Goal: Answer question/provide support: Share knowledge or assist other users

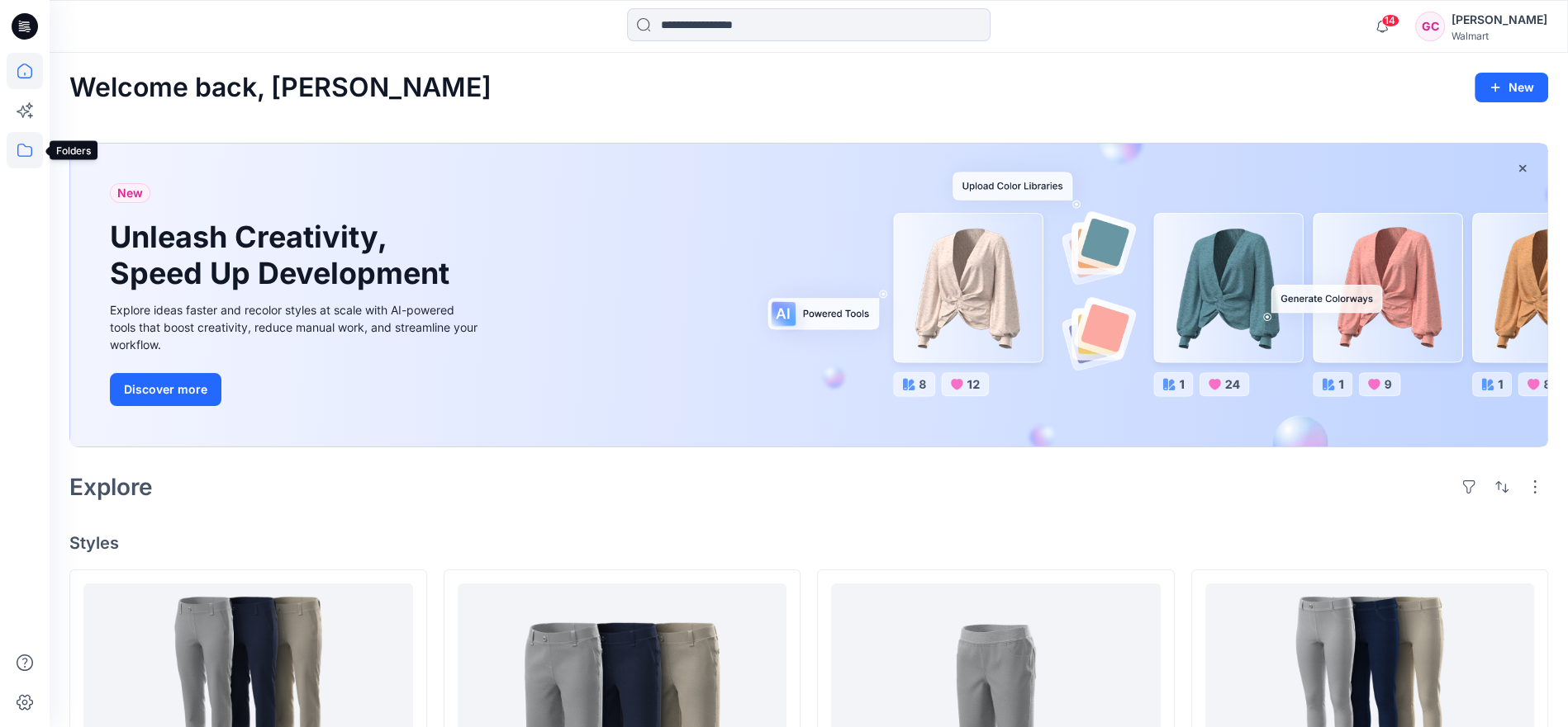
click at [35, 153] on icon at bounding box center [25, 151] width 37 height 37
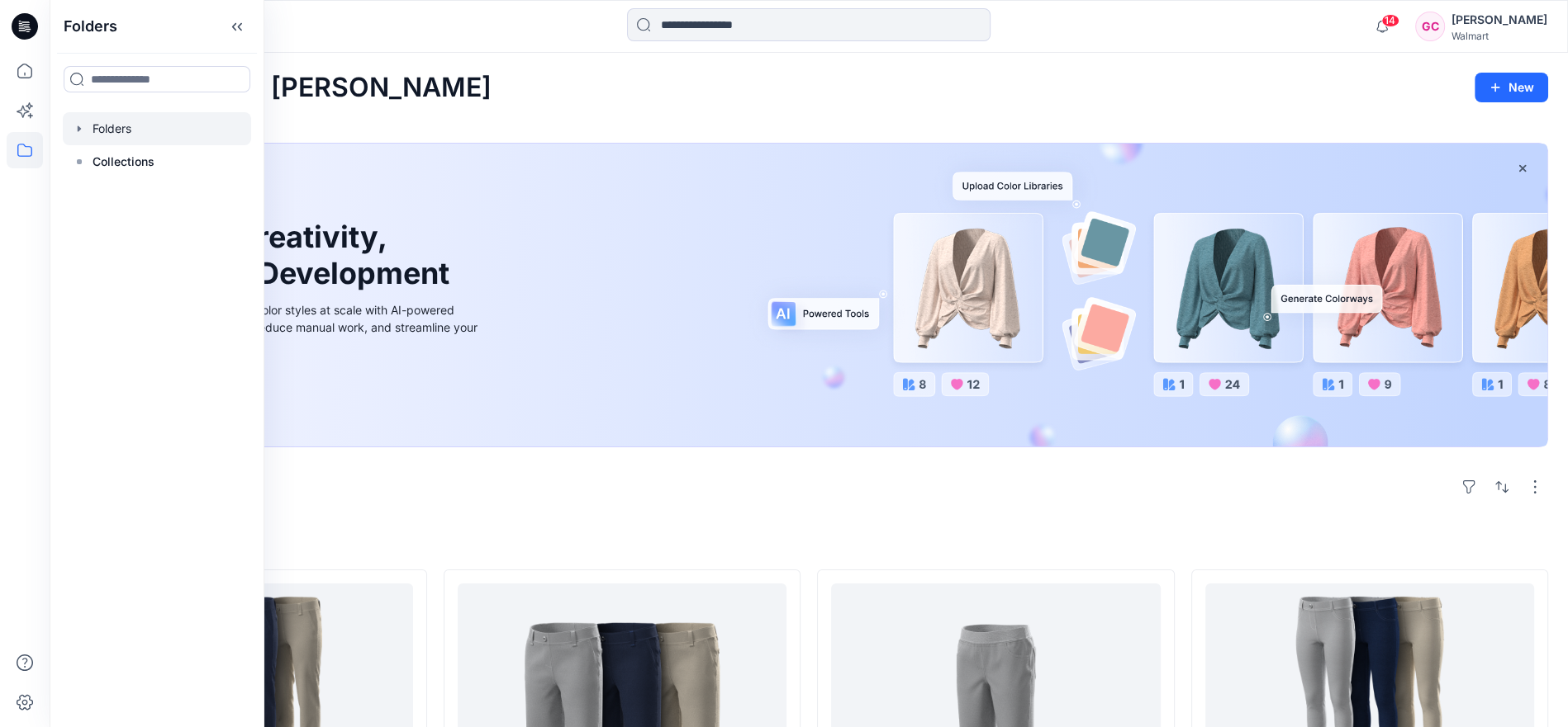
click at [131, 123] on div at bounding box center [156, 129] width 189 height 33
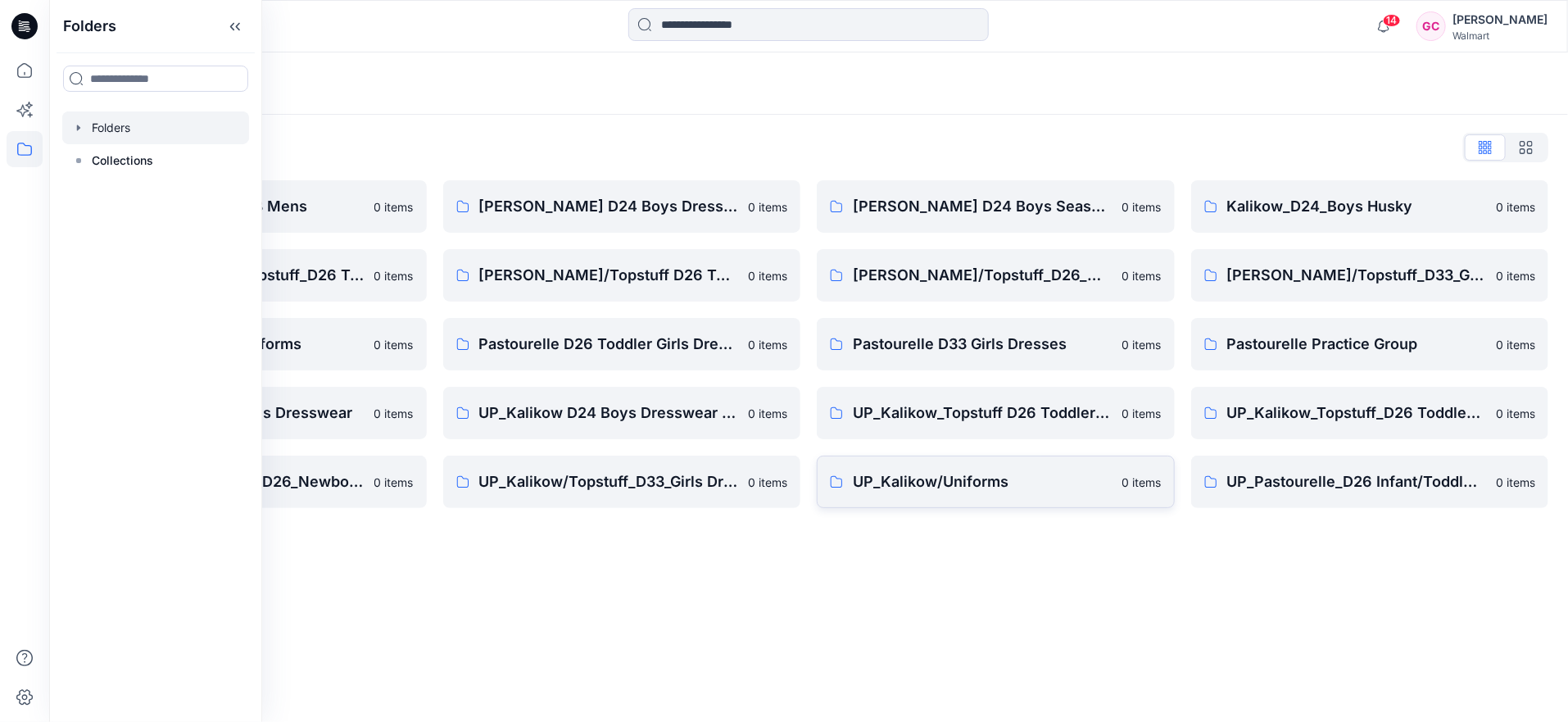
click at [911, 478] on p "UP_Kalikow/Uniforms" at bounding box center [982, 482] width 260 height 23
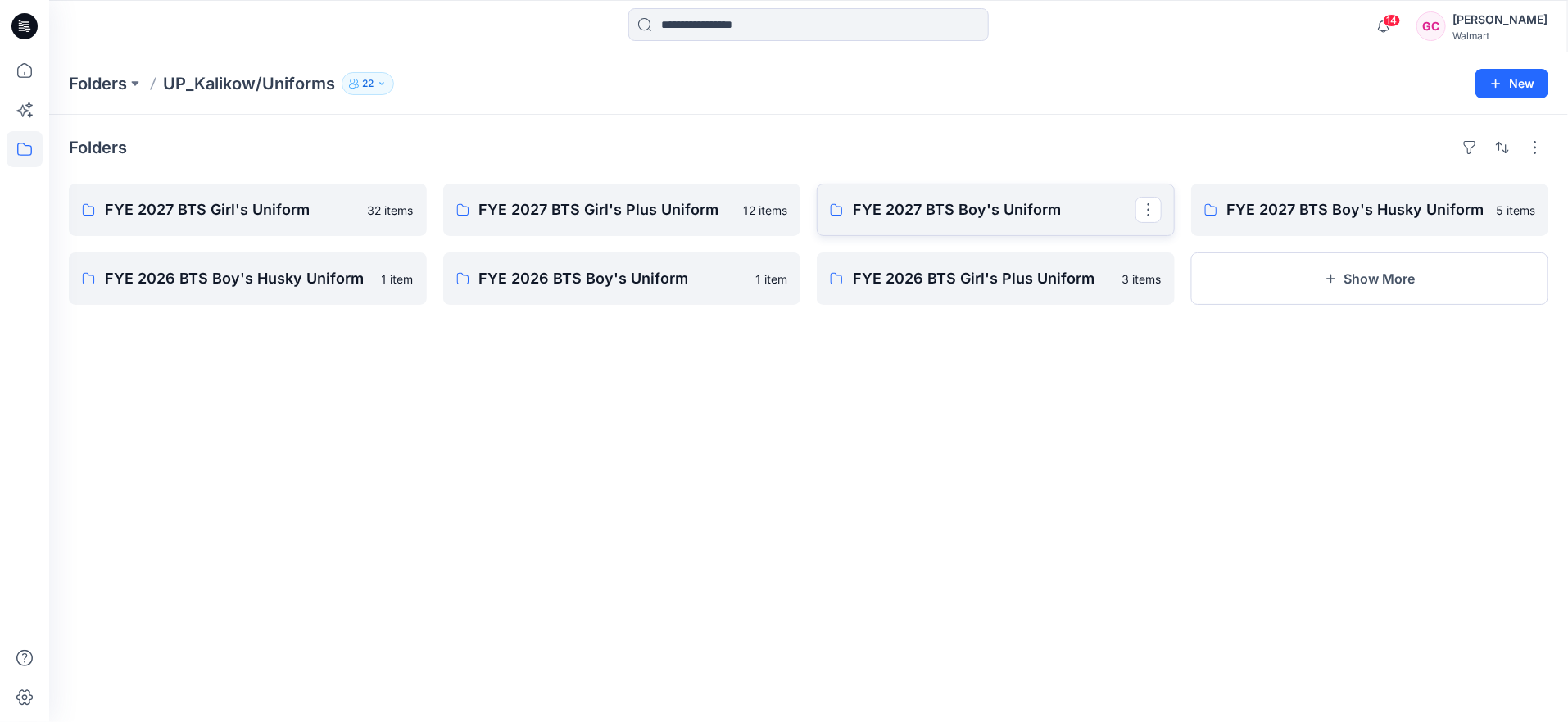
click at [940, 209] on p "FYE 2027 BTS Boy's Uniform" at bounding box center [994, 209] width 283 height 23
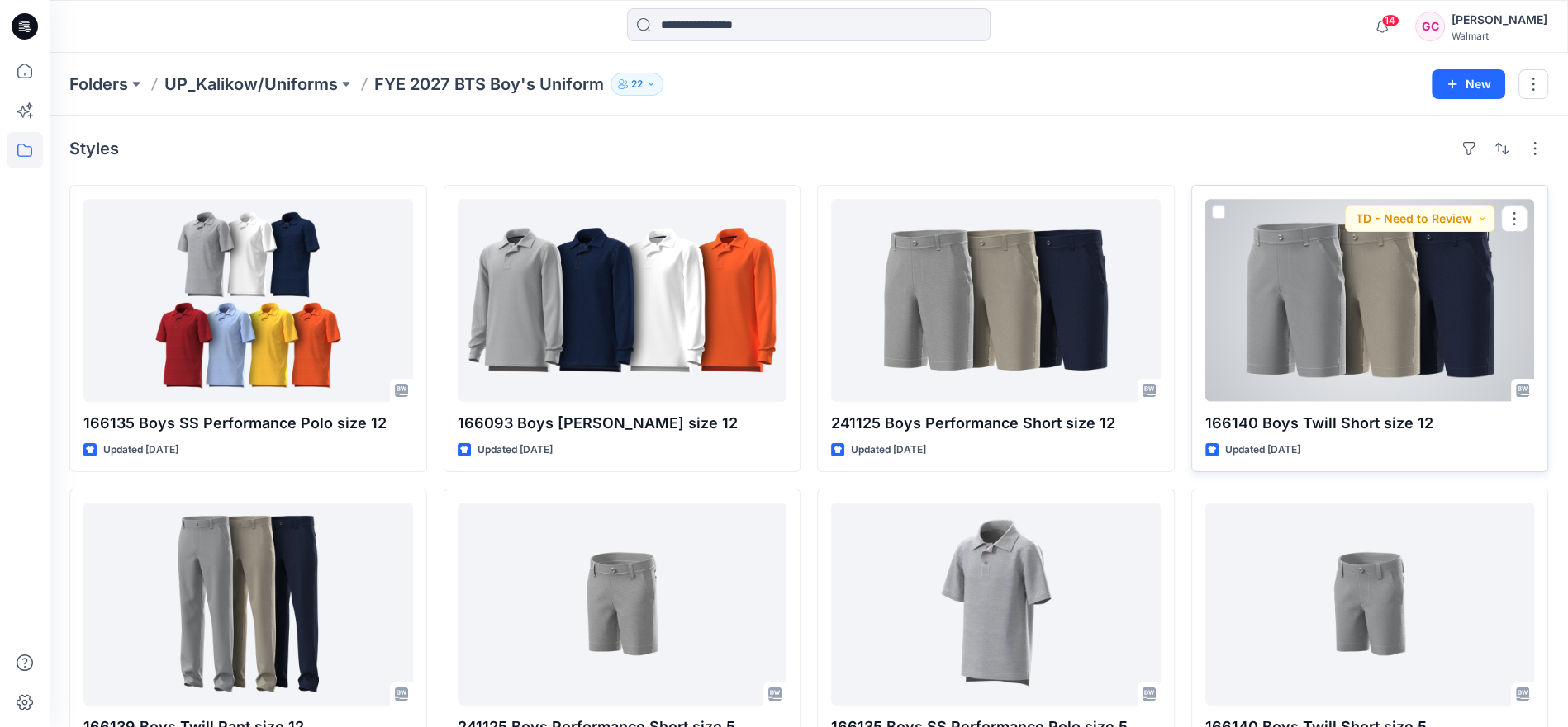
click at [1406, 312] on div at bounding box center [1370, 301] width 329 height 203
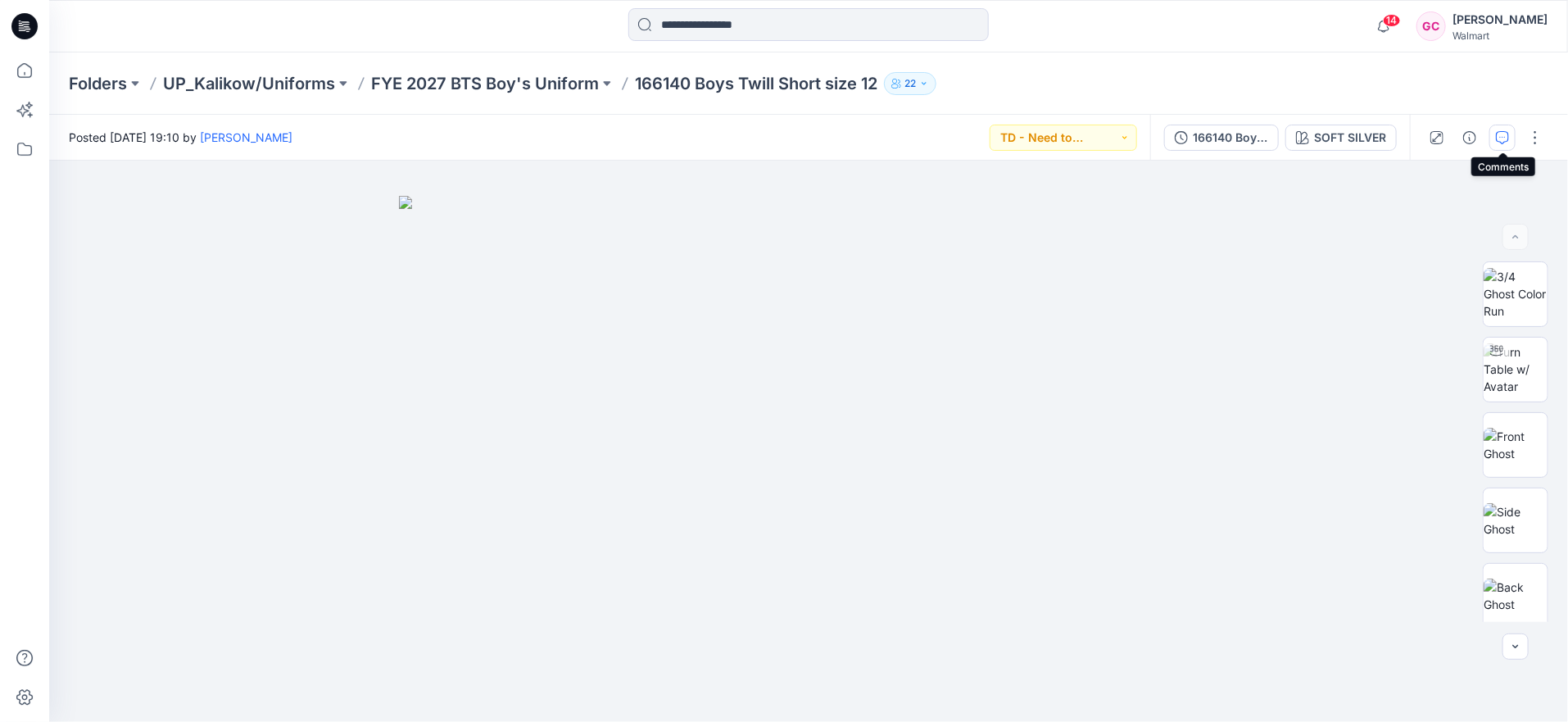
click at [1504, 132] on icon "button" at bounding box center [1502, 138] width 13 height 13
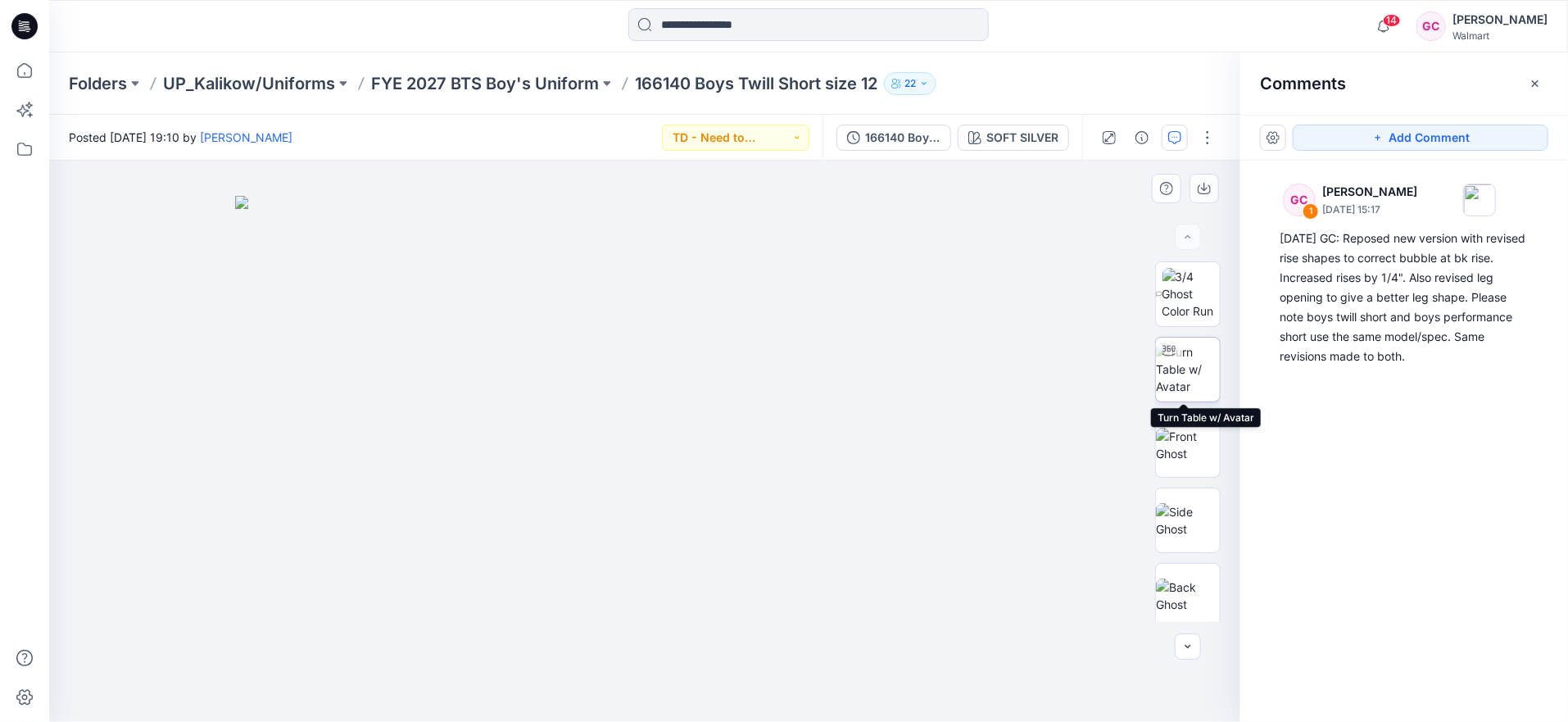
click at [1198, 367] on img at bounding box center [1189, 369] width 64 height 52
click at [1201, 447] on img at bounding box center [1189, 445] width 64 height 35
click at [1186, 528] on img at bounding box center [1189, 521] width 64 height 35
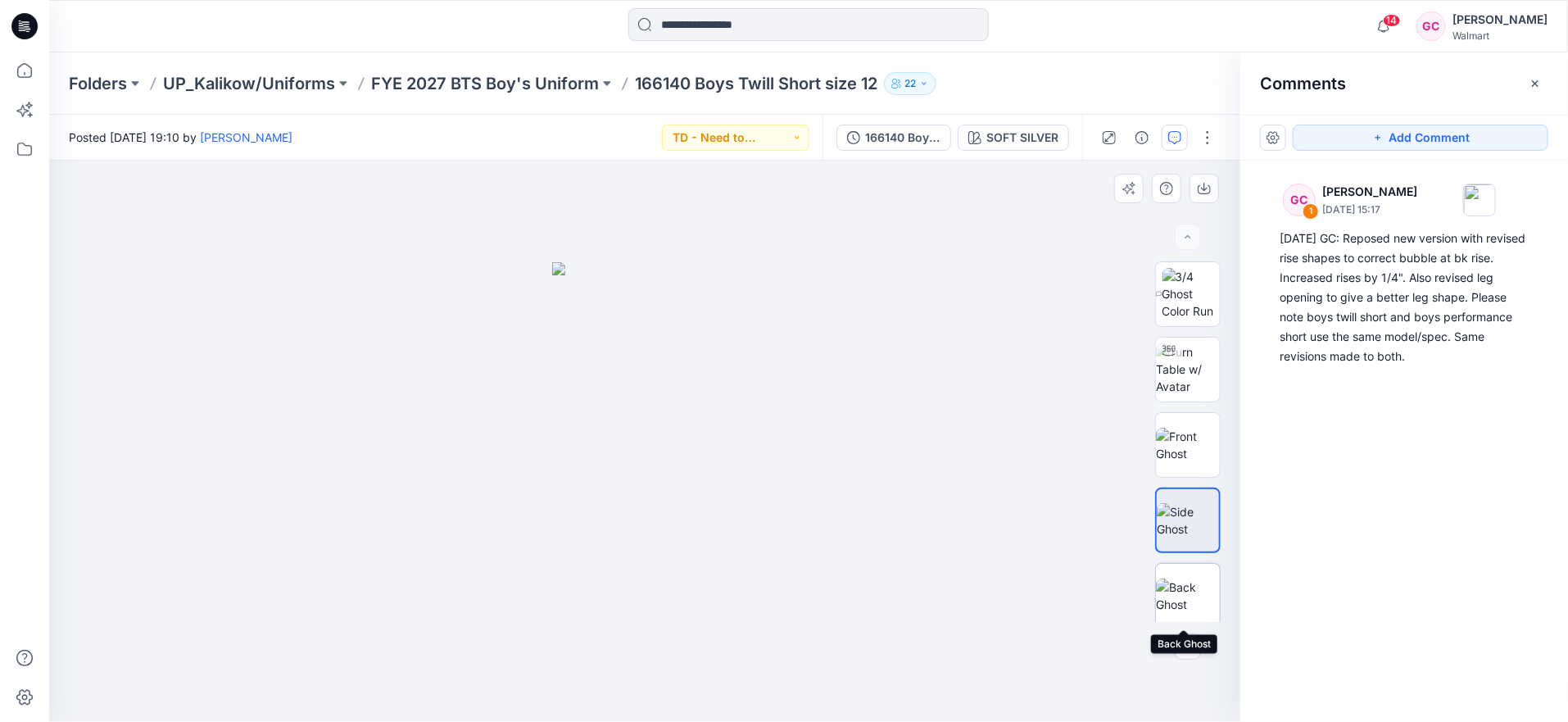
click at [1187, 607] on img at bounding box center [1189, 596] width 64 height 35
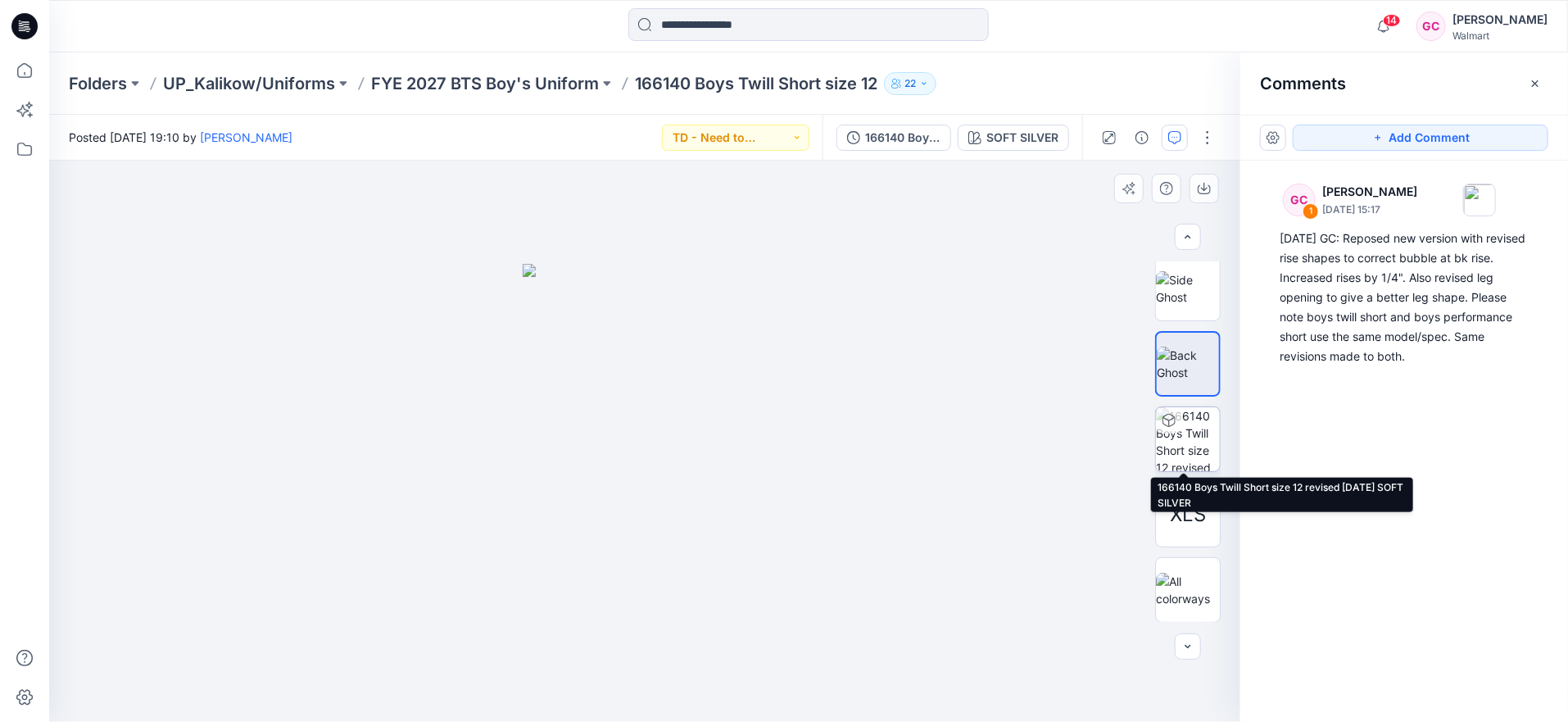
click at [1210, 440] on img at bounding box center [1189, 439] width 64 height 64
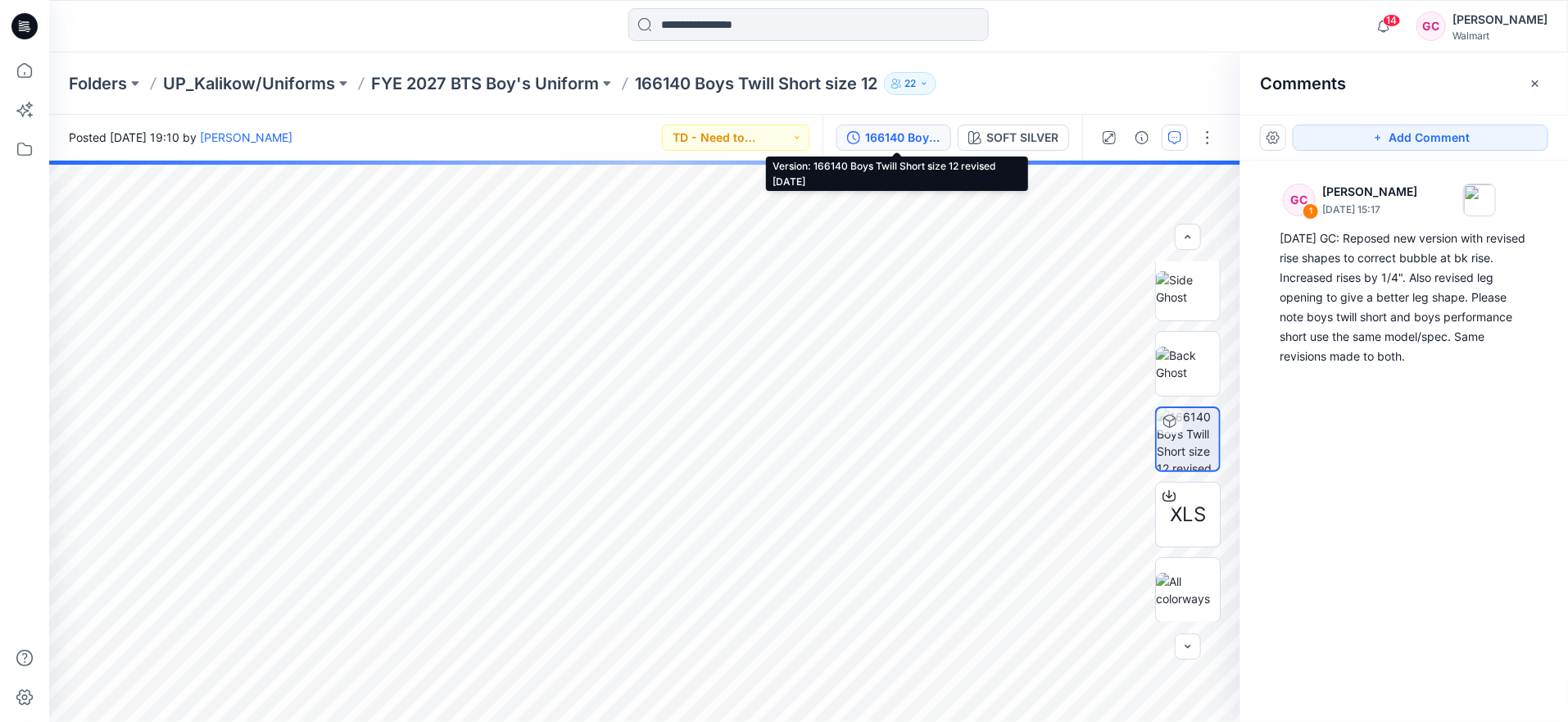
click at [883, 136] on div "166140 Boys Twill Short size 12 revised [DATE]" at bounding box center [903, 138] width 76 height 18
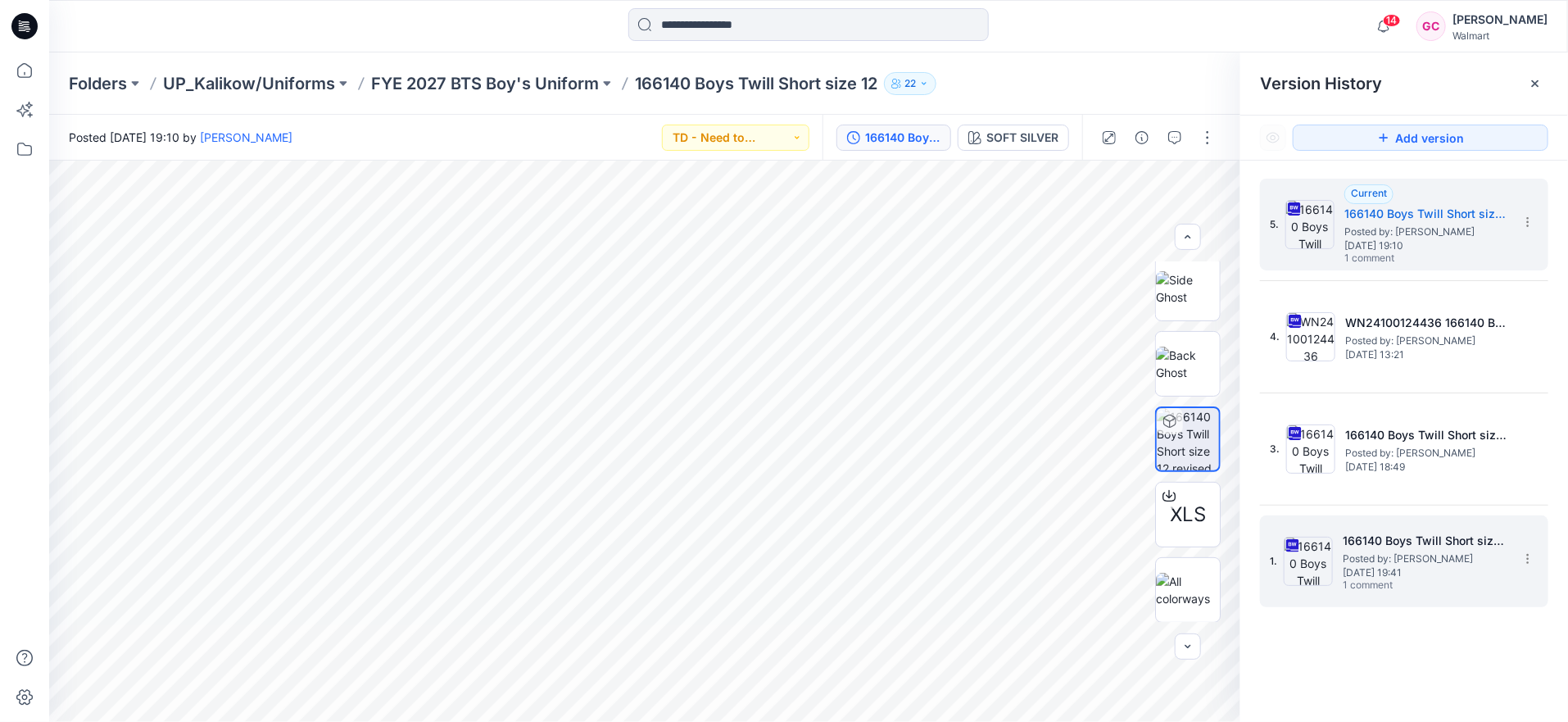
click at [1369, 568] on span "[DATE] 19:41" at bounding box center [1425, 573] width 164 height 12
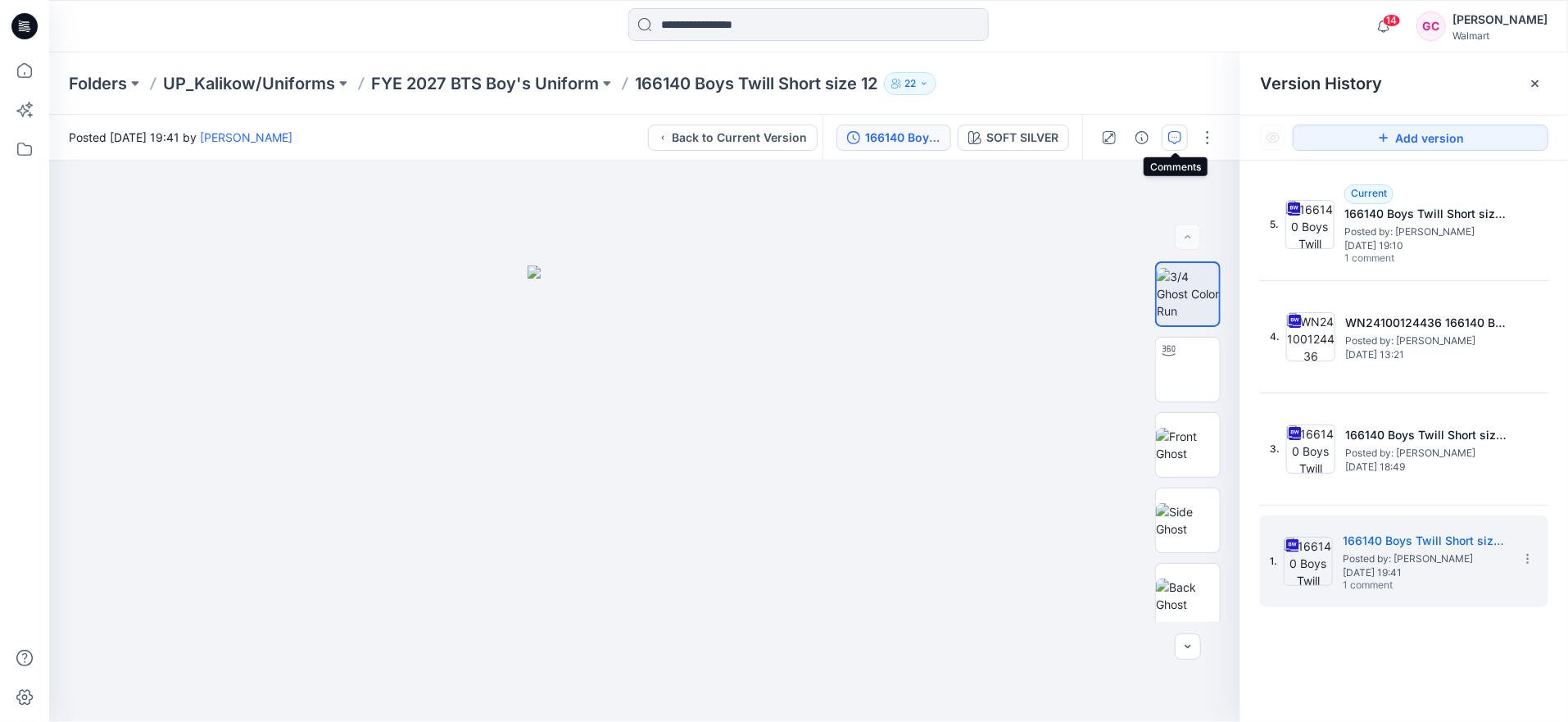
click at [1169, 135] on icon "button" at bounding box center [1175, 138] width 13 height 13
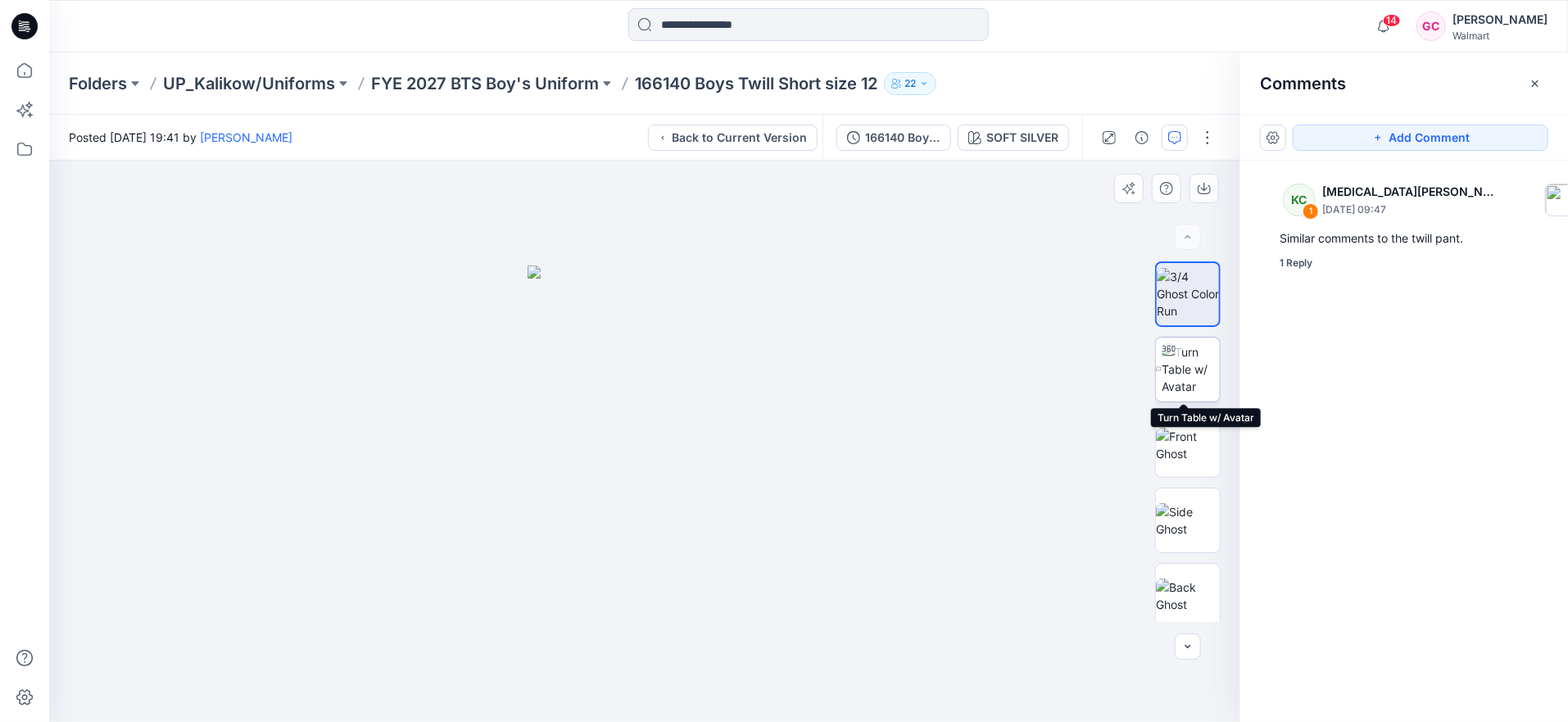
click at [1173, 357] on div at bounding box center [1169, 351] width 26 height 26
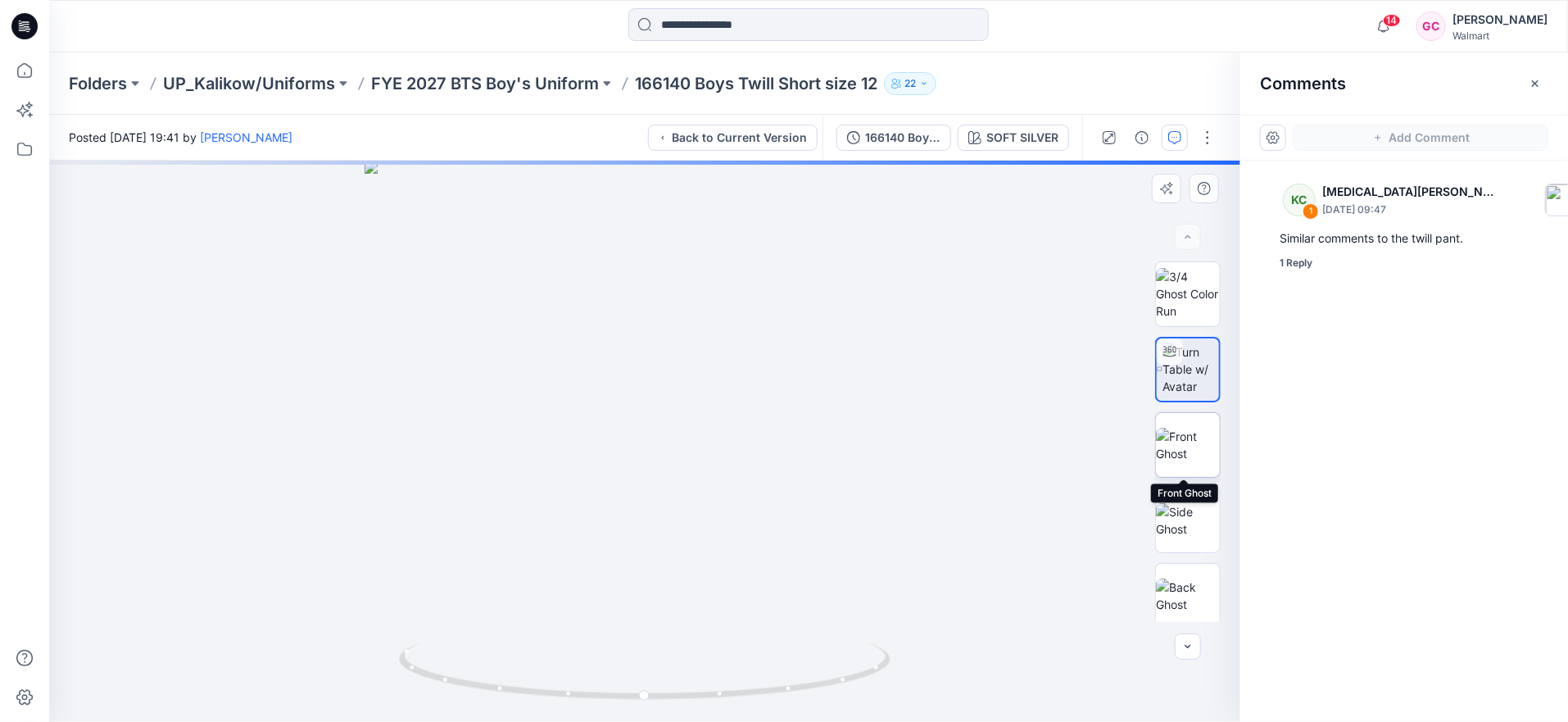
click at [1196, 439] on img at bounding box center [1189, 445] width 64 height 35
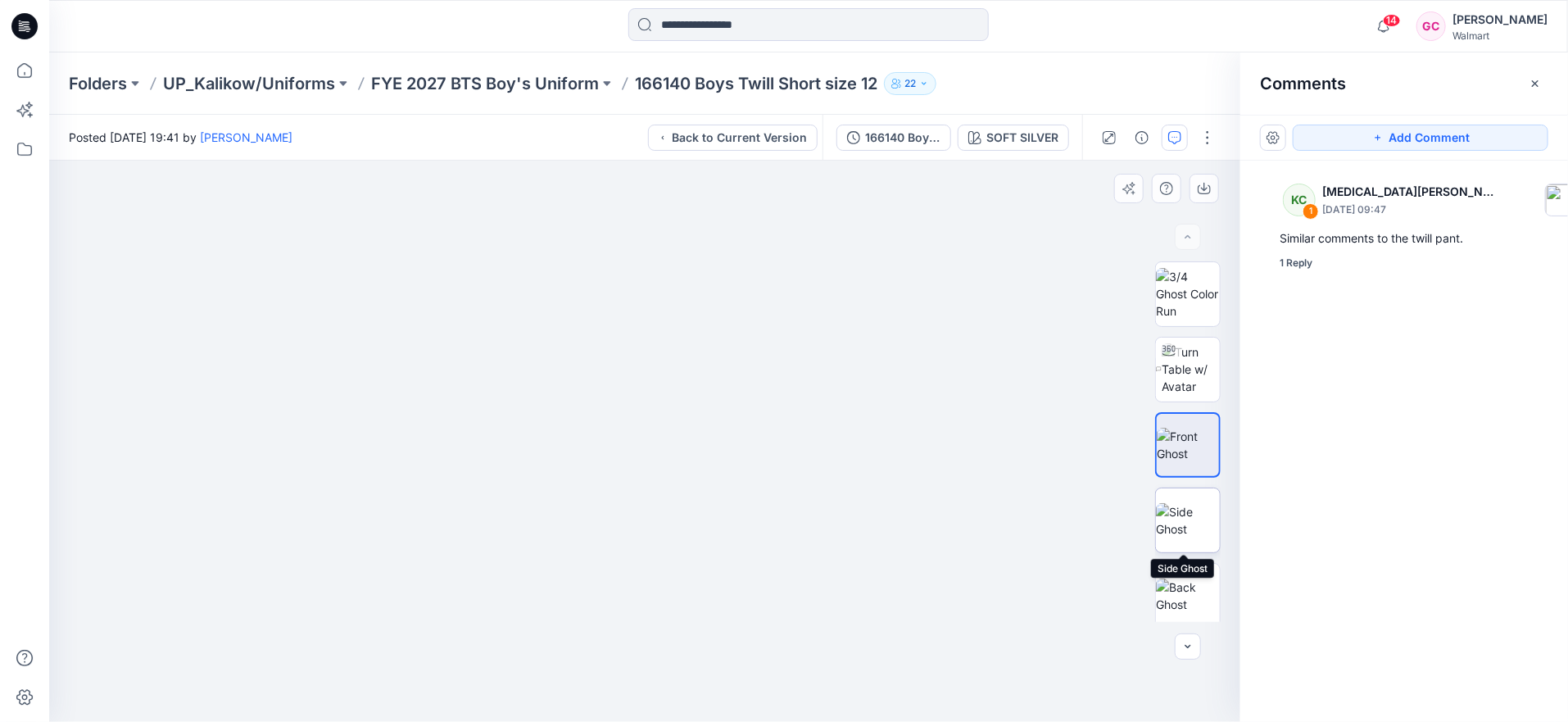
click at [1198, 507] on img at bounding box center [1189, 521] width 64 height 35
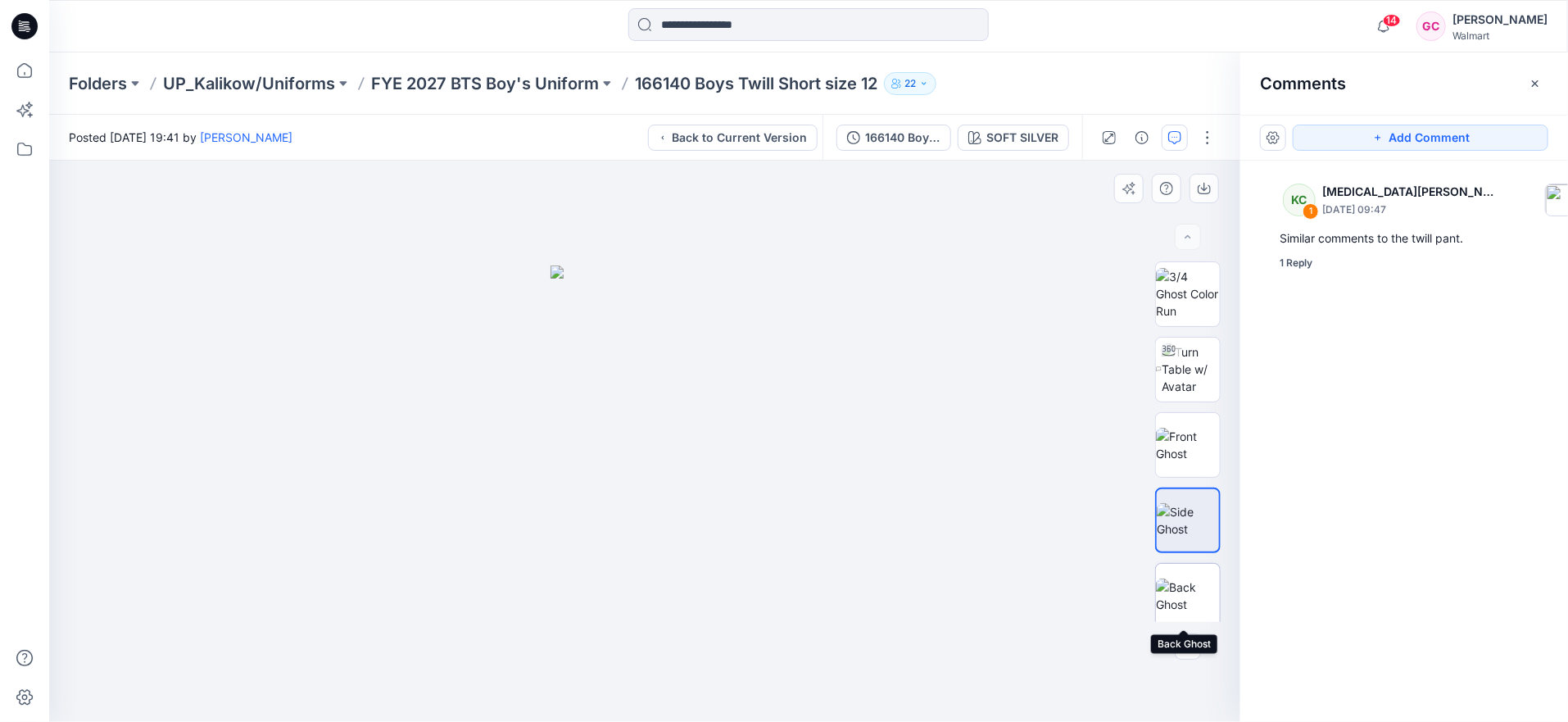
click at [1197, 603] on img at bounding box center [1189, 596] width 64 height 35
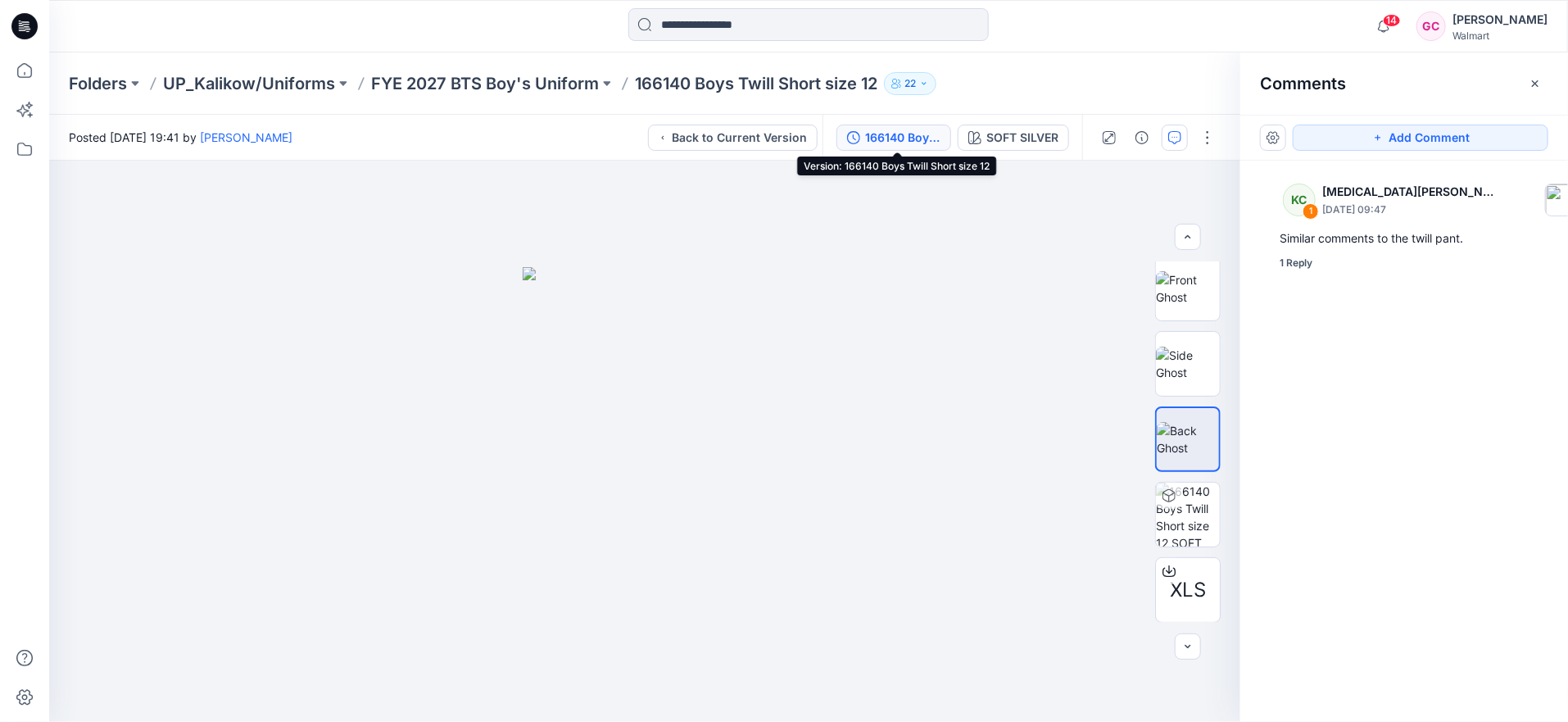
click at [883, 138] on div "166140 Boys Twill Short size 12" at bounding box center [903, 138] width 76 height 18
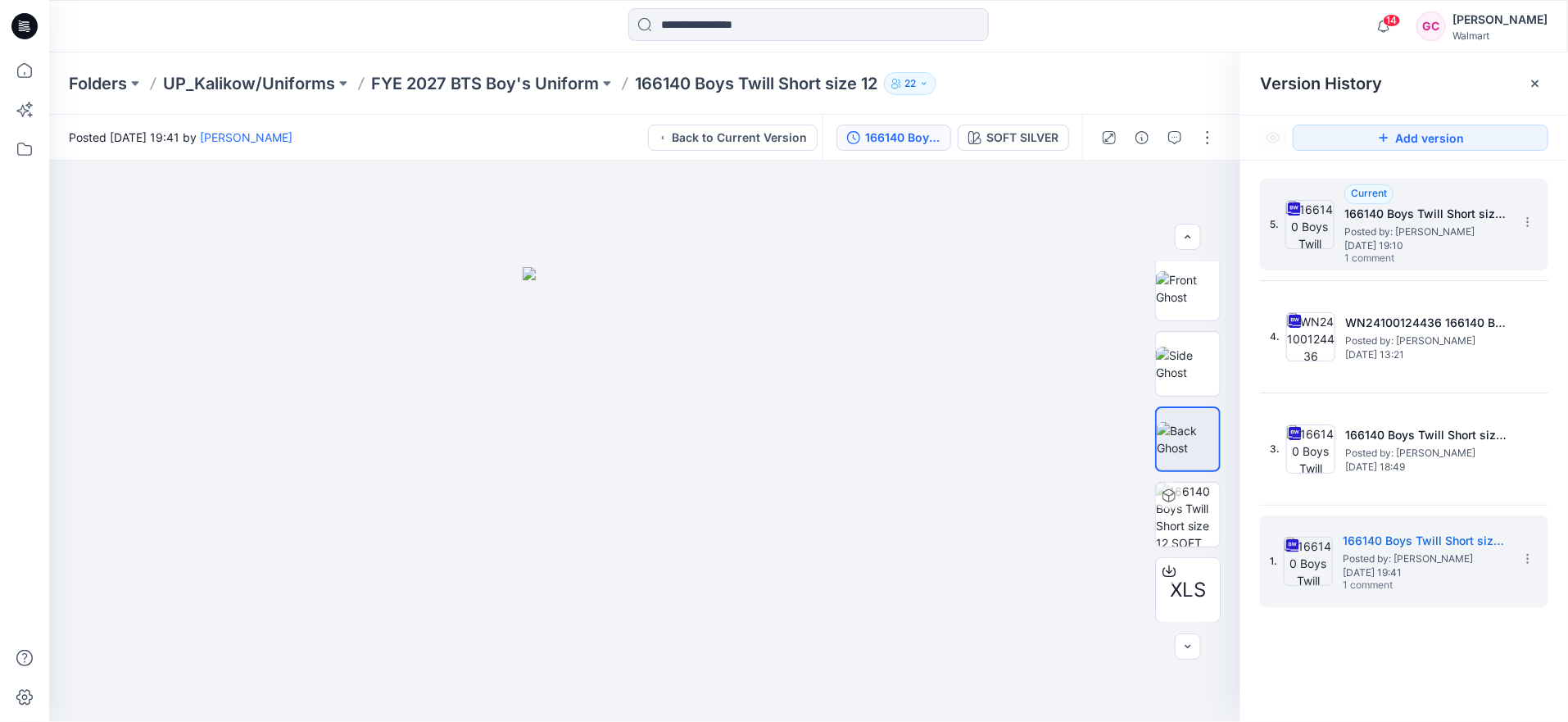
click at [1433, 222] on h5 "166140 Boys Twill Short size 12 revised [DATE]" at bounding box center [1427, 215] width 164 height 20
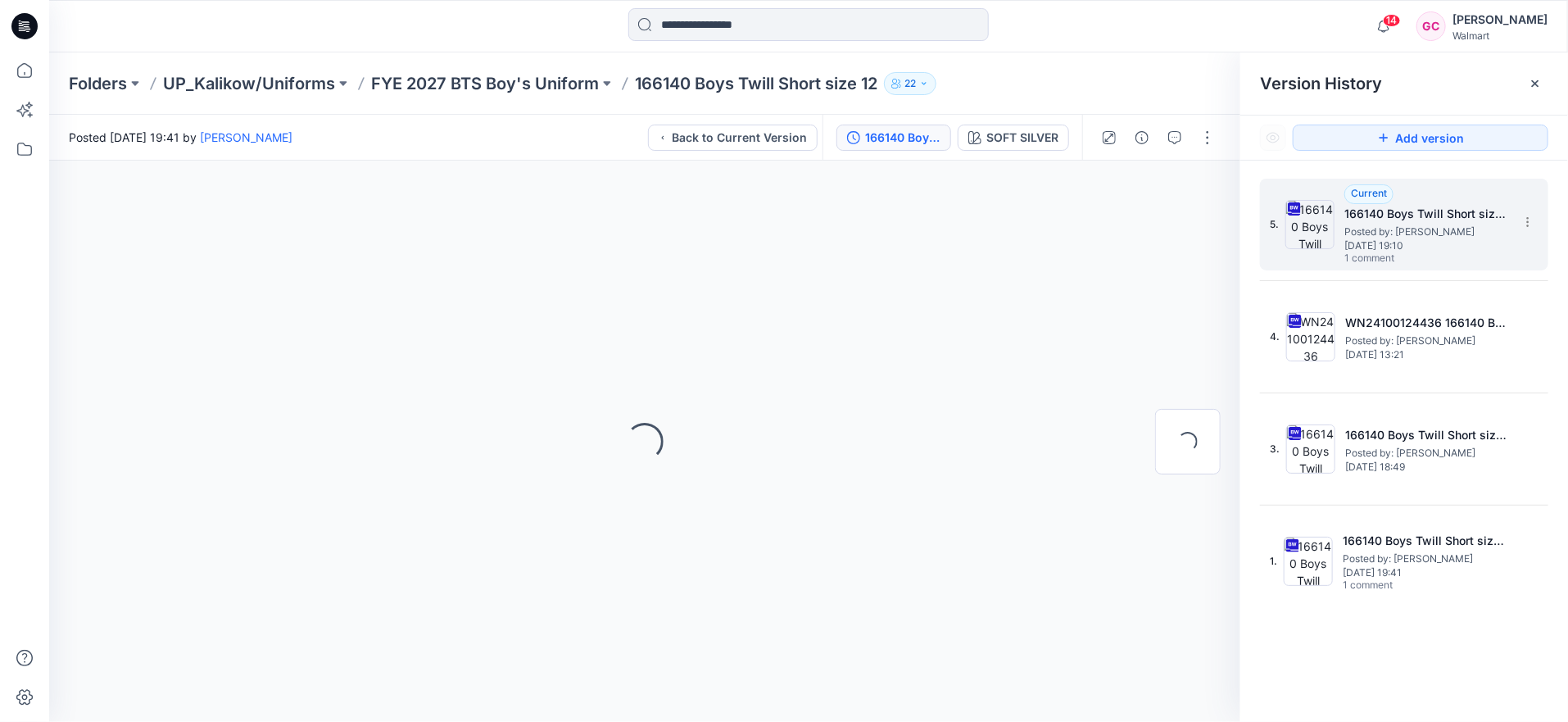
scroll to position [0, 0]
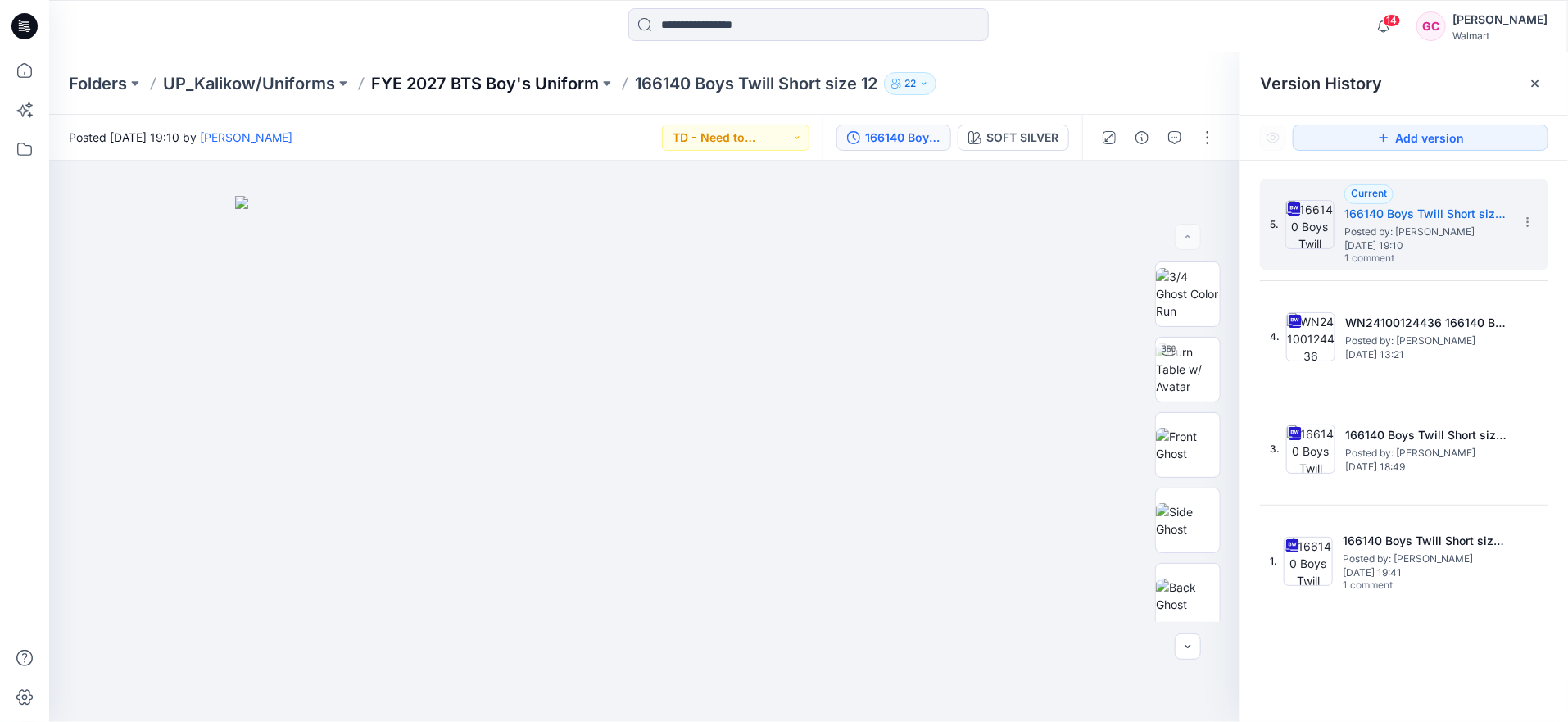
click at [455, 85] on p "FYE 2027 BTS Boy's Uniform" at bounding box center [485, 83] width 228 height 23
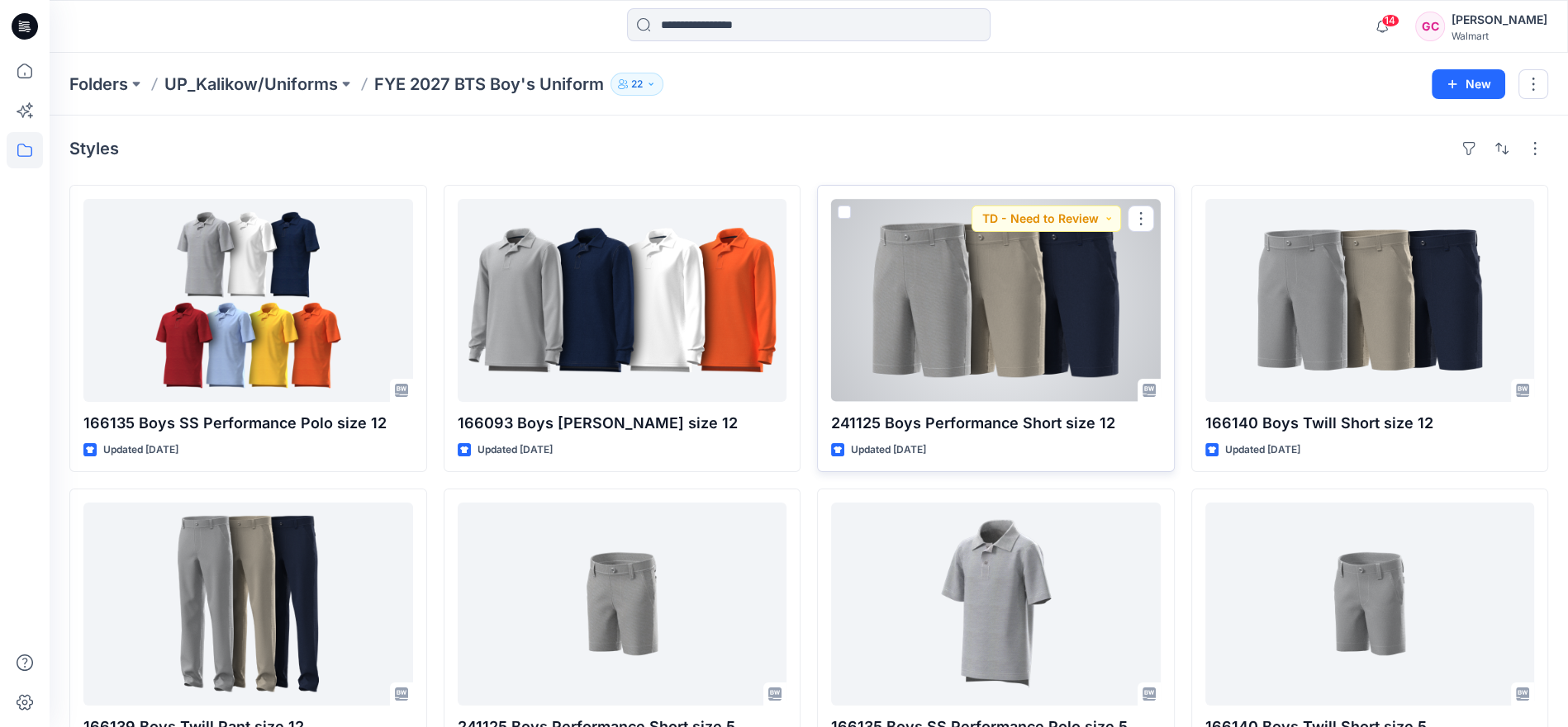
click at [922, 353] on div at bounding box center [996, 301] width 329 height 203
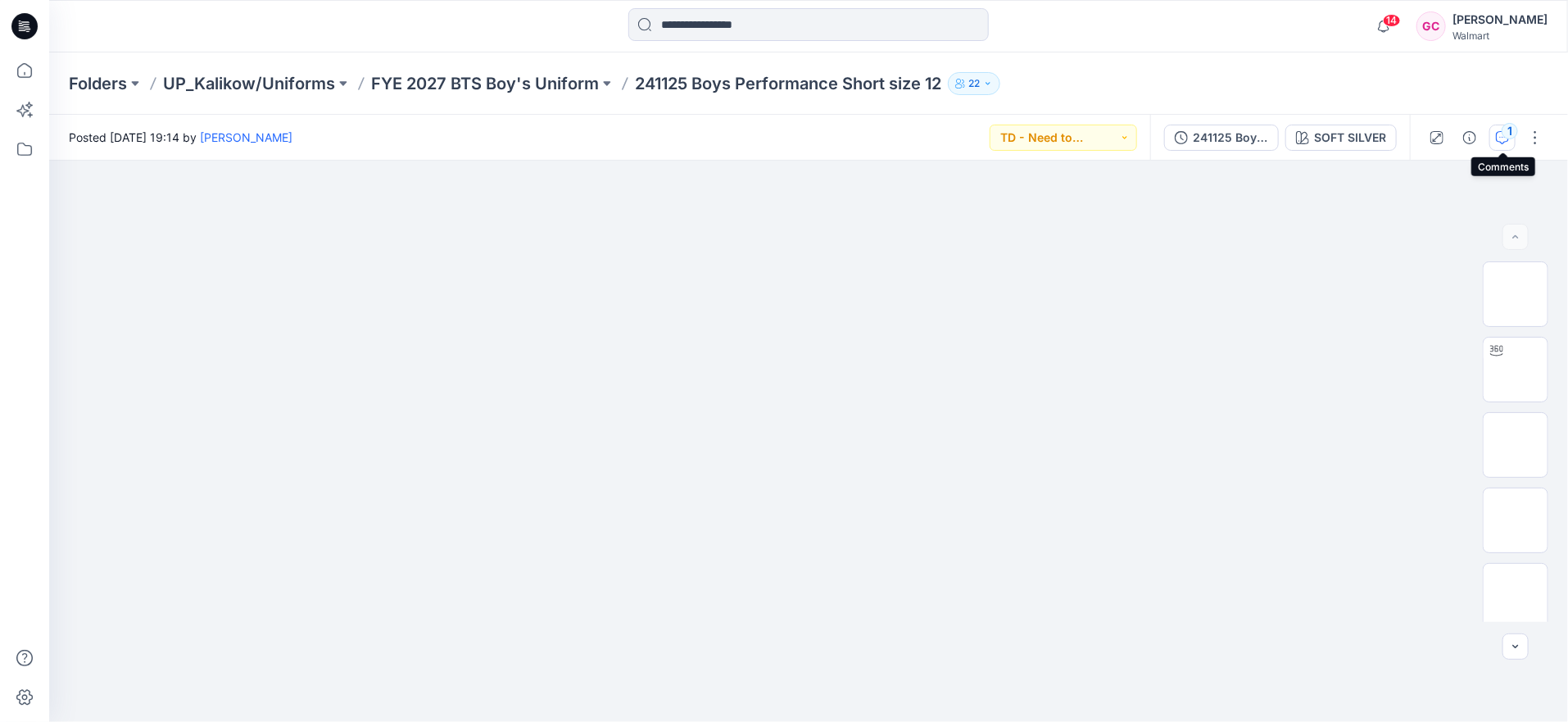
click at [1506, 135] on div "1" at bounding box center [1511, 131] width 16 height 16
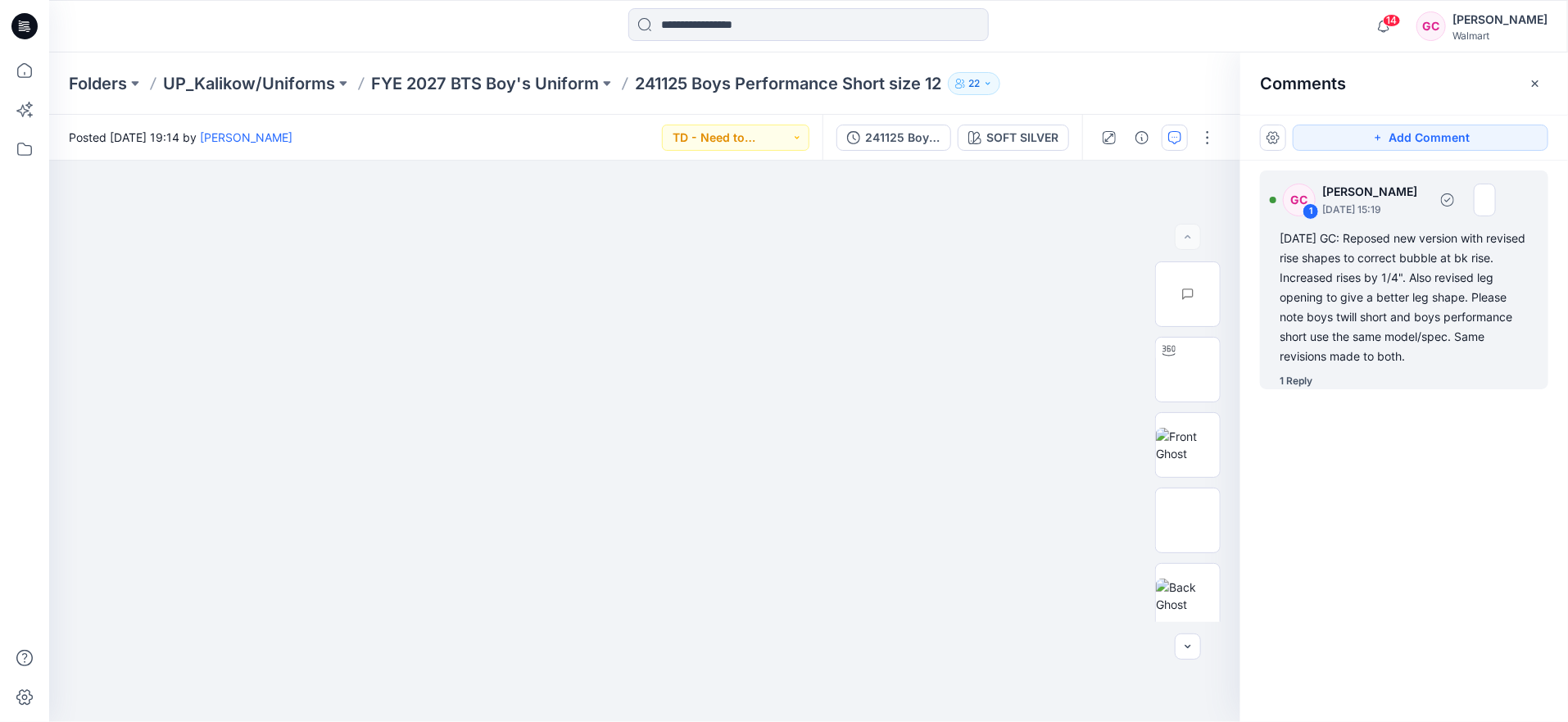
click at [1307, 380] on div "1 Reply" at bounding box center [1296, 382] width 33 height 16
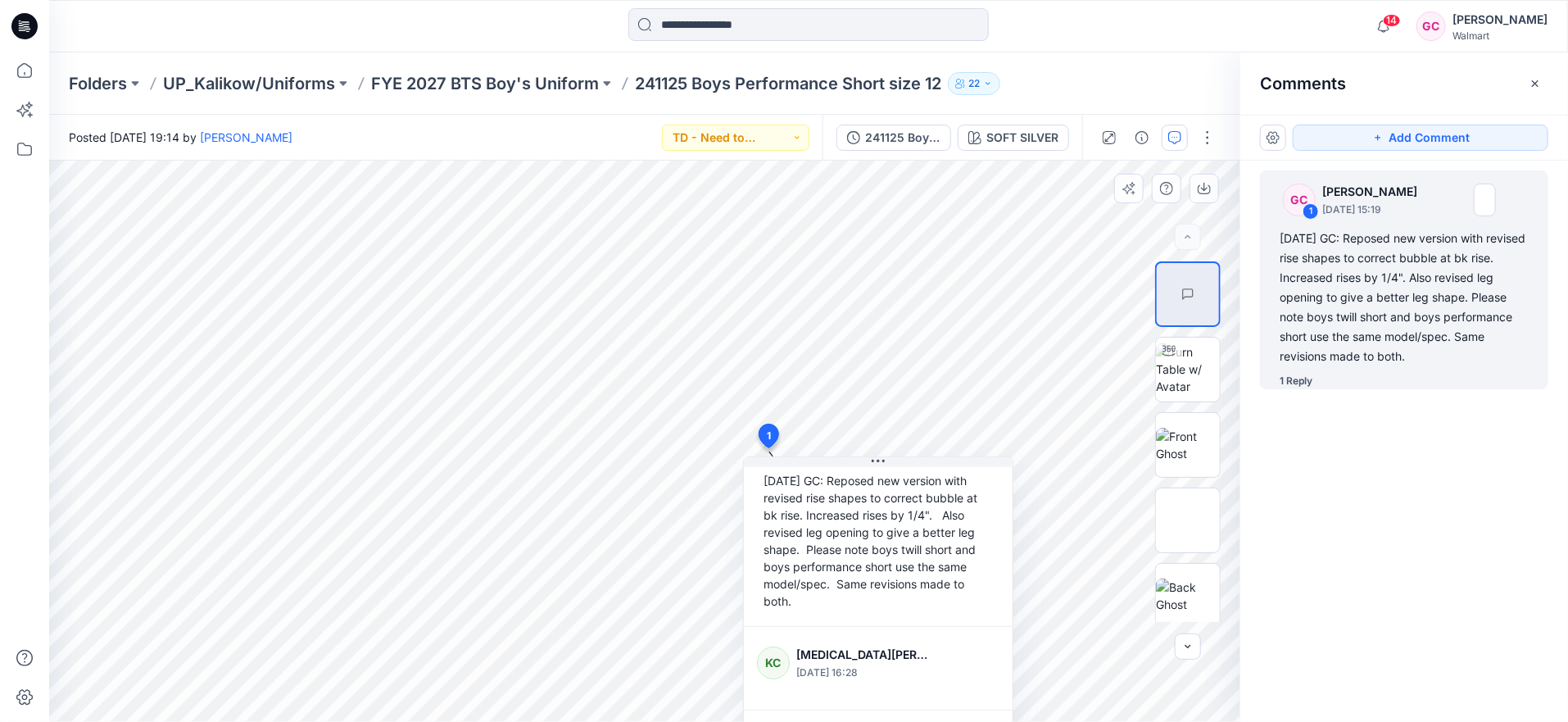
scroll to position [114, 0]
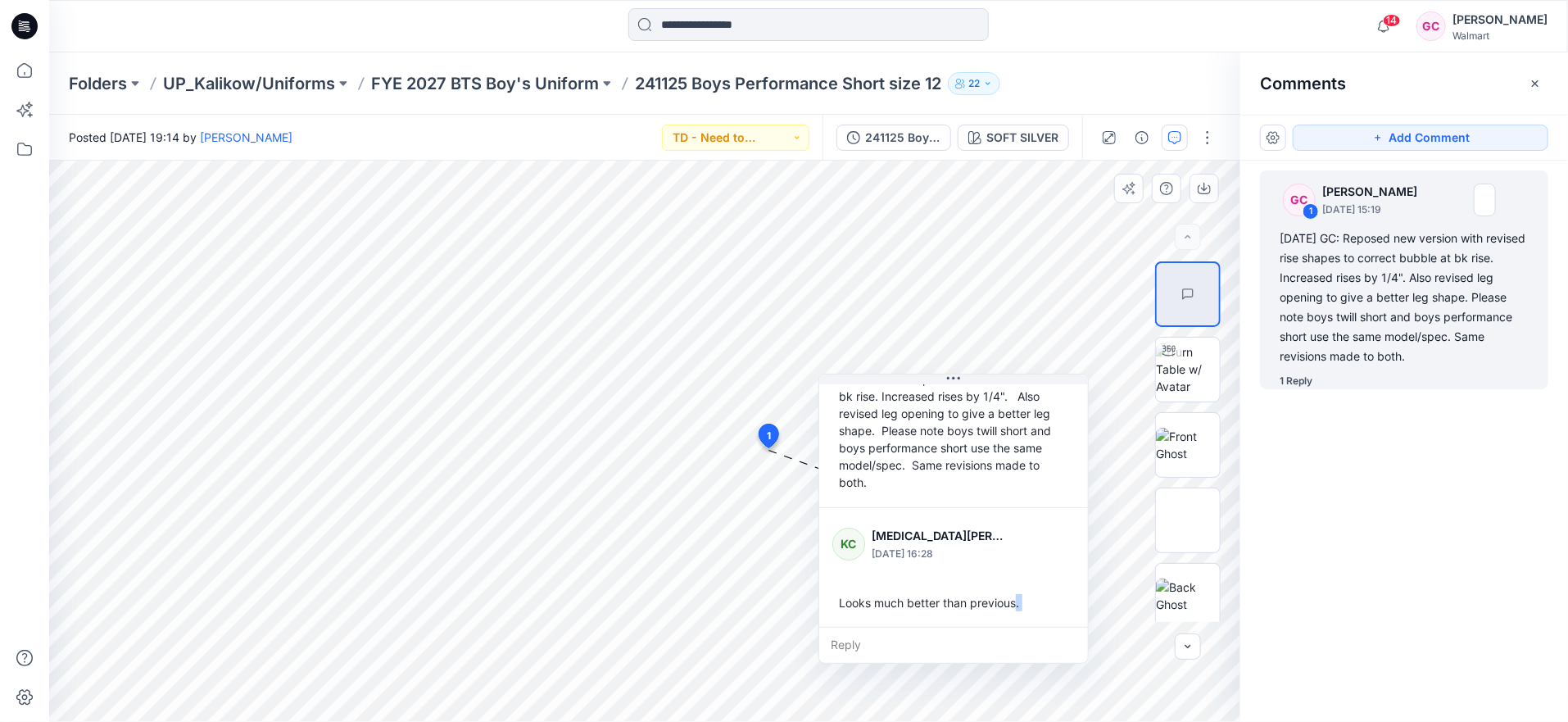
drag, startPoint x: 942, startPoint y: 687, endPoint x: 1018, endPoint y: 604, distance: 112.5
click at [1018, 604] on div "Looks much better than previous." at bounding box center [954, 602] width 243 height 30
click at [1297, 377] on div "1 Reply" at bounding box center [1296, 382] width 33 height 16
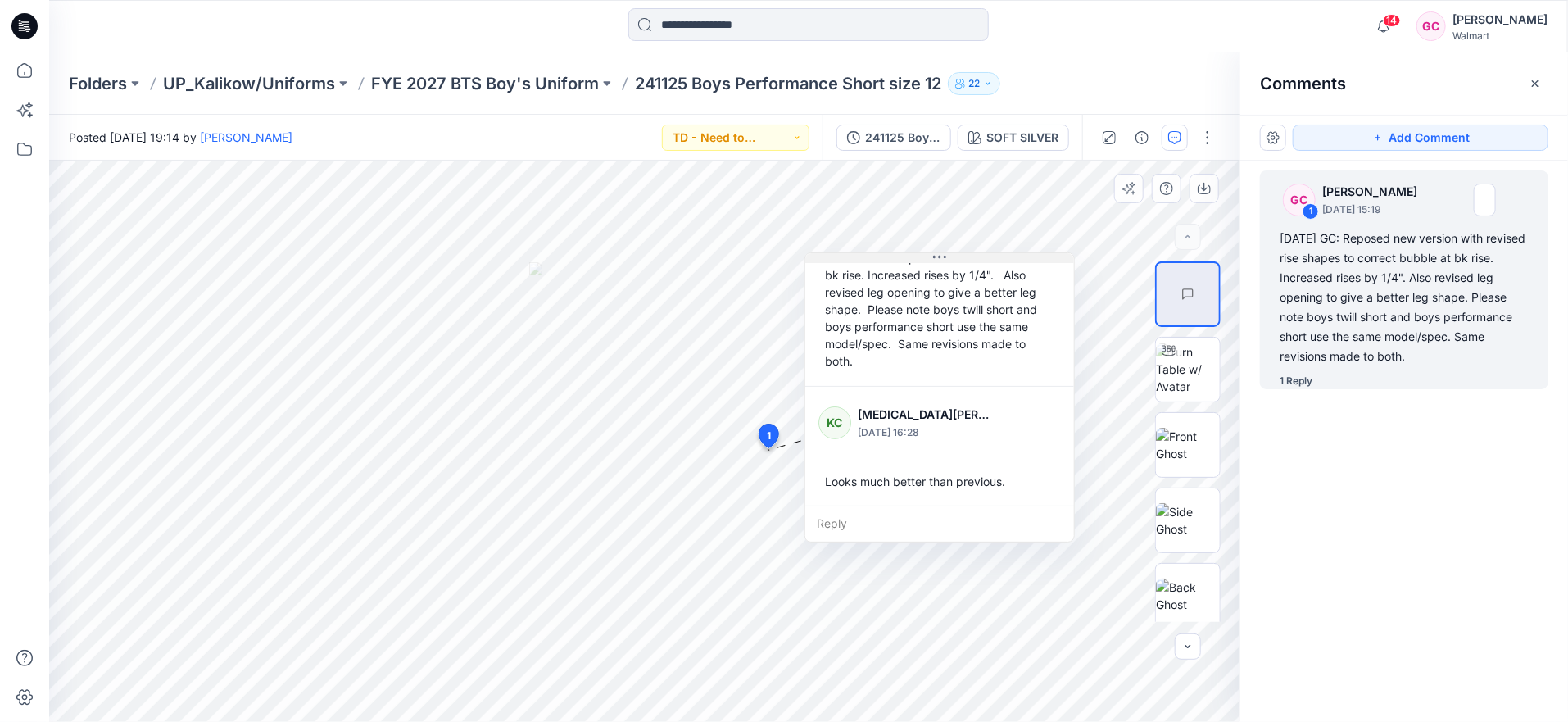
drag, startPoint x: 953, startPoint y: 378, endPoint x: 938, endPoint y: 236, distance: 142.8
click at [938, 251] on icon at bounding box center [940, 257] width 13 height 13
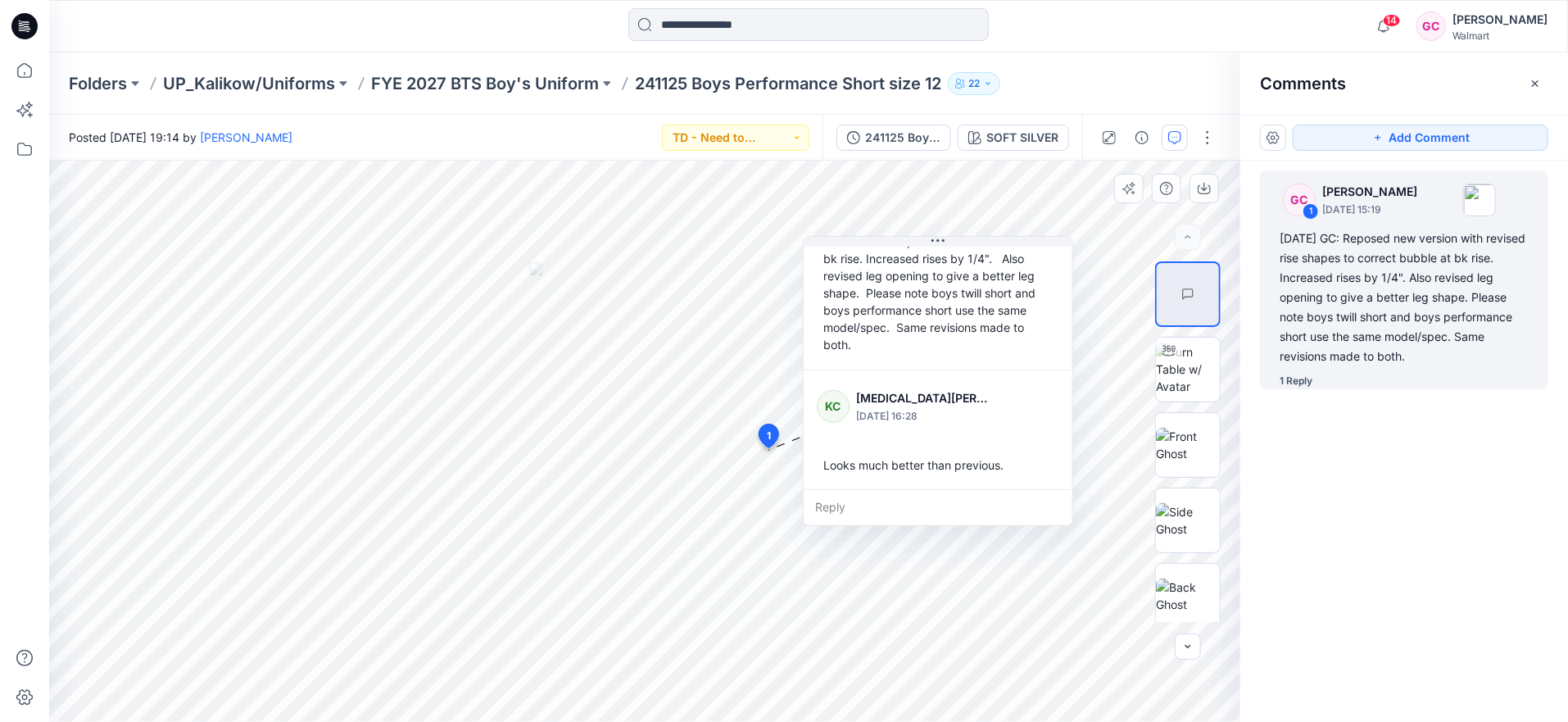
click at [891, 455] on div "Looks much better than previous." at bounding box center [939, 465] width 243 height 30
click at [894, 464] on div "Looks much better than previous." at bounding box center [939, 465] width 243 height 30
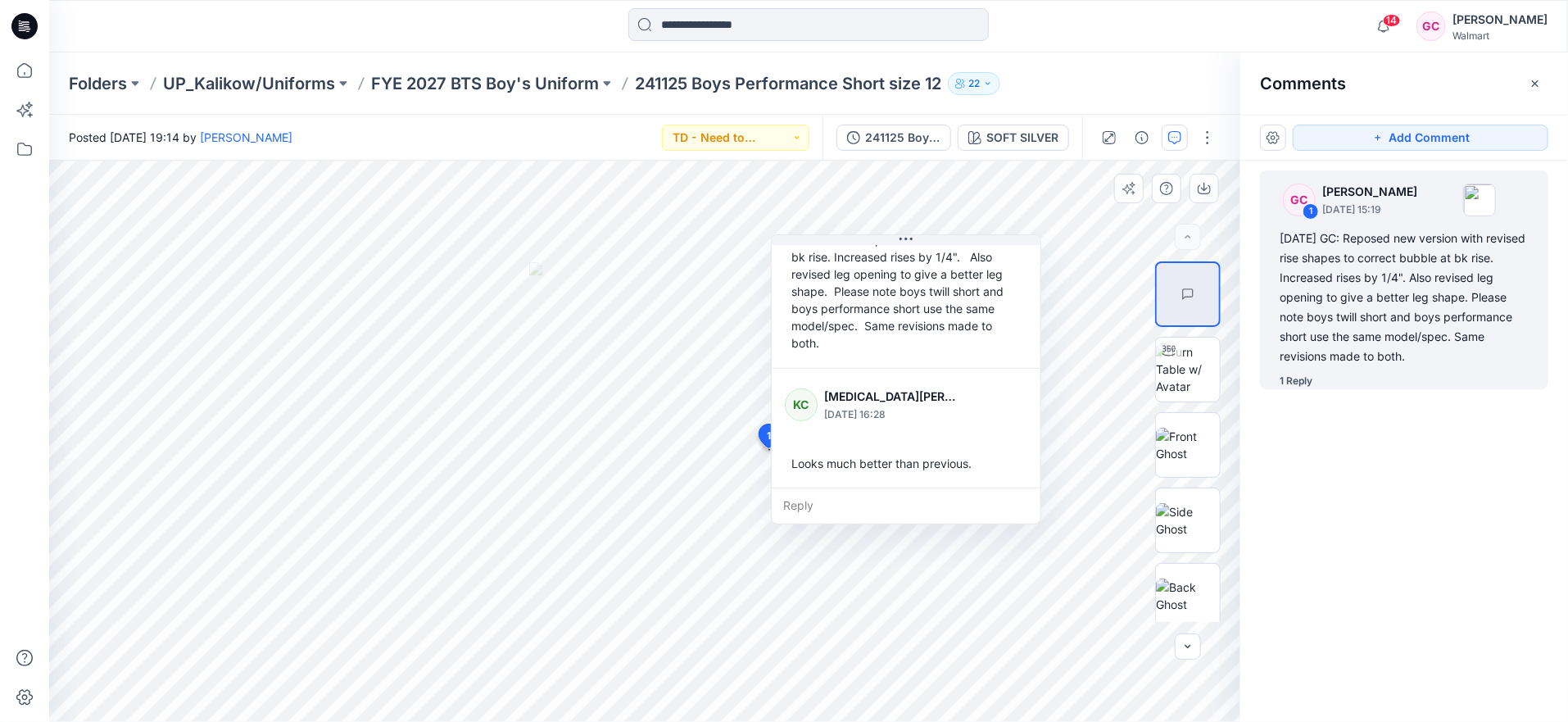
drag, startPoint x: 1006, startPoint y: 467, endPoint x: 973, endPoint y: 466, distance: 33.0
click at [973, 466] on div "Looks much better than previous." at bounding box center [907, 463] width 243 height 30
click at [946, 460] on div "Looks much better than previous." at bounding box center [907, 463] width 243 height 30
click at [530, 85] on p "FYE 2027 BTS Boy's Uniform" at bounding box center [485, 83] width 228 height 23
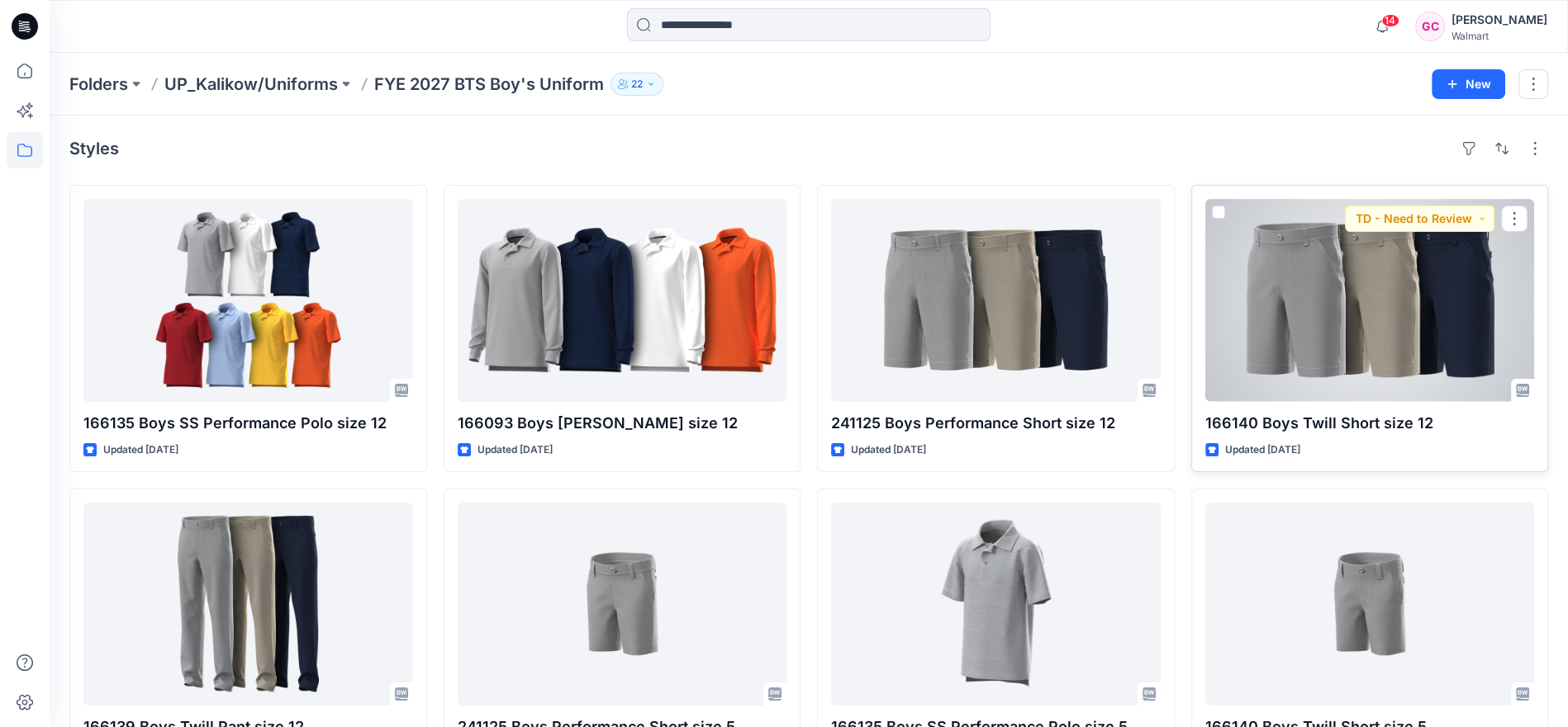
click at [1356, 324] on div at bounding box center [1370, 301] width 329 height 203
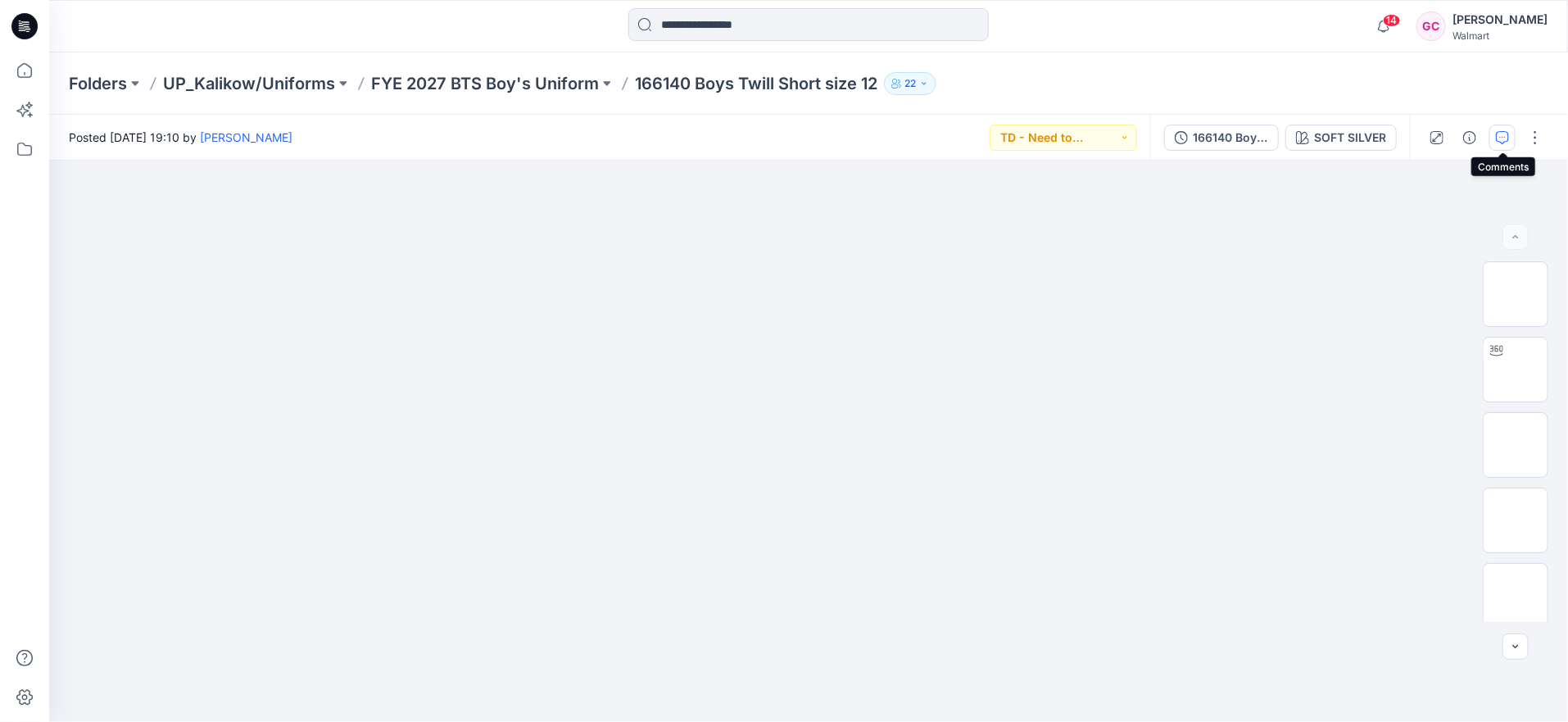
click at [1506, 140] on icon "button" at bounding box center [1502, 138] width 13 height 13
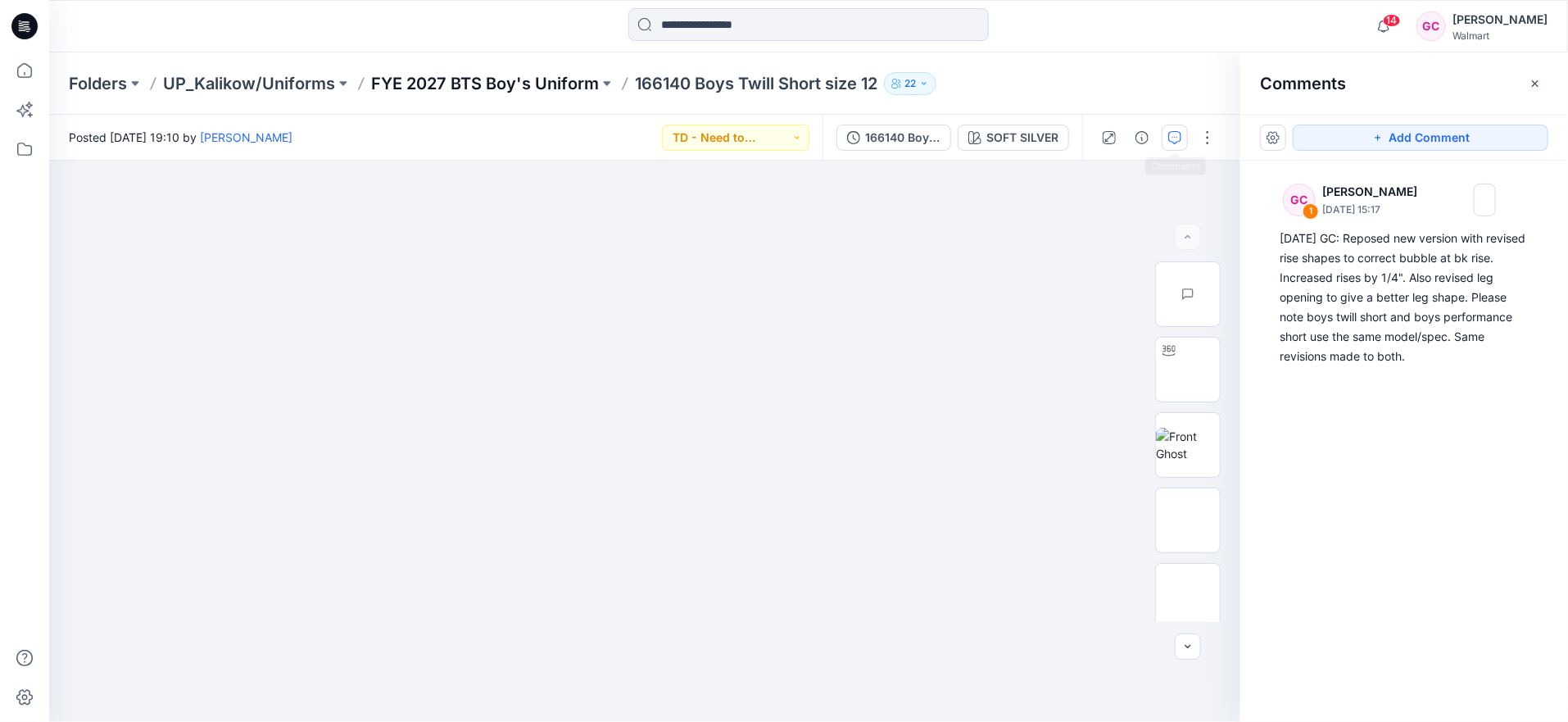
click at [488, 88] on p "FYE 2027 BTS Boy's Uniform" at bounding box center [485, 83] width 228 height 23
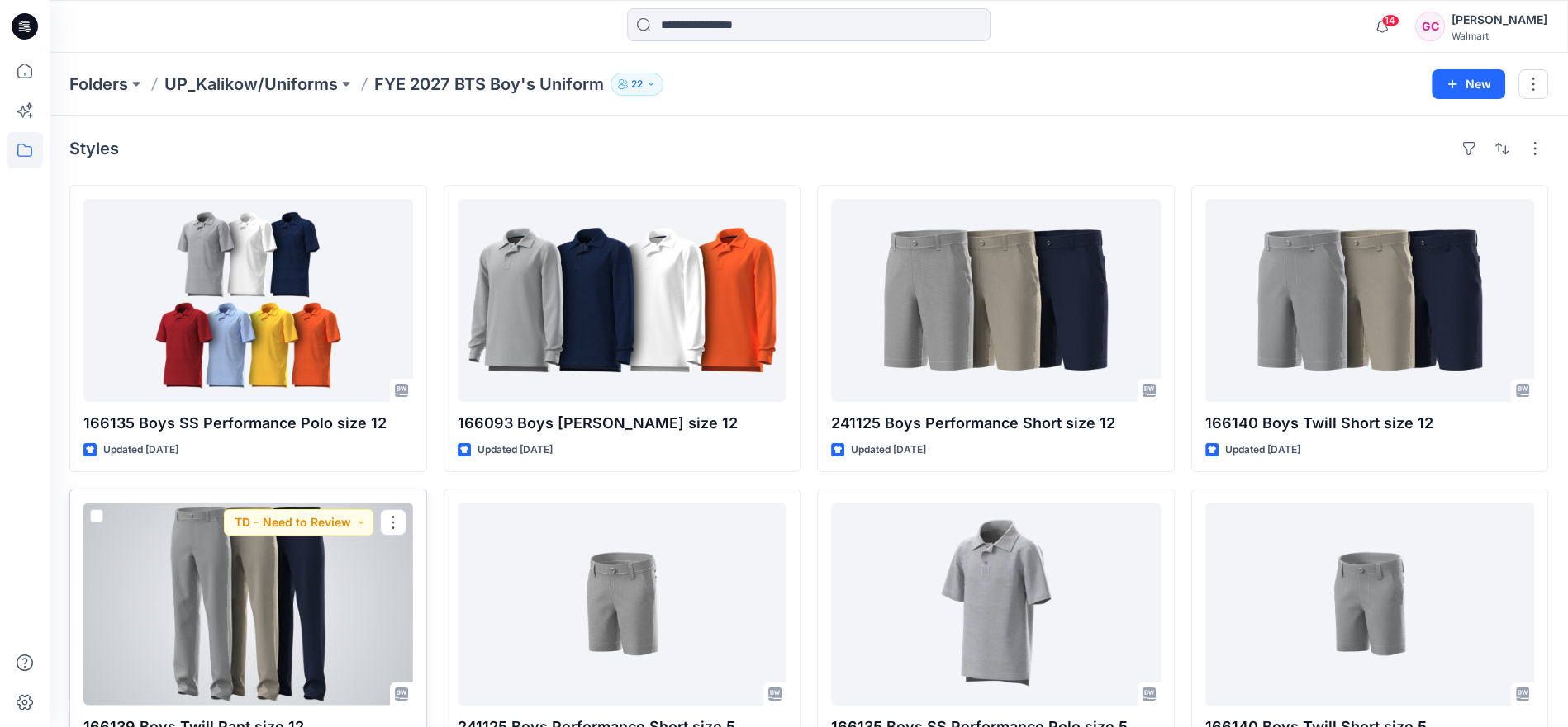
click at [271, 604] on div at bounding box center [248, 604] width 329 height 203
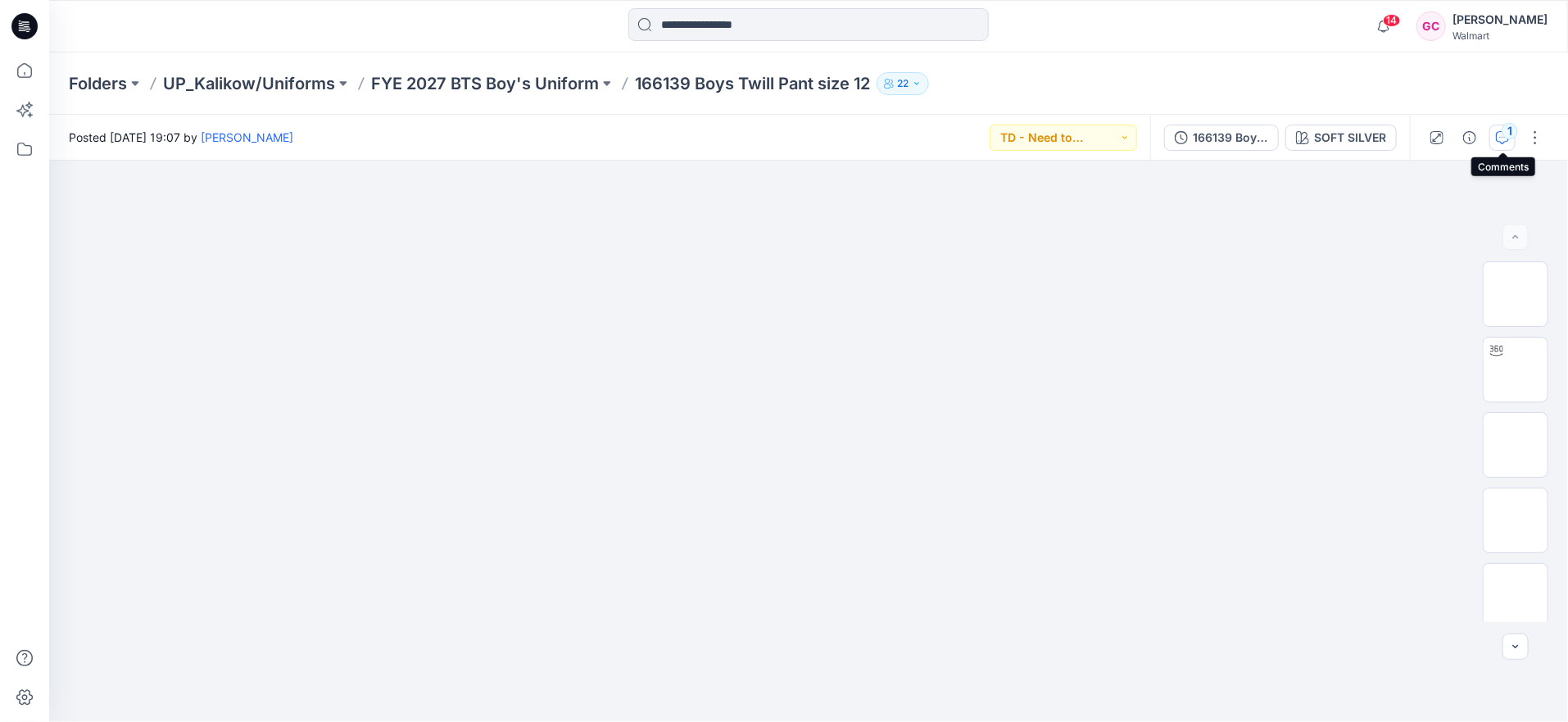
click at [1510, 131] on div "1" at bounding box center [1511, 131] width 16 height 16
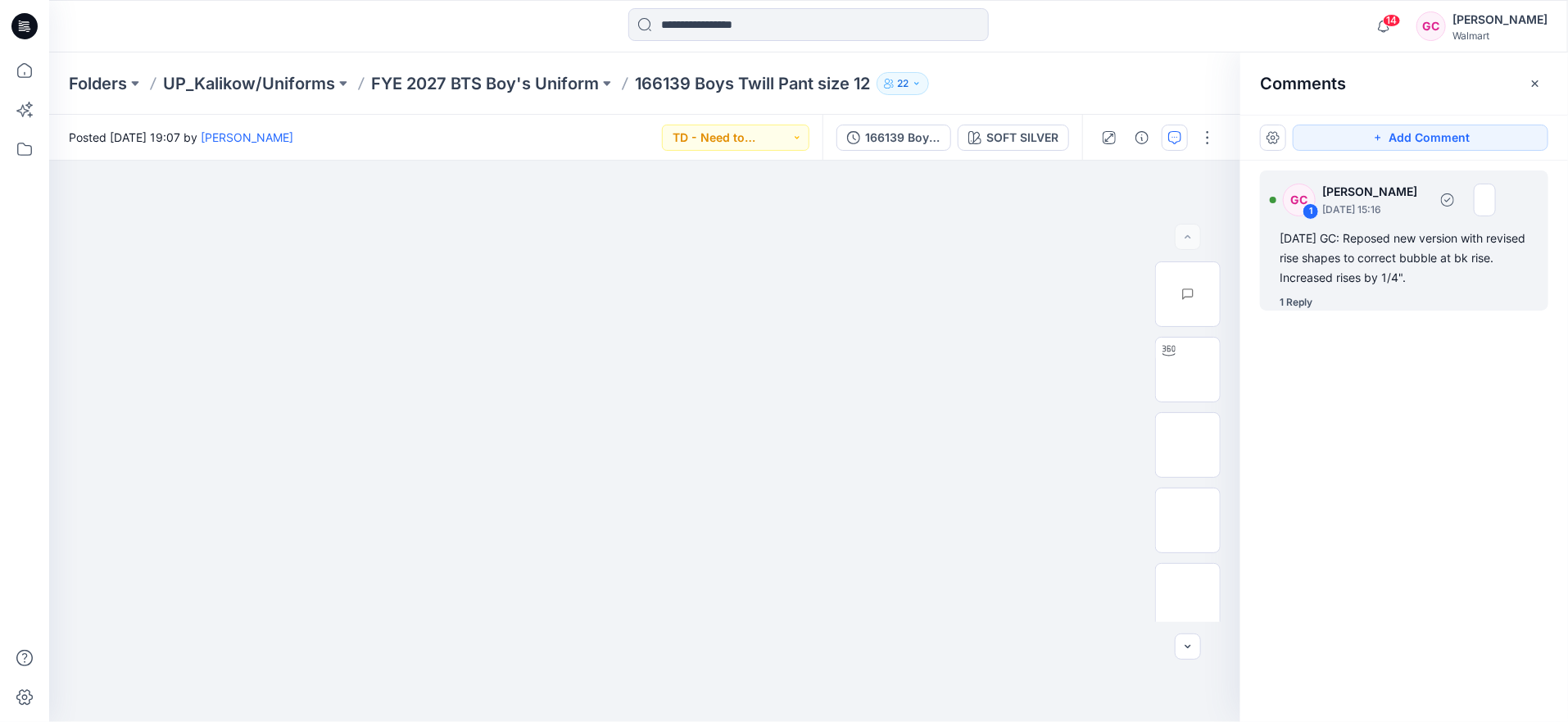
click at [1300, 303] on div "1 Reply" at bounding box center [1296, 303] width 33 height 16
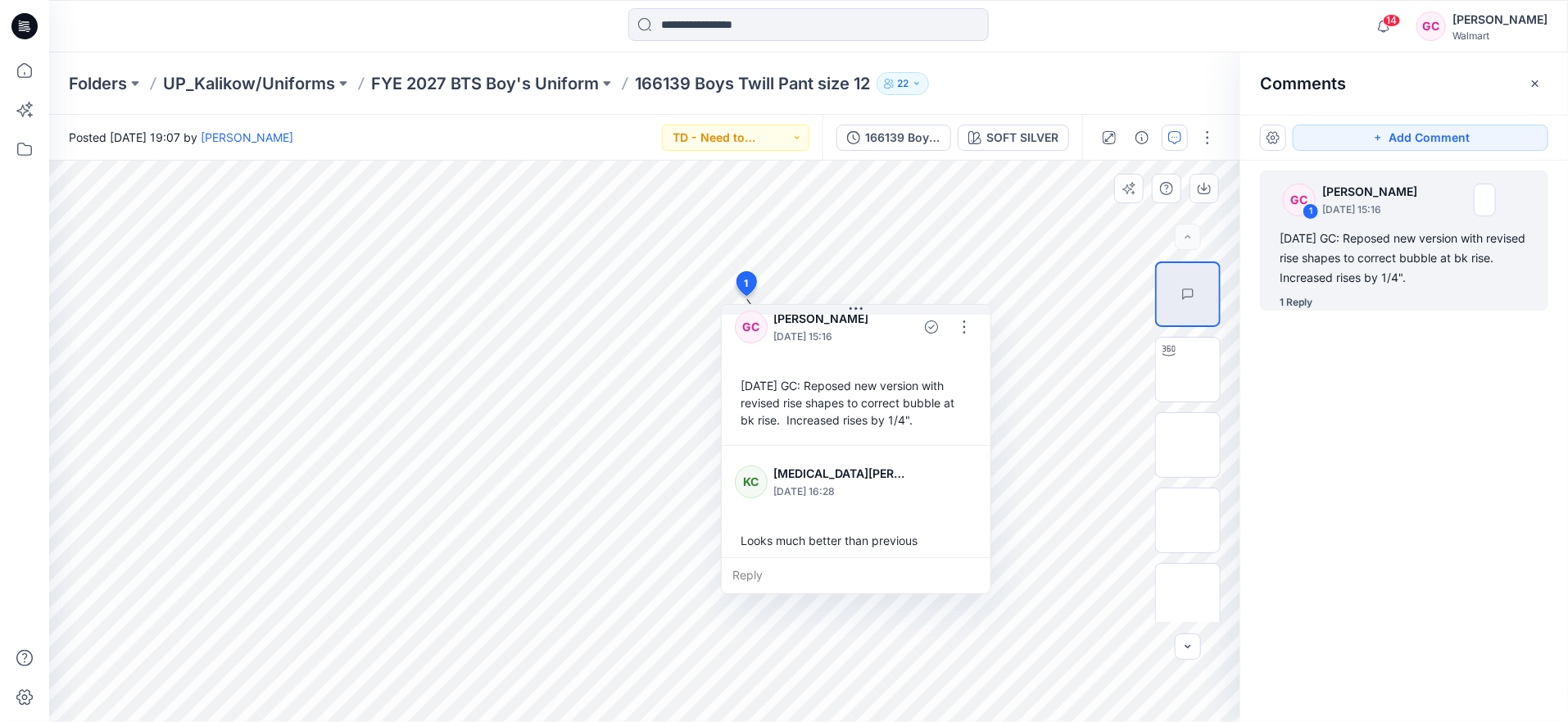
scroll to position [28, 0]
click at [512, 83] on p "FYE 2027 BTS Boy's Uniform" at bounding box center [485, 83] width 228 height 23
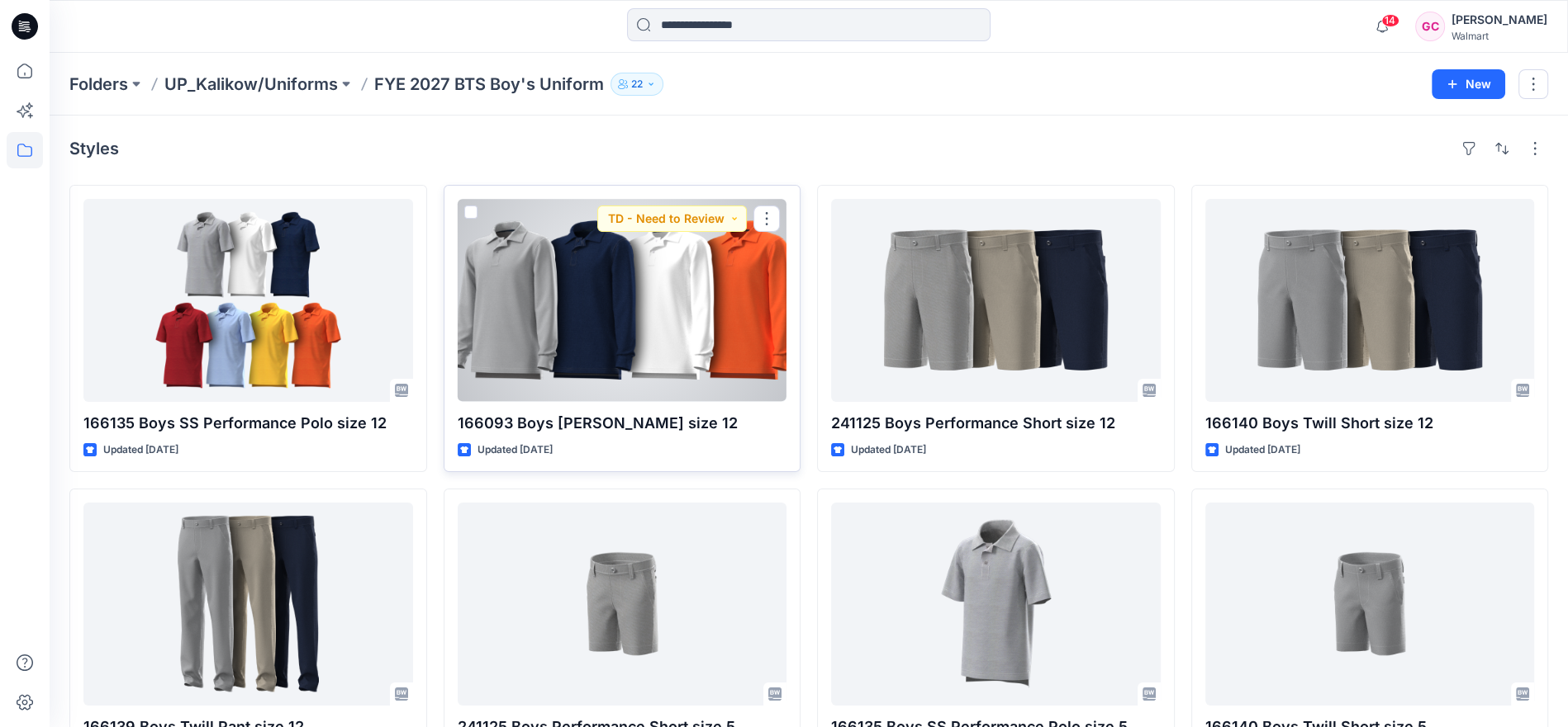
click at [630, 337] on div at bounding box center [623, 301] width 329 height 203
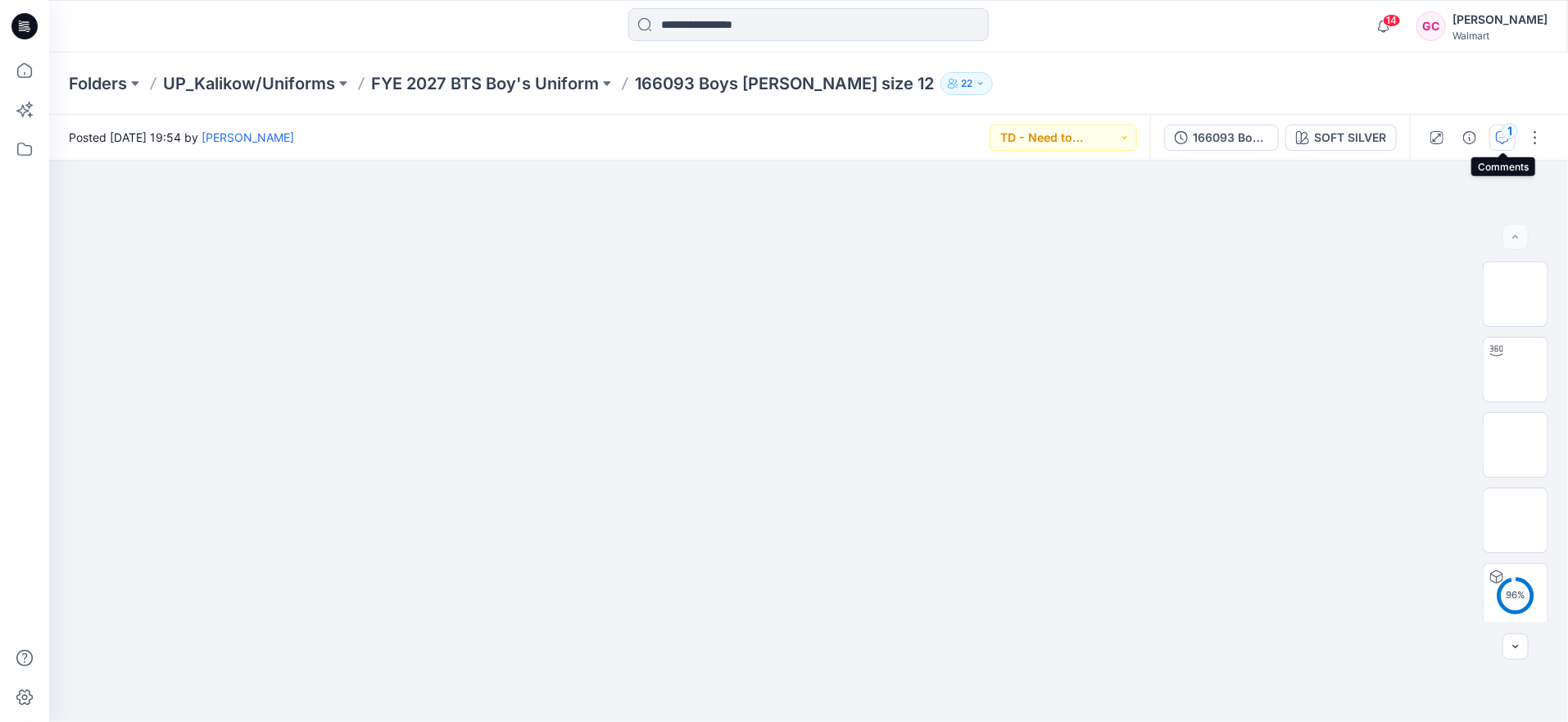
click at [1505, 132] on div "1" at bounding box center [1511, 131] width 16 height 16
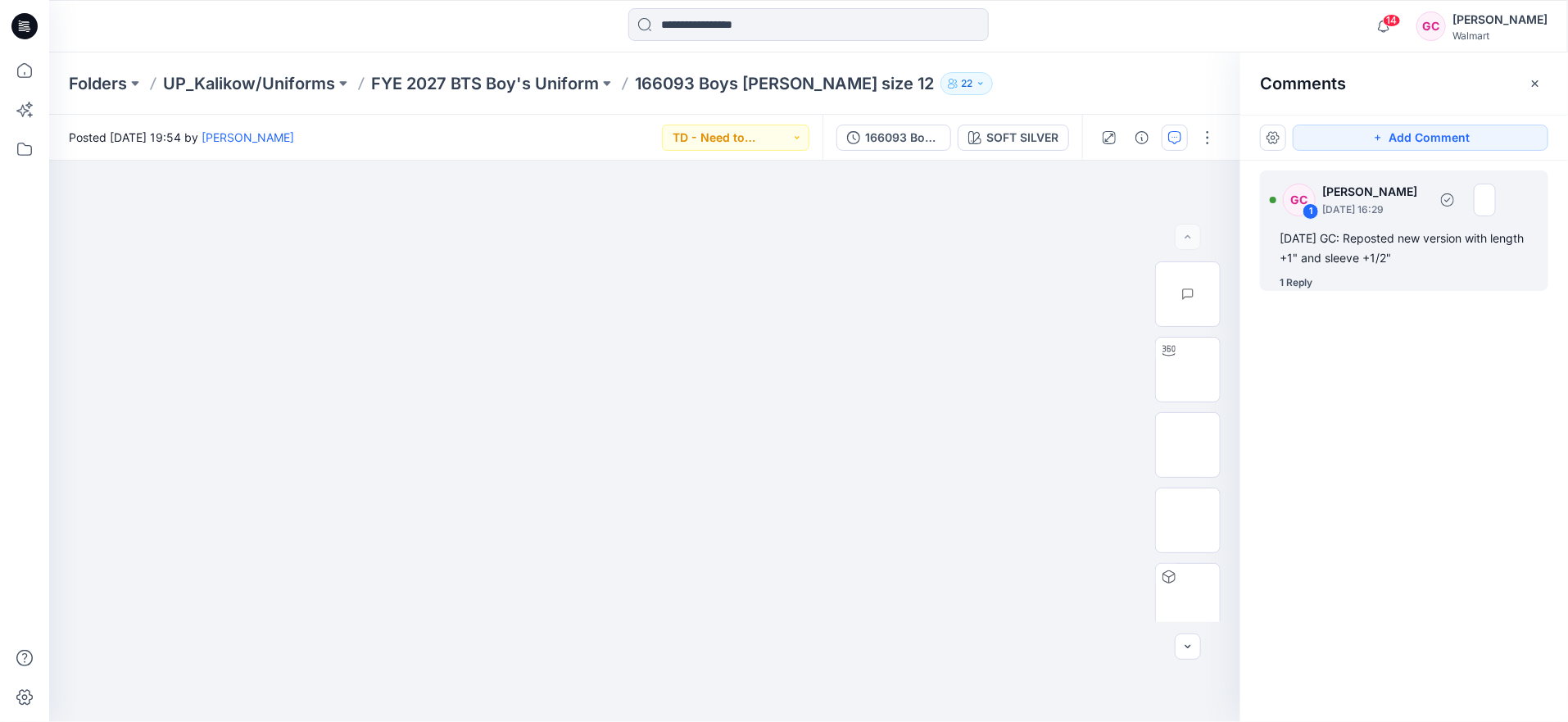
click at [1302, 281] on div "1 Reply" at bounding box center [1296, 283] width 33 height 16
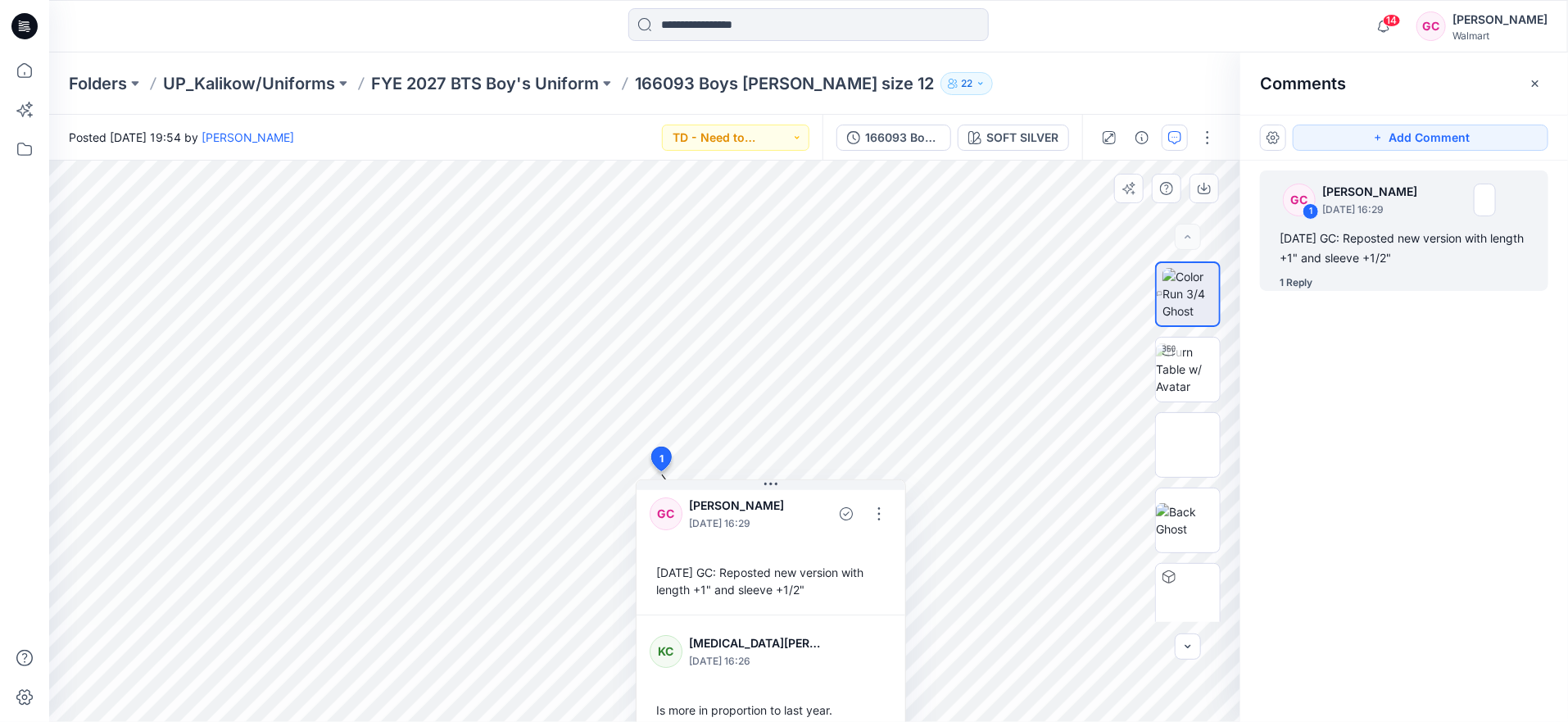
scroll to position [11, 0]
click at [523, 83] on p "FYE 2027 BTS Boy's Uniform" at bounding box center [485, 83] width 228 height 23
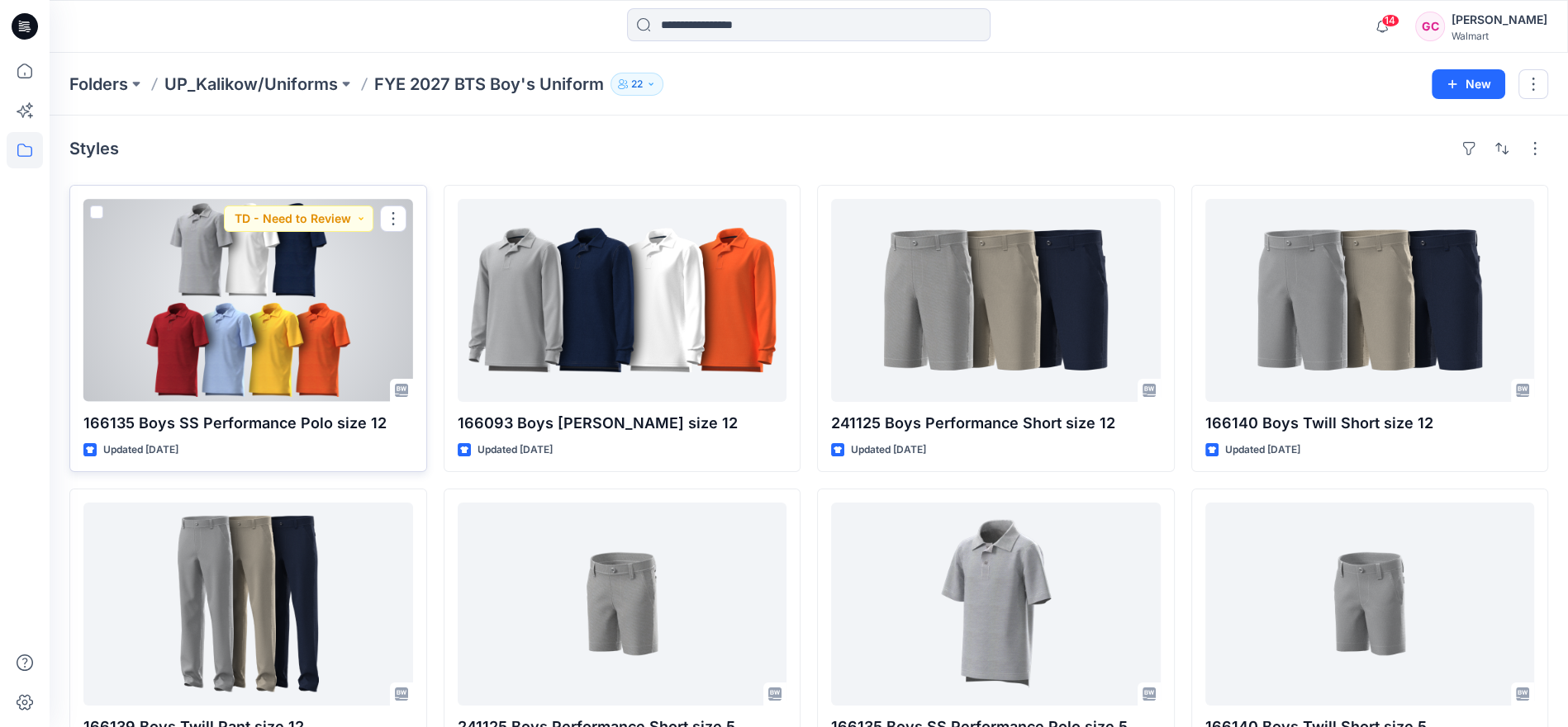
click at [280, 355] on div at bounding box center [248, 301] width 329 height 203
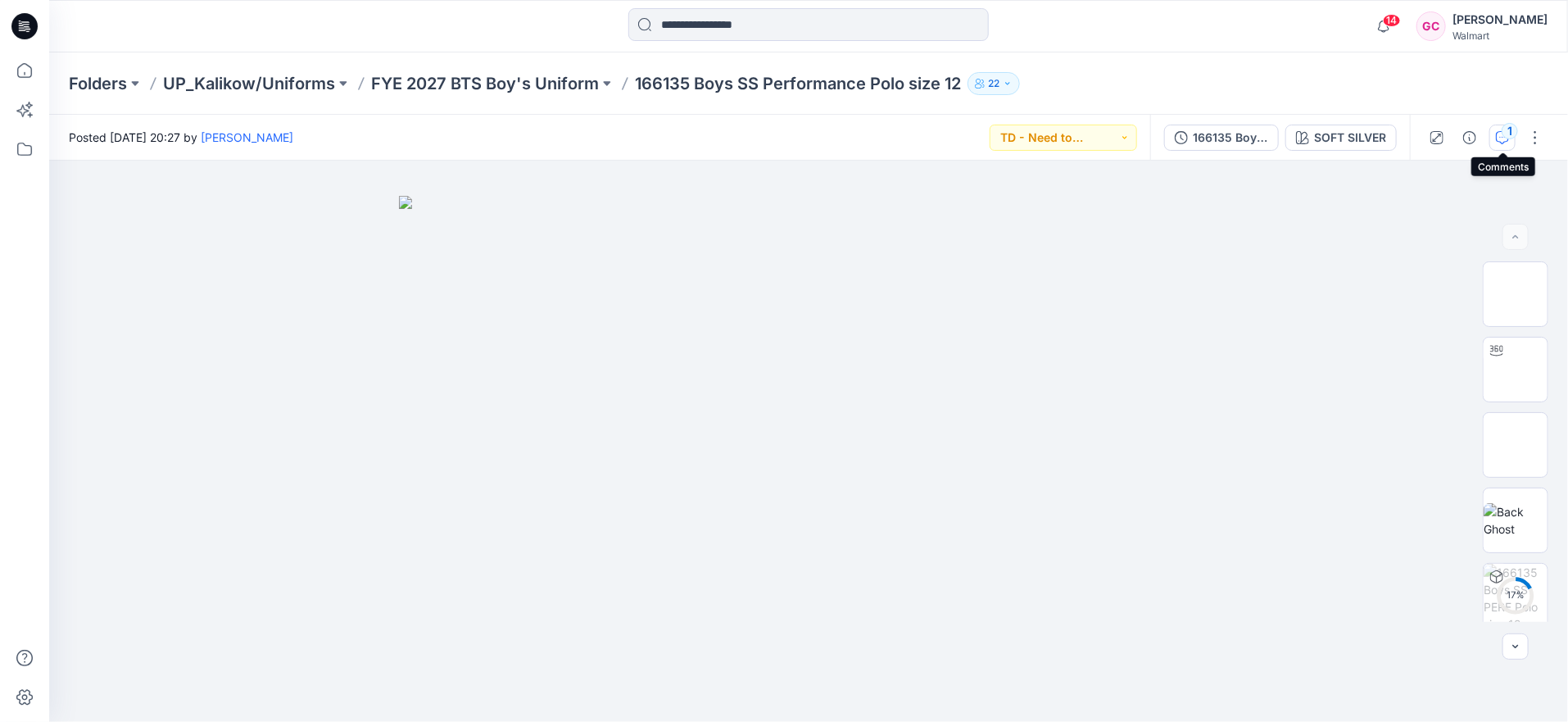
click at [1504, 126] on div "1" at bounding box center [1511, 131] width 16 height 16
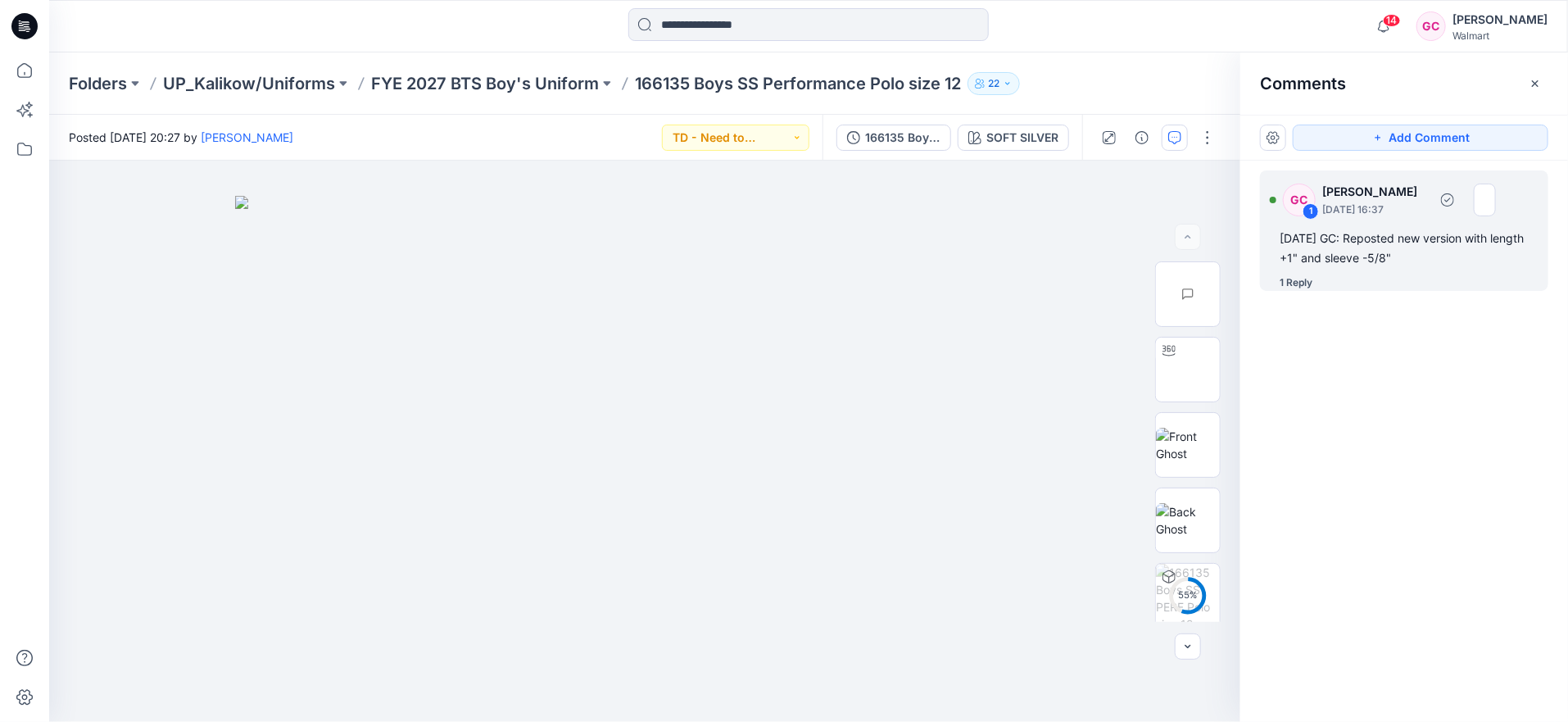
click at [1300, 277] on div "1 Reply" at bounding box center [1296, 283] width 33 height 16
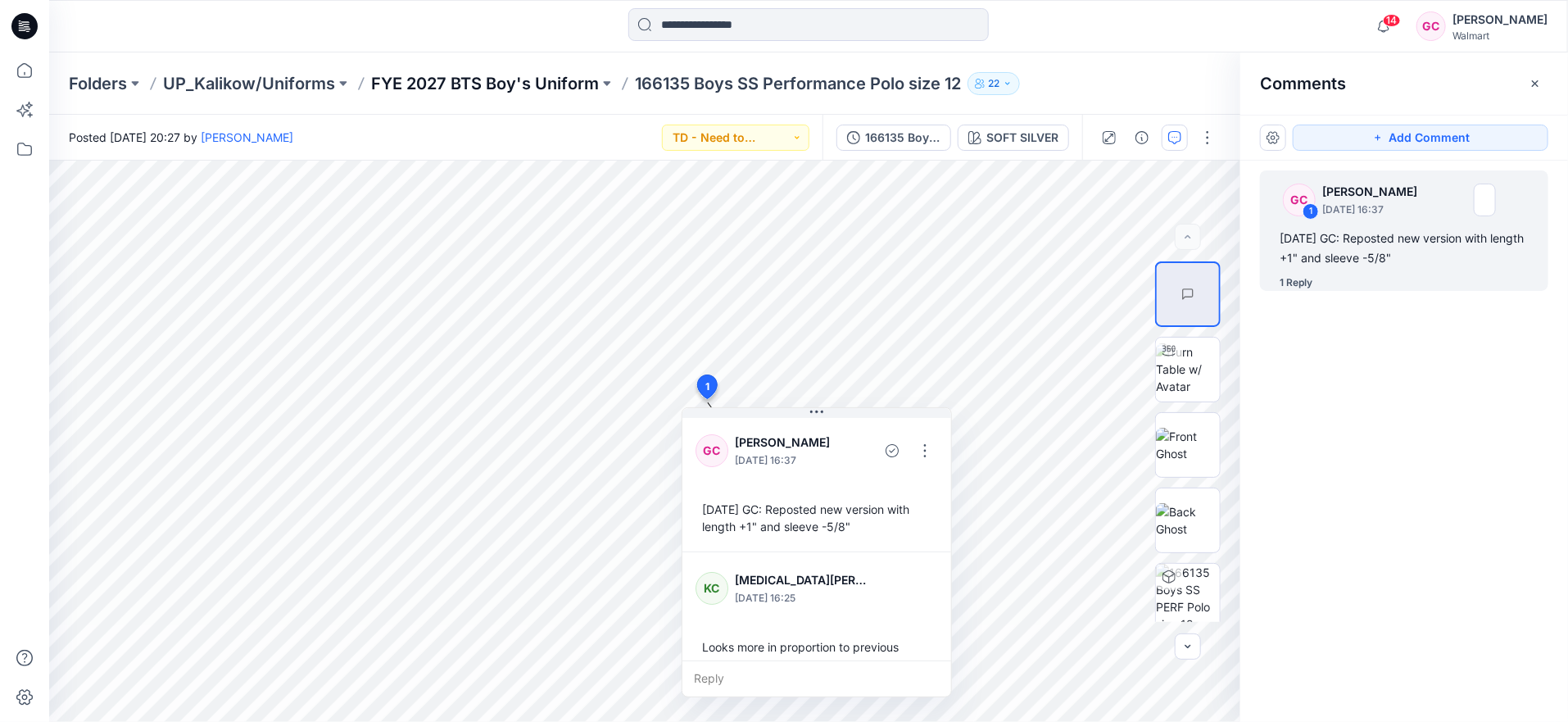
click at [494, 80] on p "FYE 2027 BTS Boy's Uniform" at bounding box center [485, 83] width 228 height 23
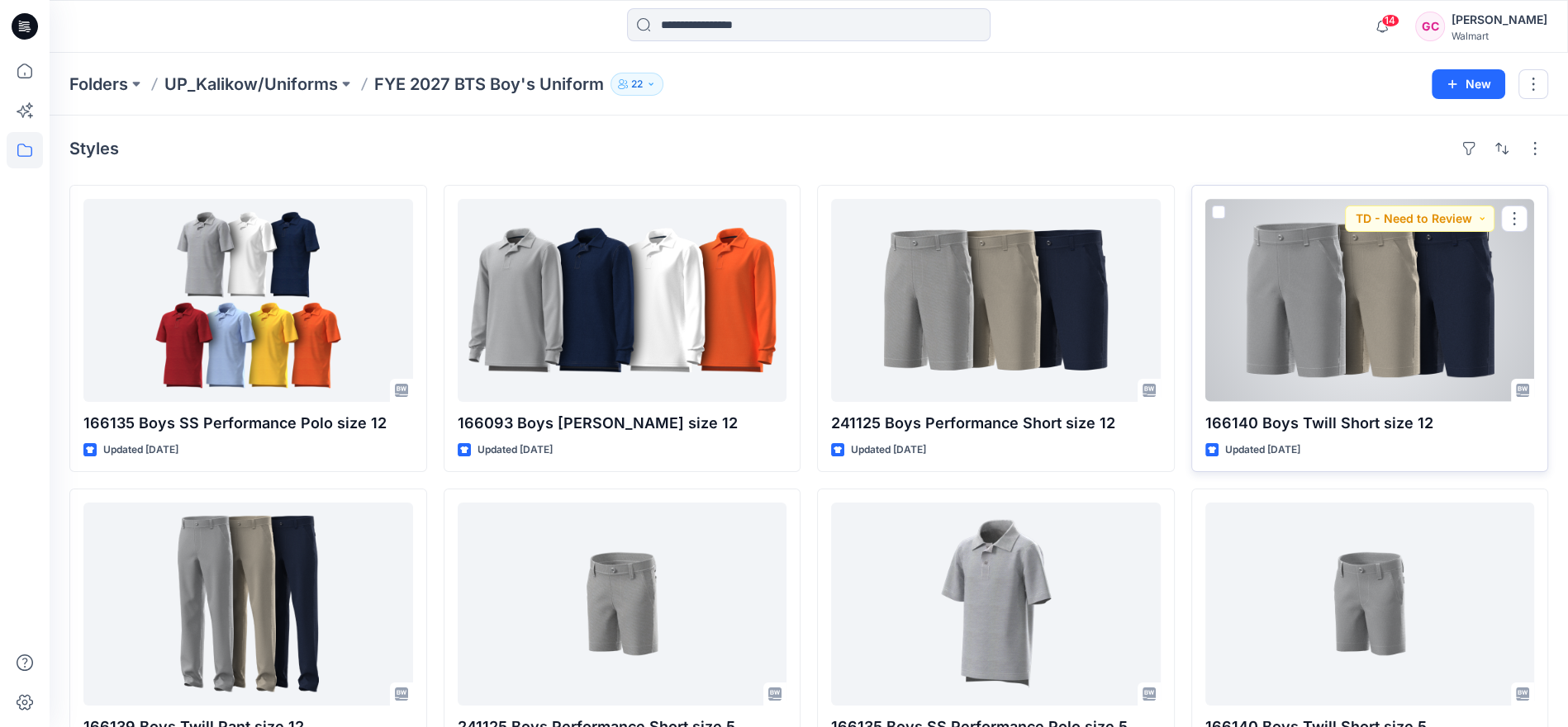
click at [1391, 335] on div at bounding box center [1370, 301] width 329 height 203
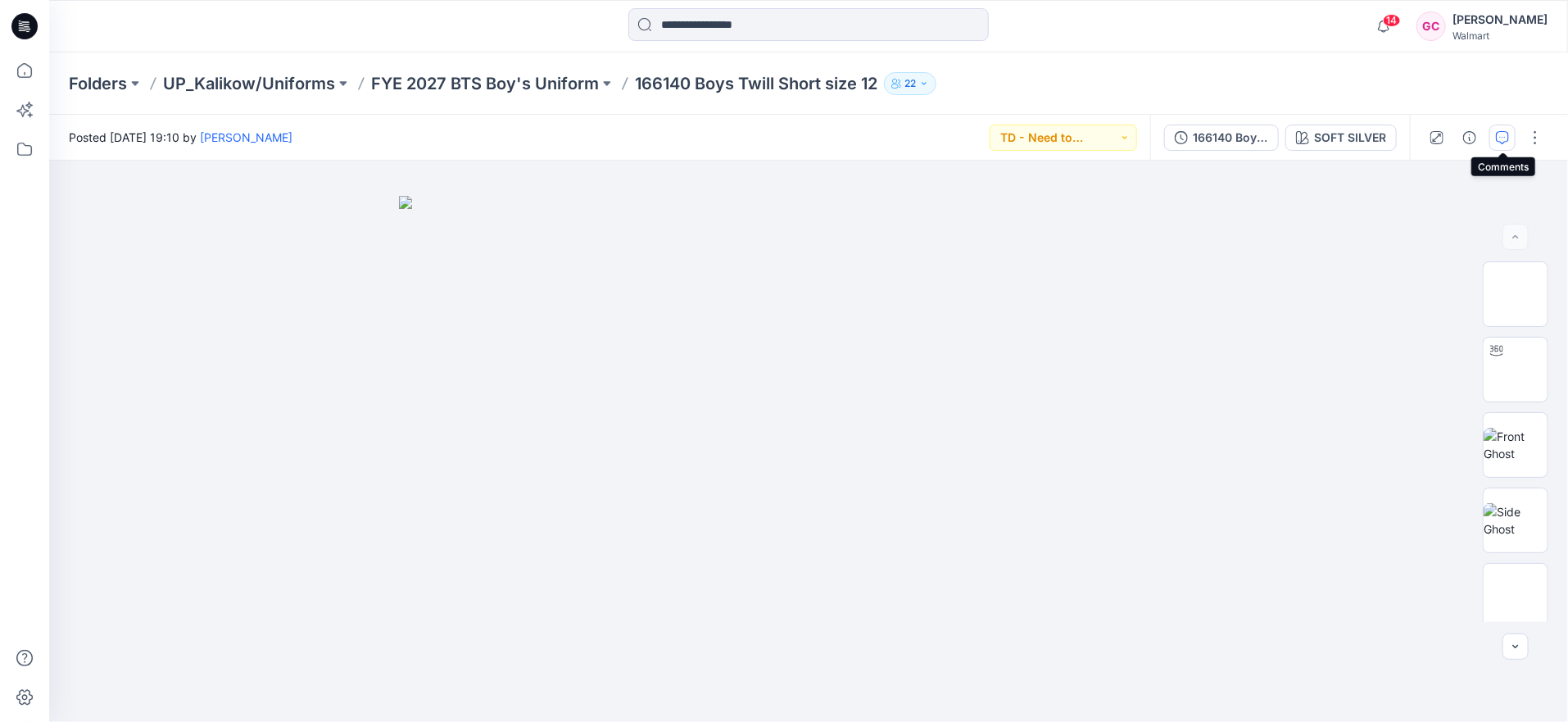
click at [1505, 134] on icon "button" at bounding box center [1502, 138] width 13 height 13
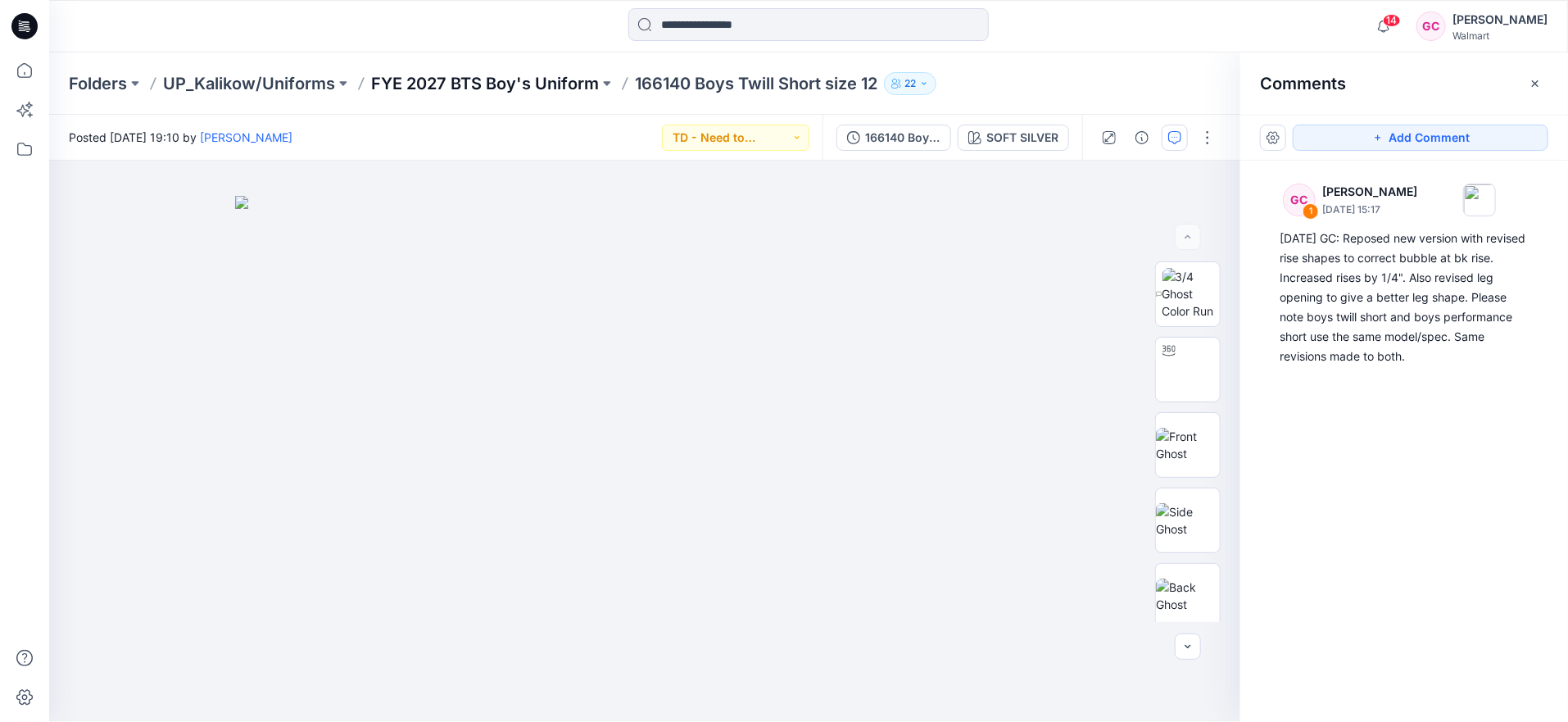
click at [546, 84] on p "FYE 2027 BTS Boy's Uniform" at bounding box center [485, 83] width 228 height 23
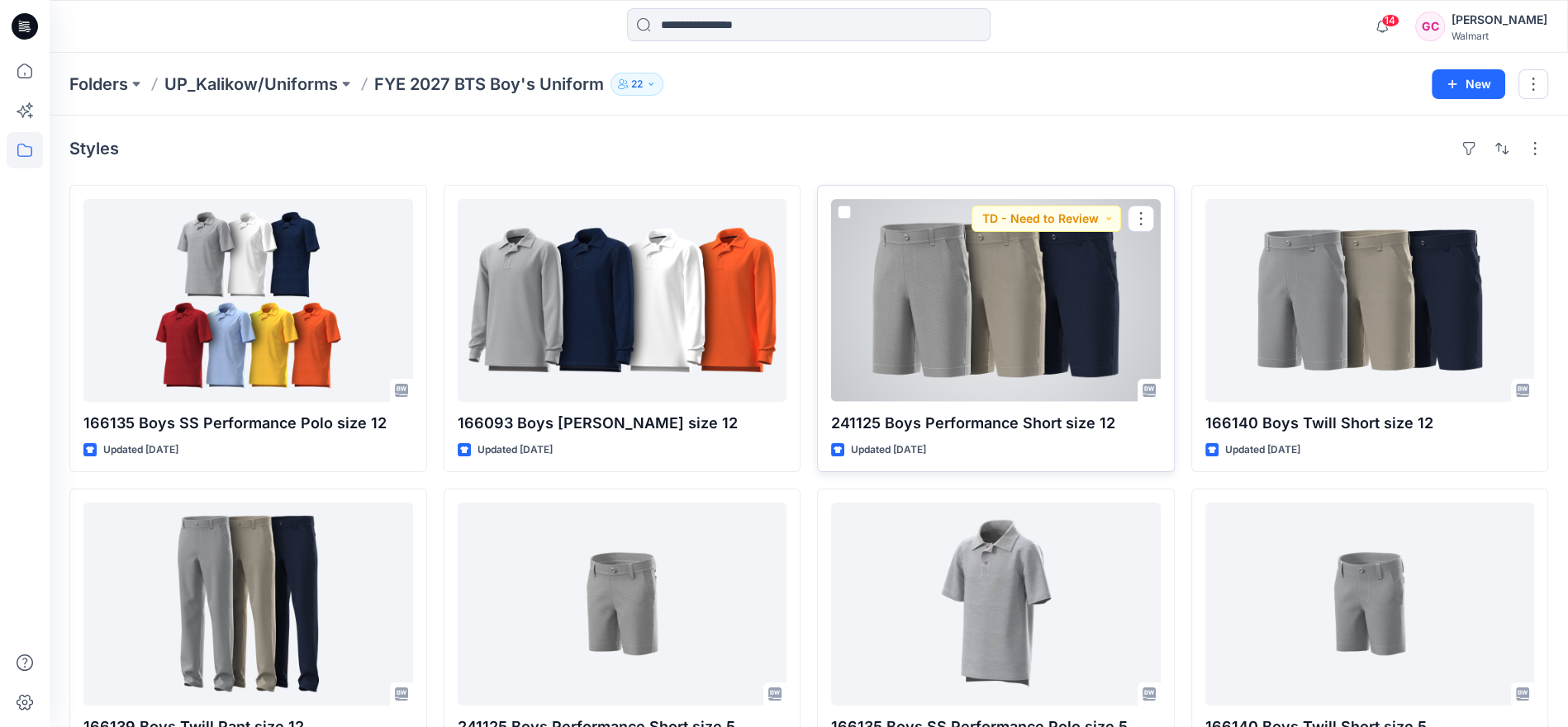
click at [1078, 322] on div at bounding box center [996, 301] width 329 height 203
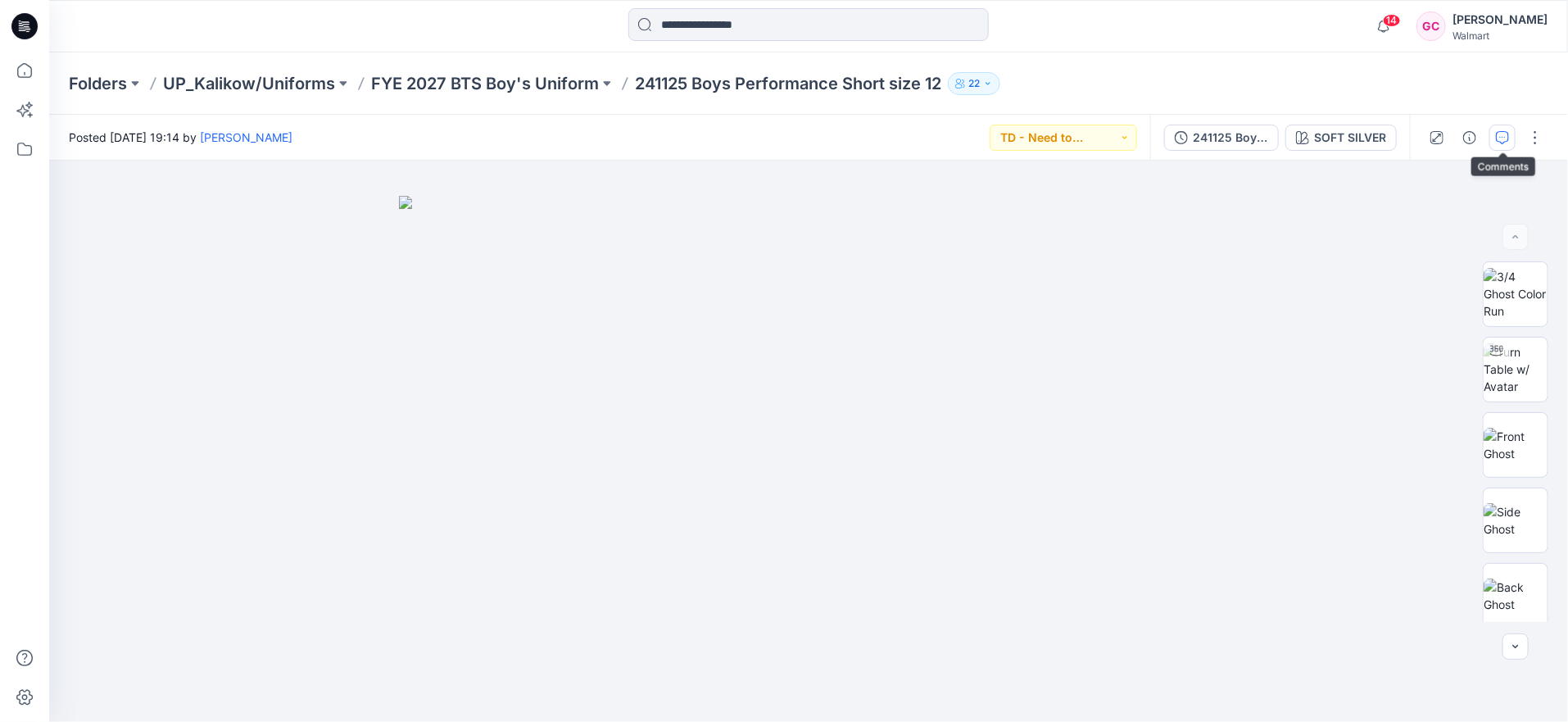
click at [1509, 135] on icon "button" at bounding box center [1502, 138] width 13 height 13
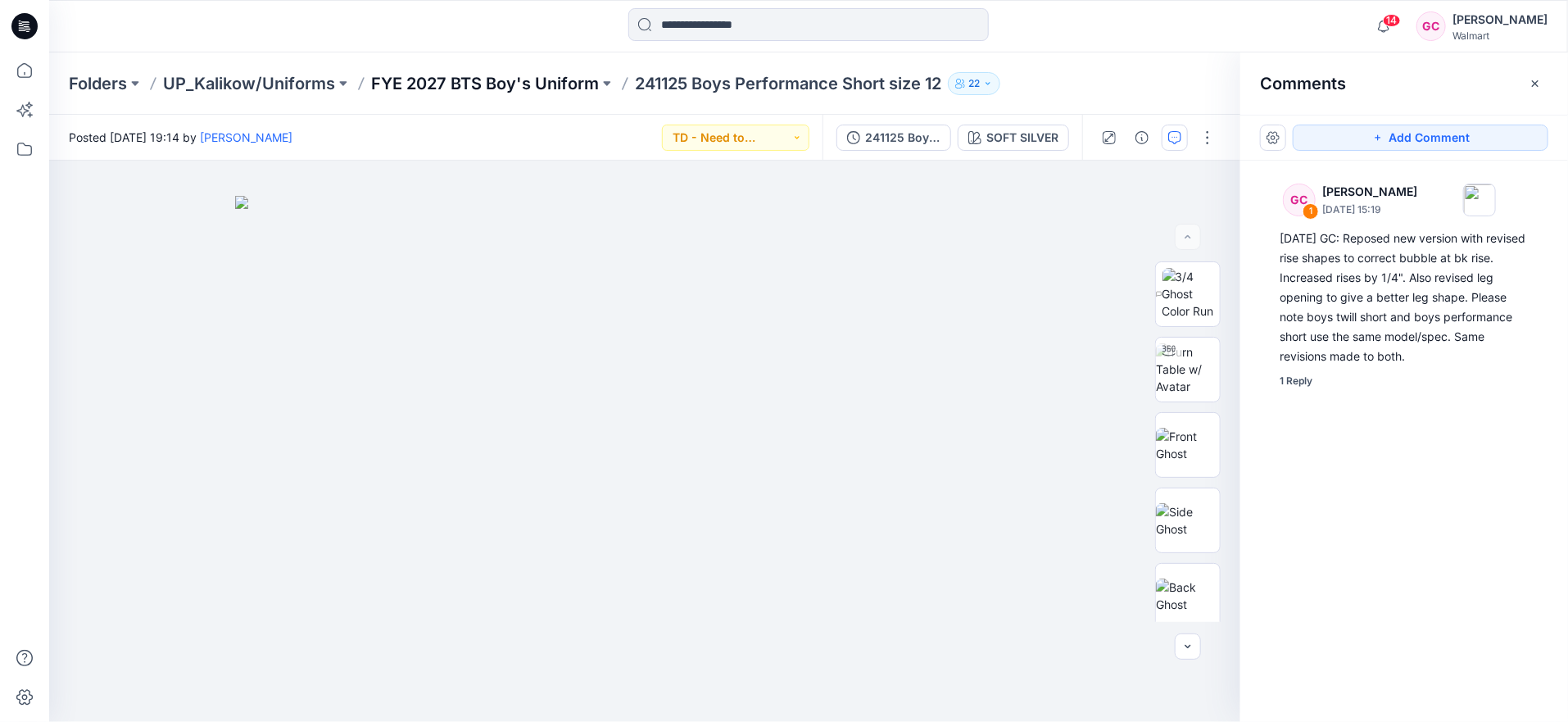
click at [534, 80] on p "FYE 2027 BTS Boy's Uniform" at bounding box center [485, 83] width 228 height 23
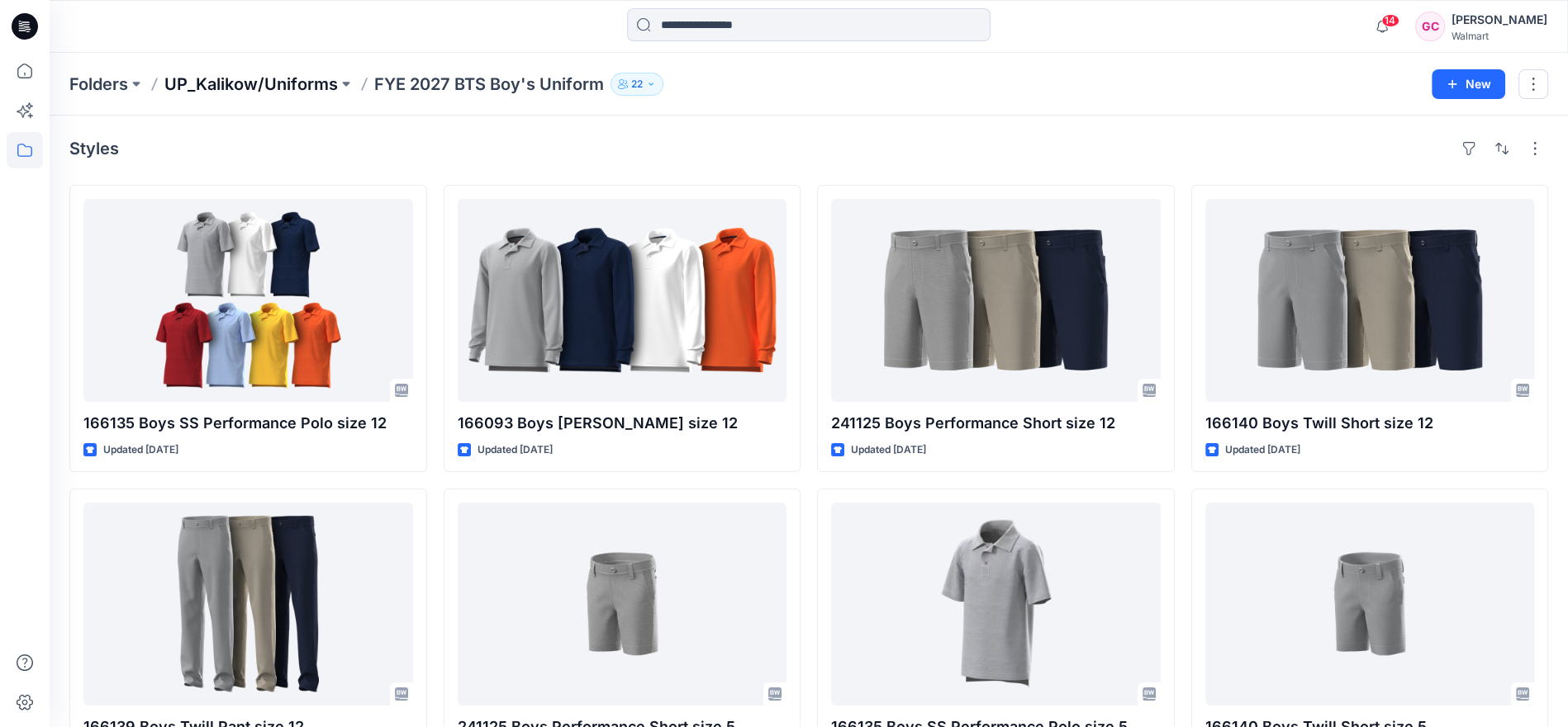
click at [256, 80] on p "UP_Kalikow/Uniforms" at bounding box center [251, 84] width 174 height 23
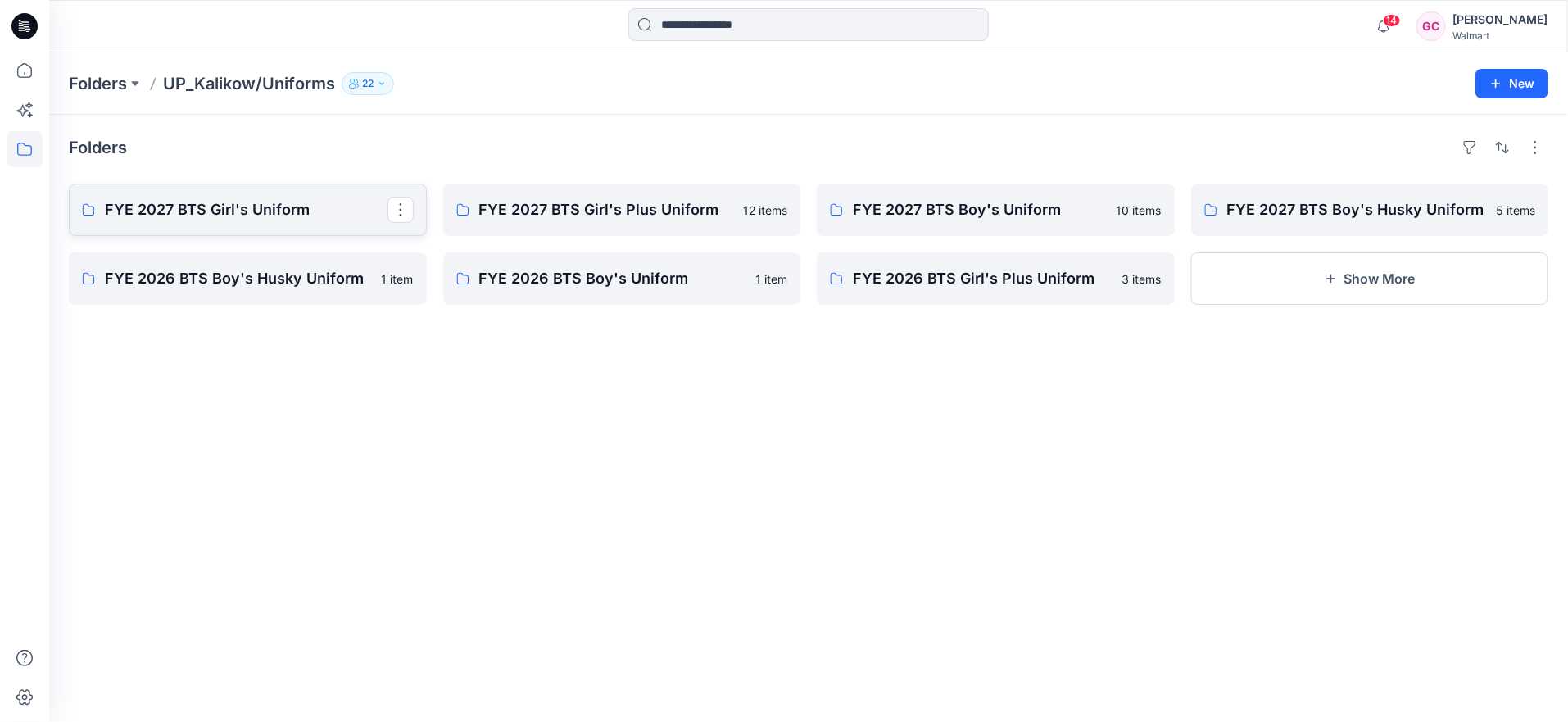
click at [327, 207] on p "FYE 2027 BTS Girl's Uniform" at bounding box center [246, 209] width 283 height 23
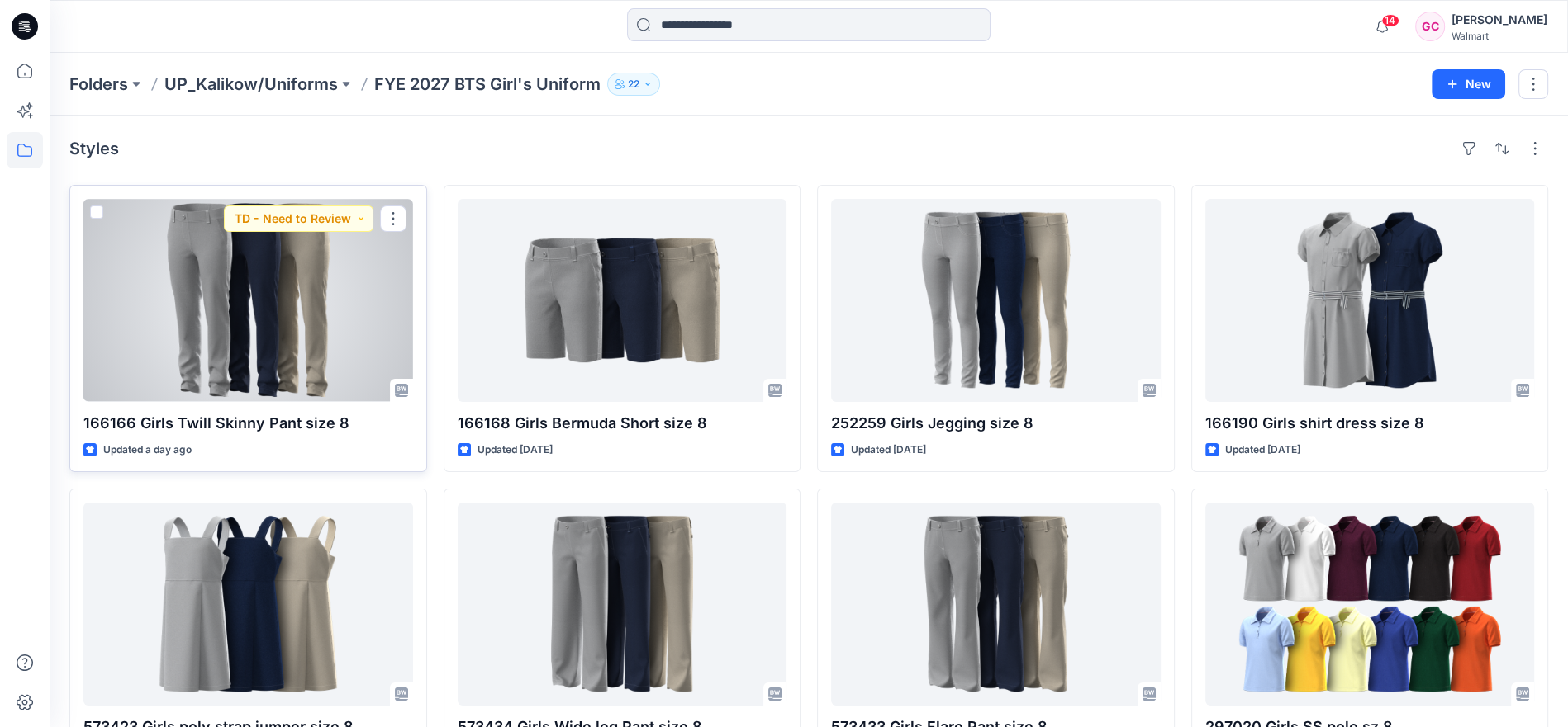
click at [261, 303] on div at bounding box center [248, 301] width 329 height 203
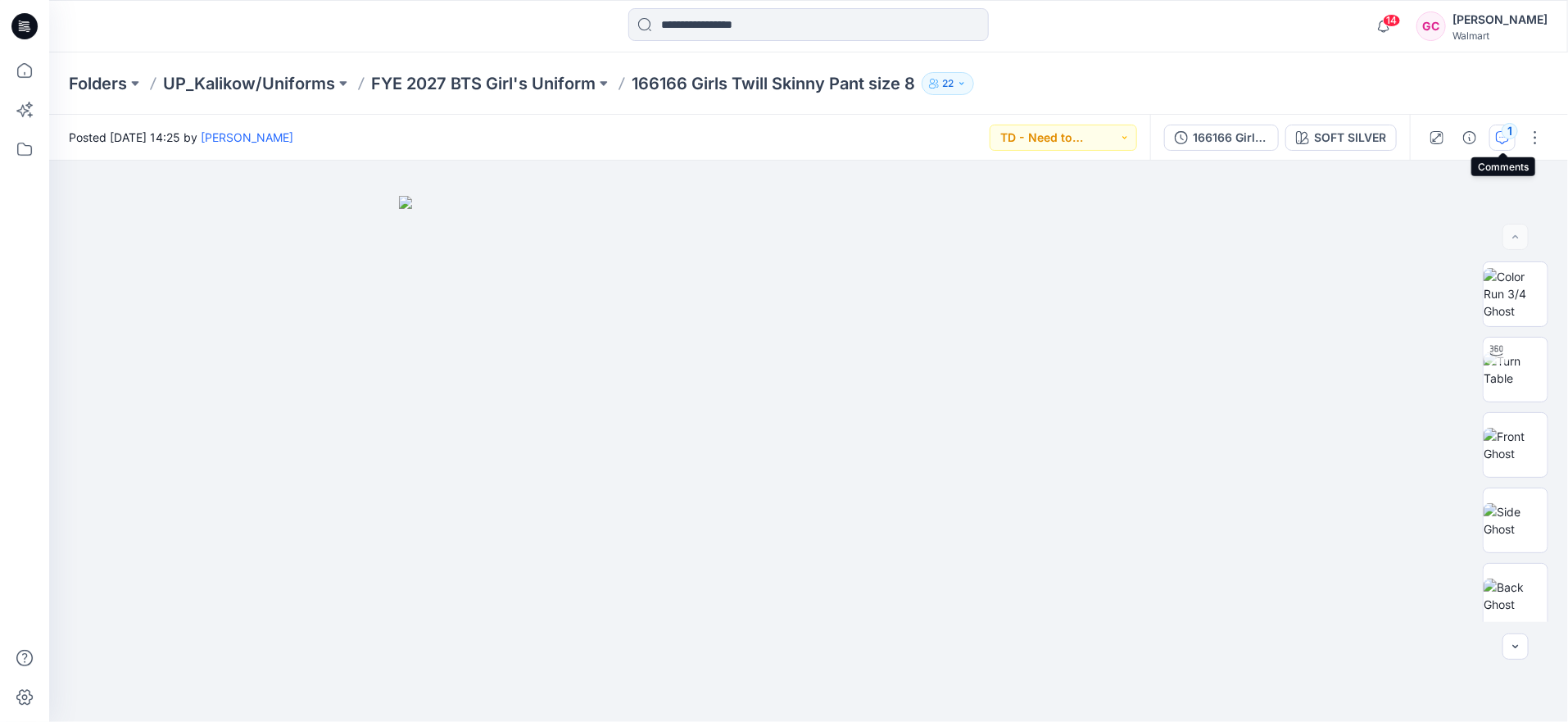
click at [1502, 134] on icon "button" at bounding box center [1502, 138] width 13 height 13
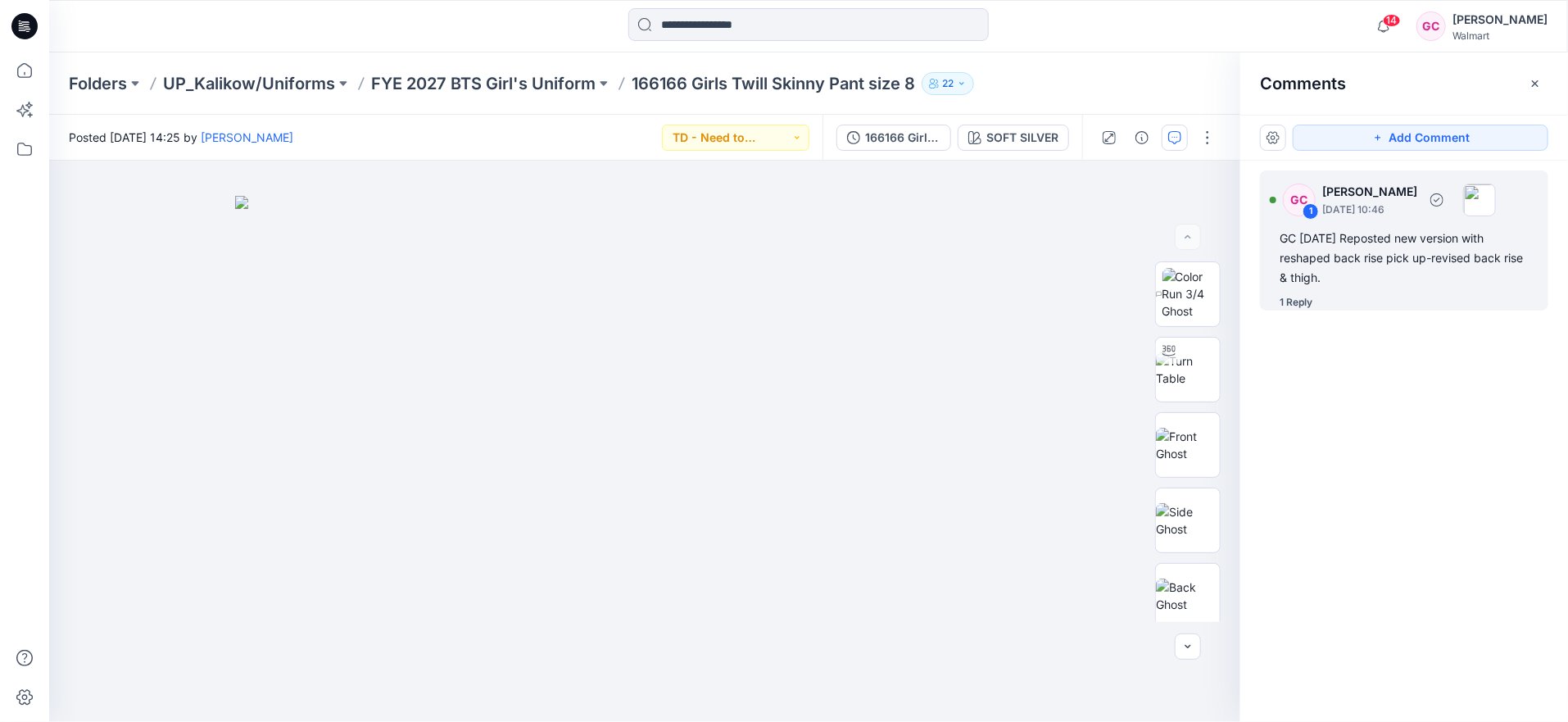
click at [1290, 299] on div "1 Reply" at bounding box center [1296, 303] width 33 height 16
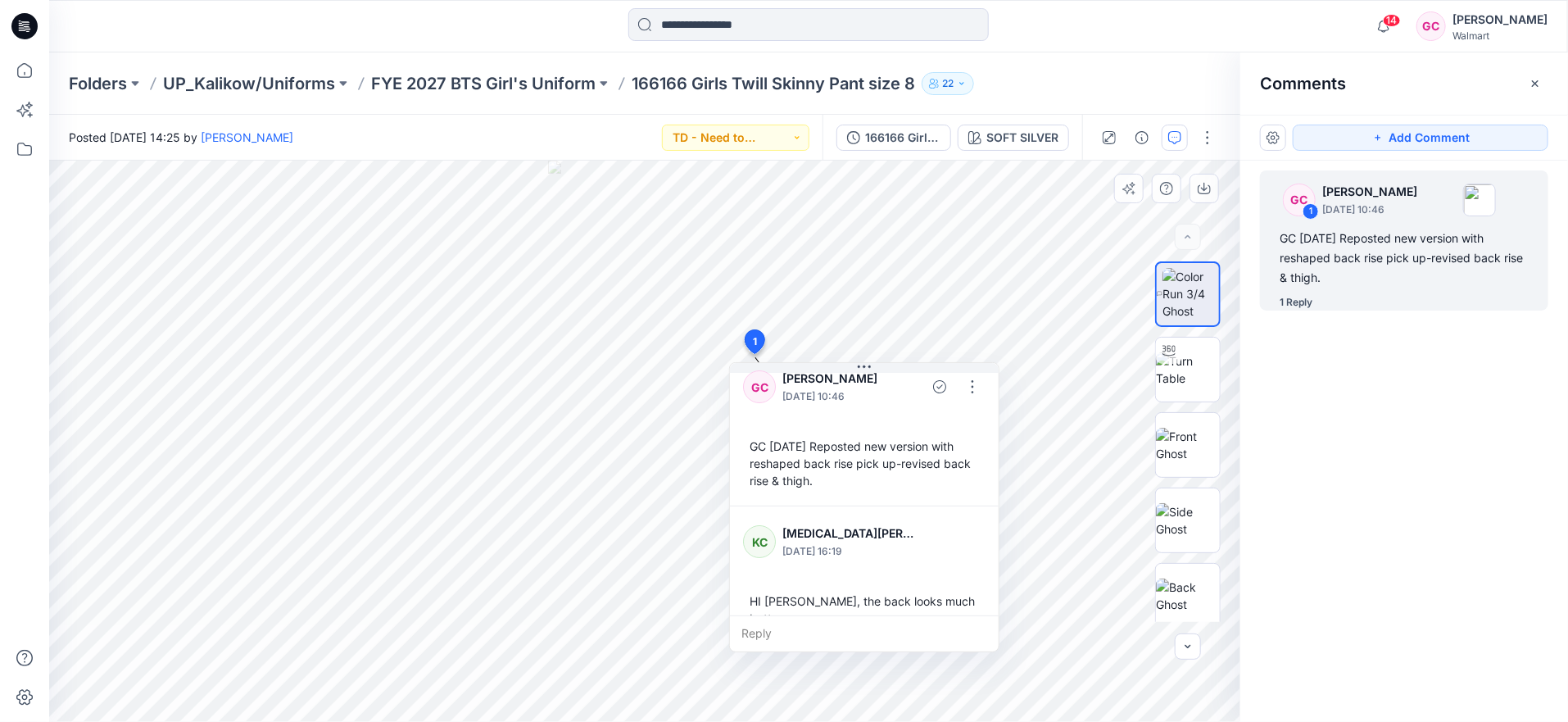
scroll to position [28, 0]
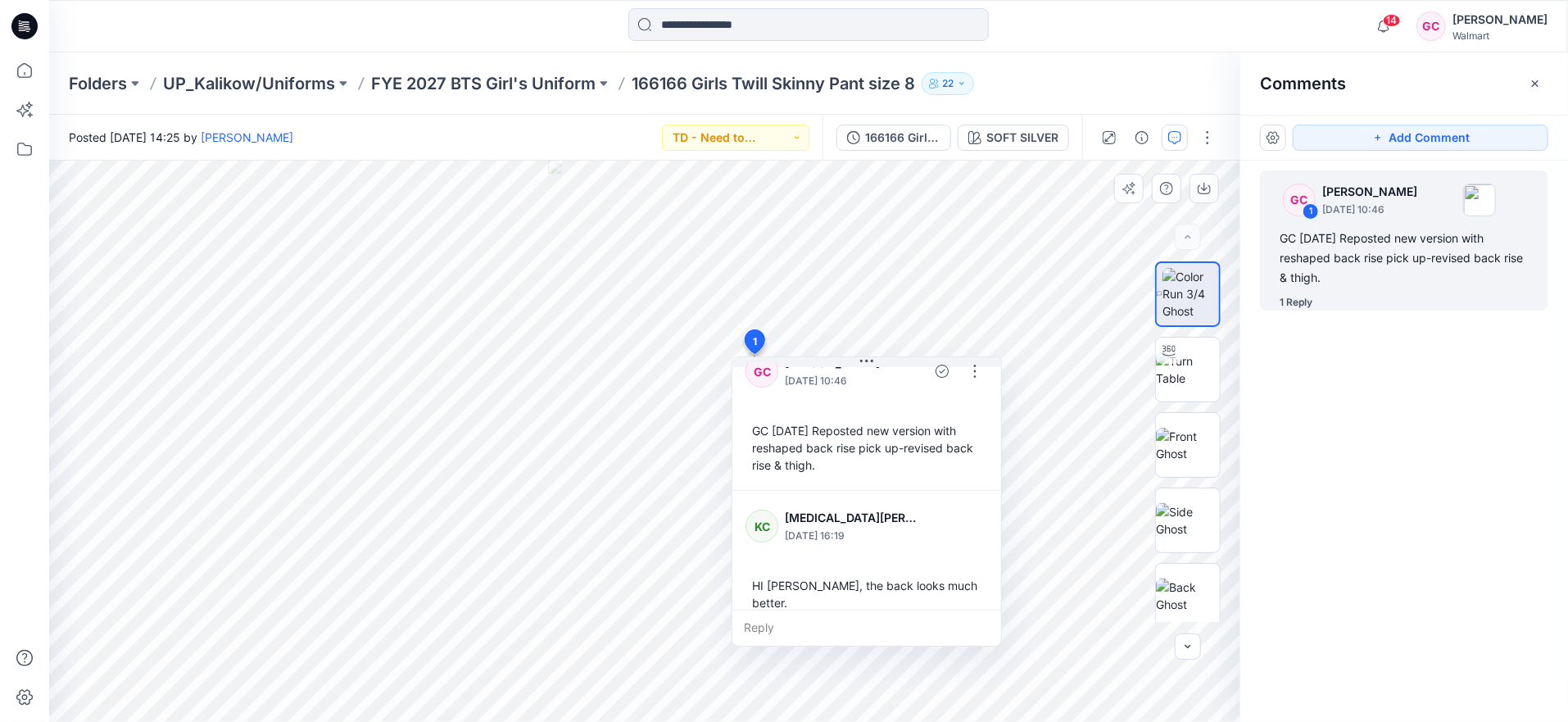
click at [953, 582] on div "HI [PERSON_NAME], the back looks much better." at bounding box center [867, 594] width 243 height 47
click at [536, 85] on p "FYE 2027 BTS Girl's Uniform" at bounding box center [483, 83] width 224 height 23
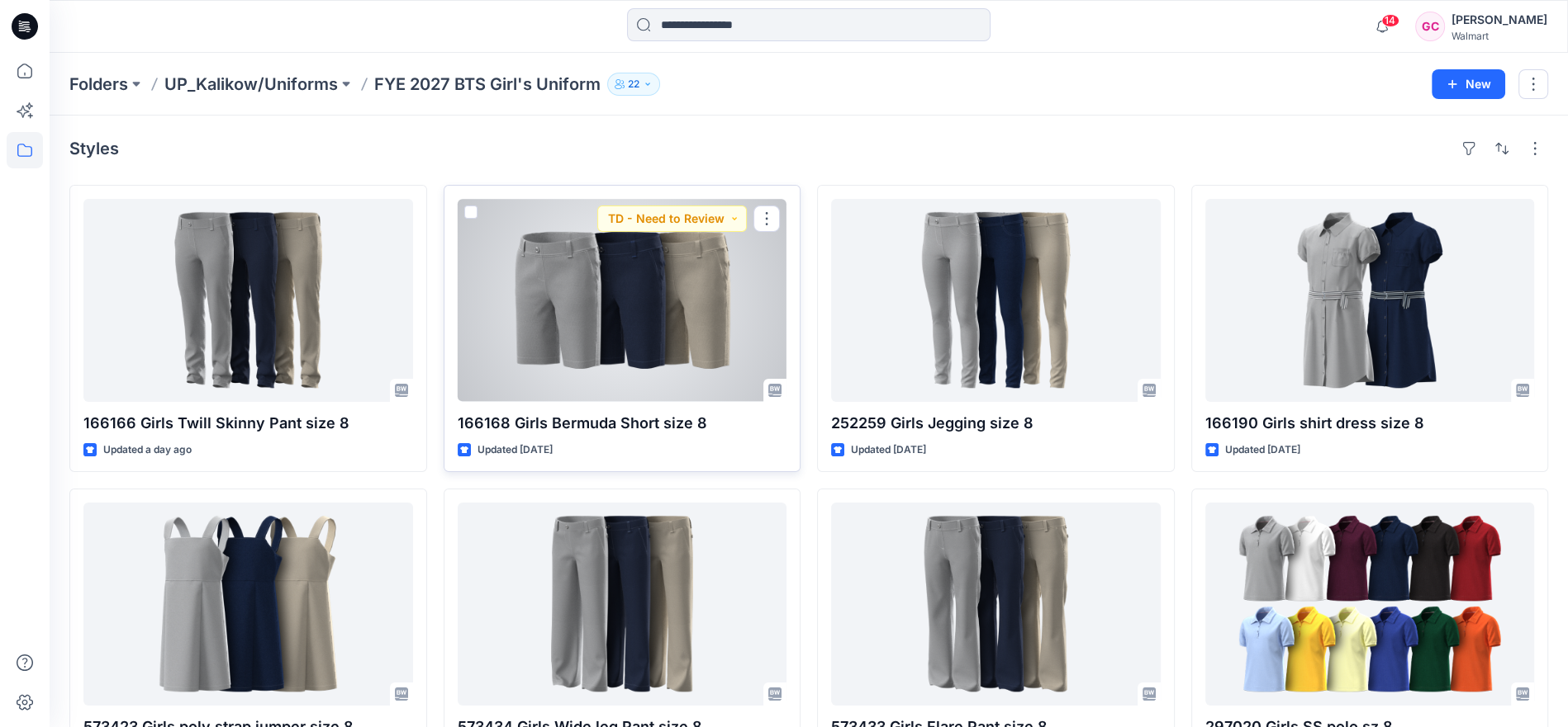
click at [592, 347] on div at bounding box center [623, 301] width 329 height 203
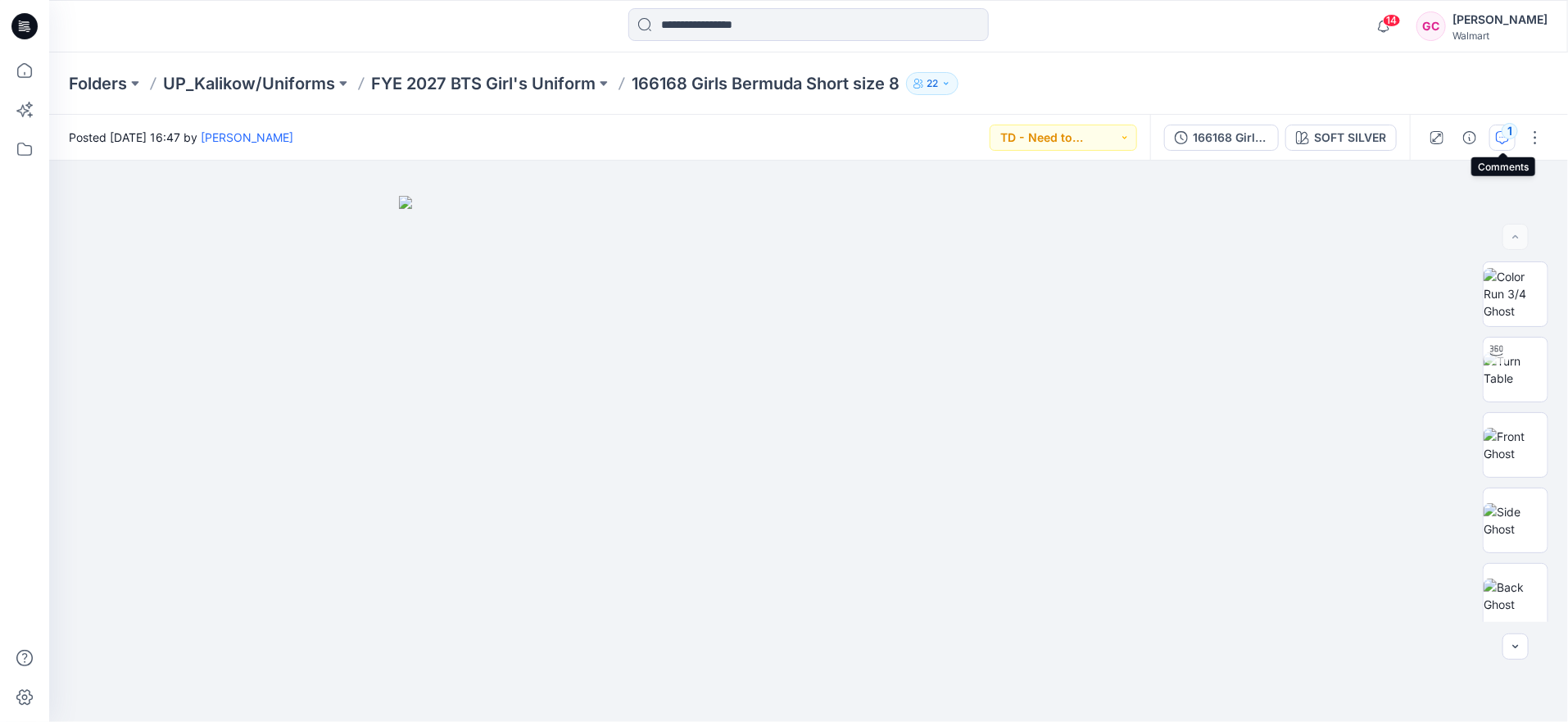
click at [1508, 131] on div "1" at bounding box center [1511, 131] width 16 height 16
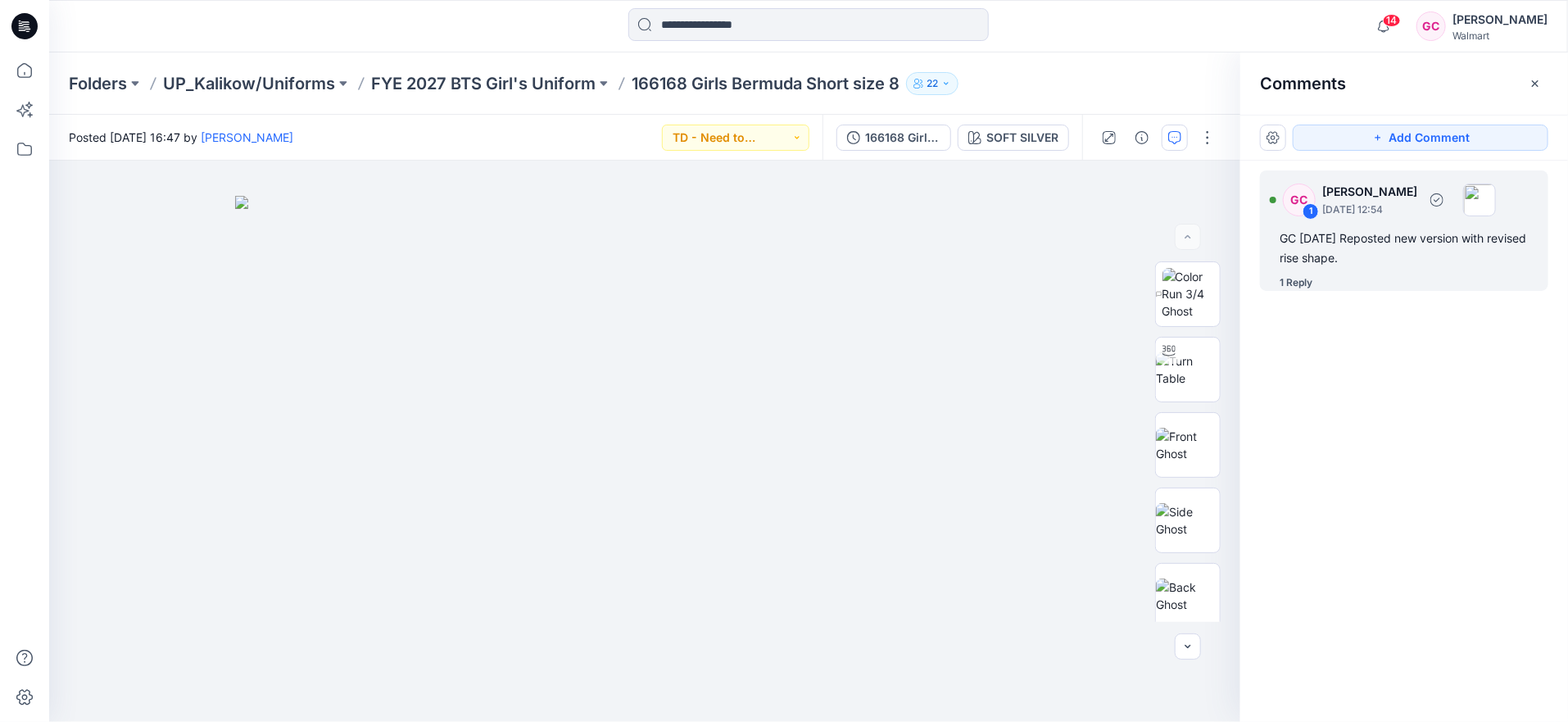
click at [1304, 279] on div "1 Reply" at bounding box center [1296, 283] width 33 height 16
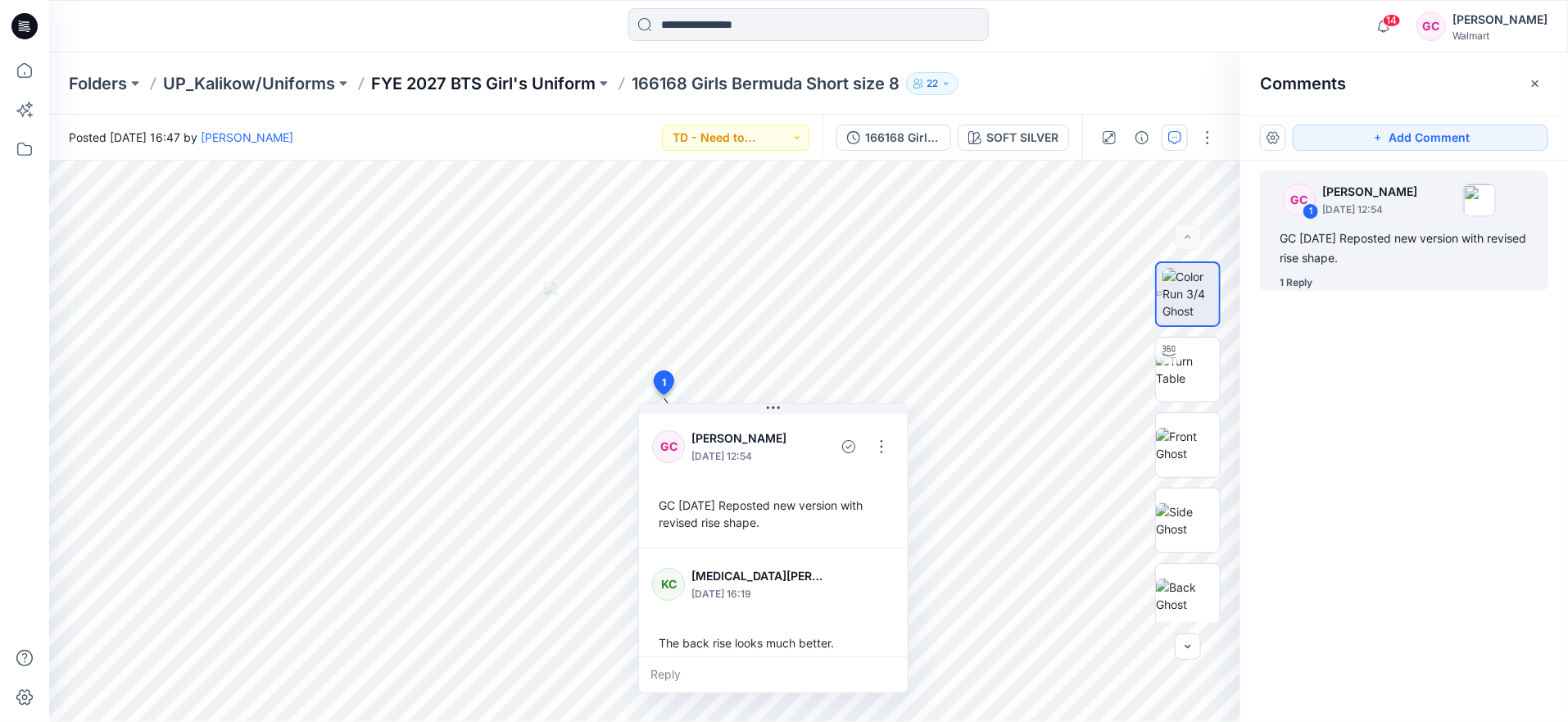
click at [533, 86] on p "FYE 2027 BTS Girl's Uniform" at bounding box center [483, 83] width 224 height 23
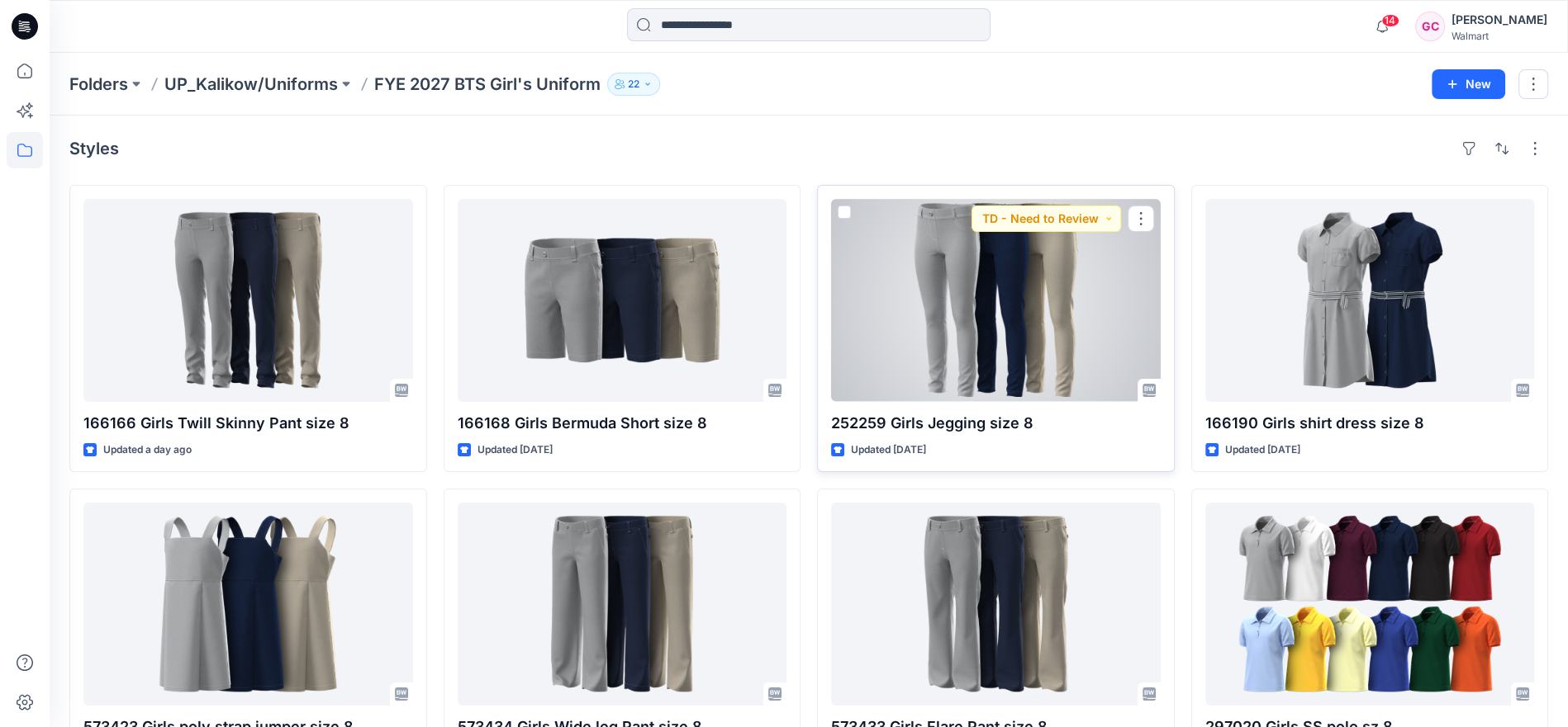
click at [993, 307] on div at bounding box center [996, 301] width 329 height 203
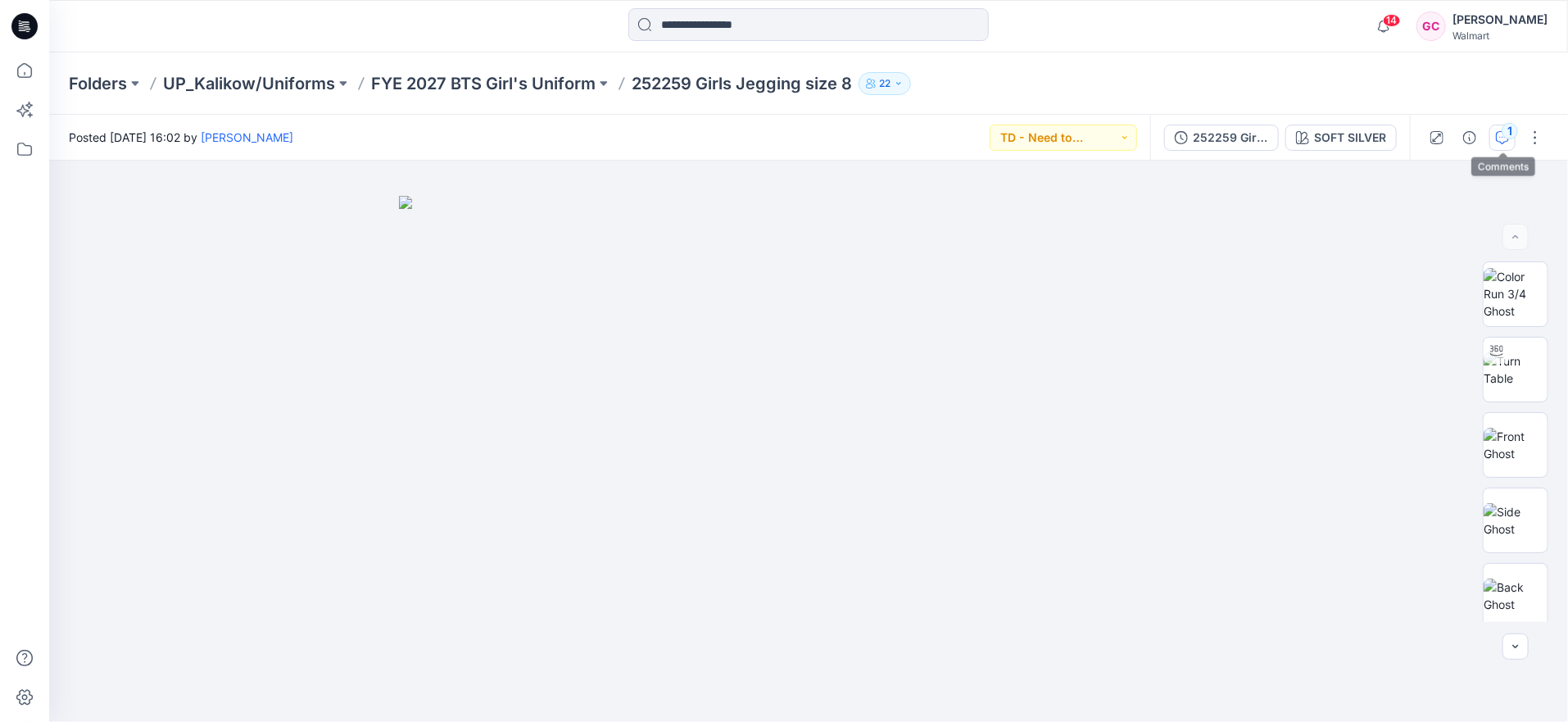
click at [1504, 131] on div "1" at bounding box center [1511, 131] width 16 height 16
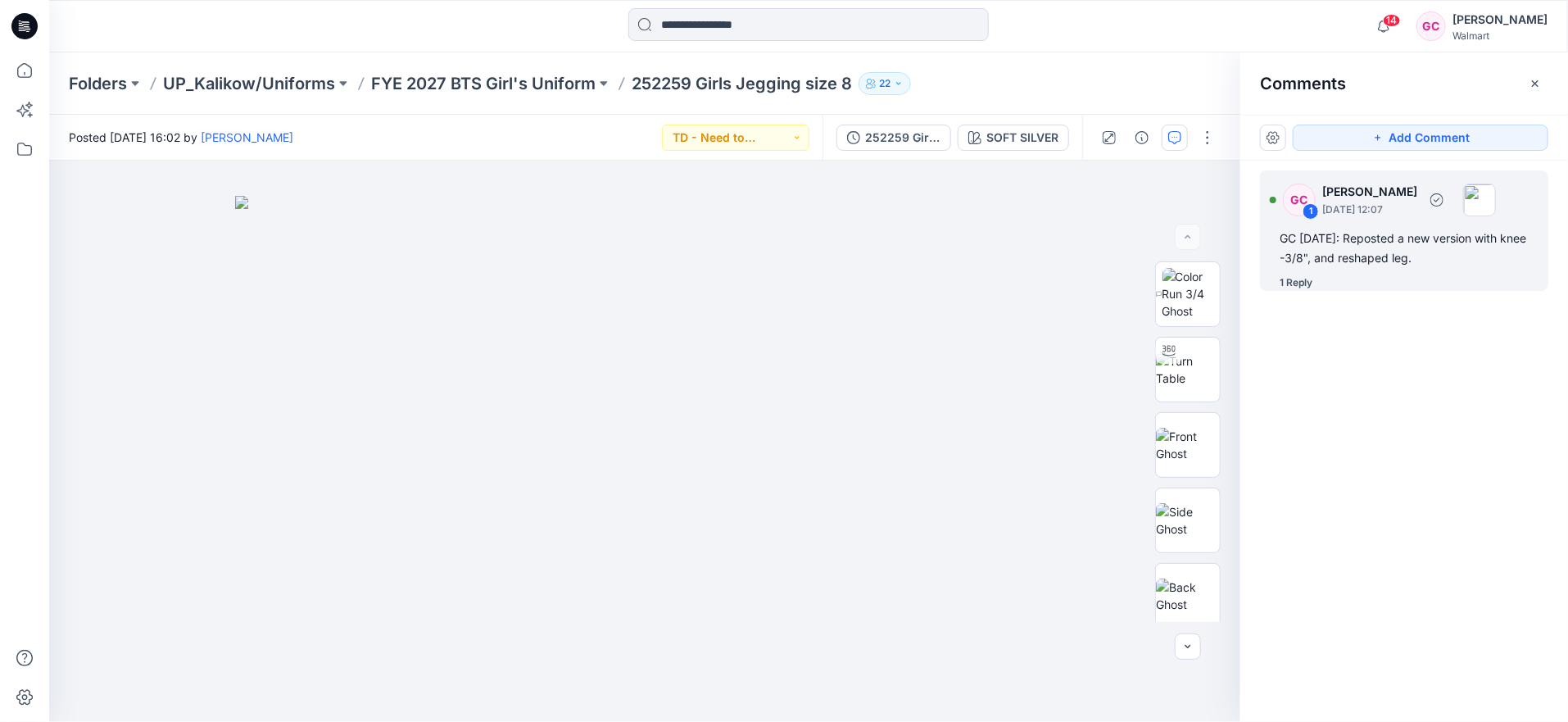
click at [1306, 281] on div "1 Reply" at bounding box center [1296, 283] width 33 height 16
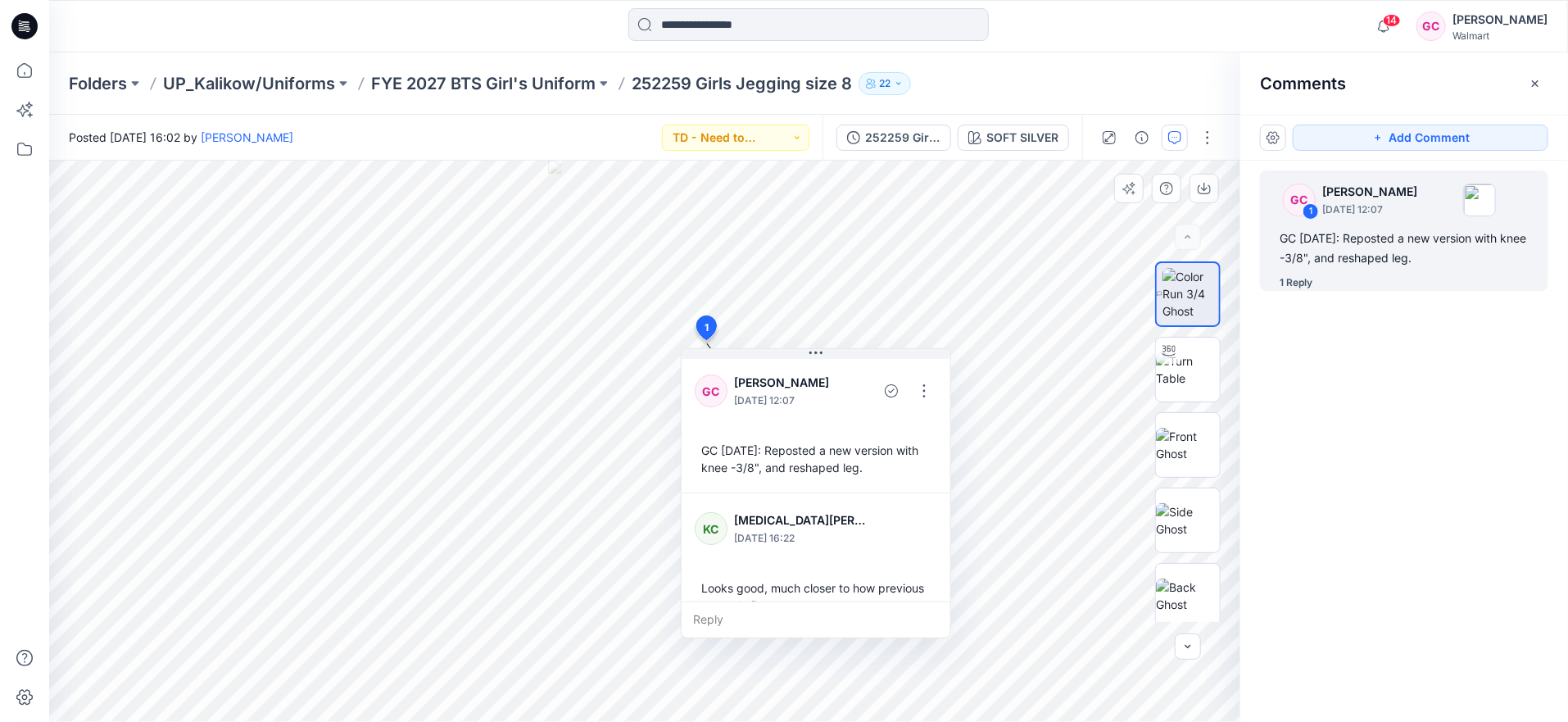
scroll to position [28, 0]
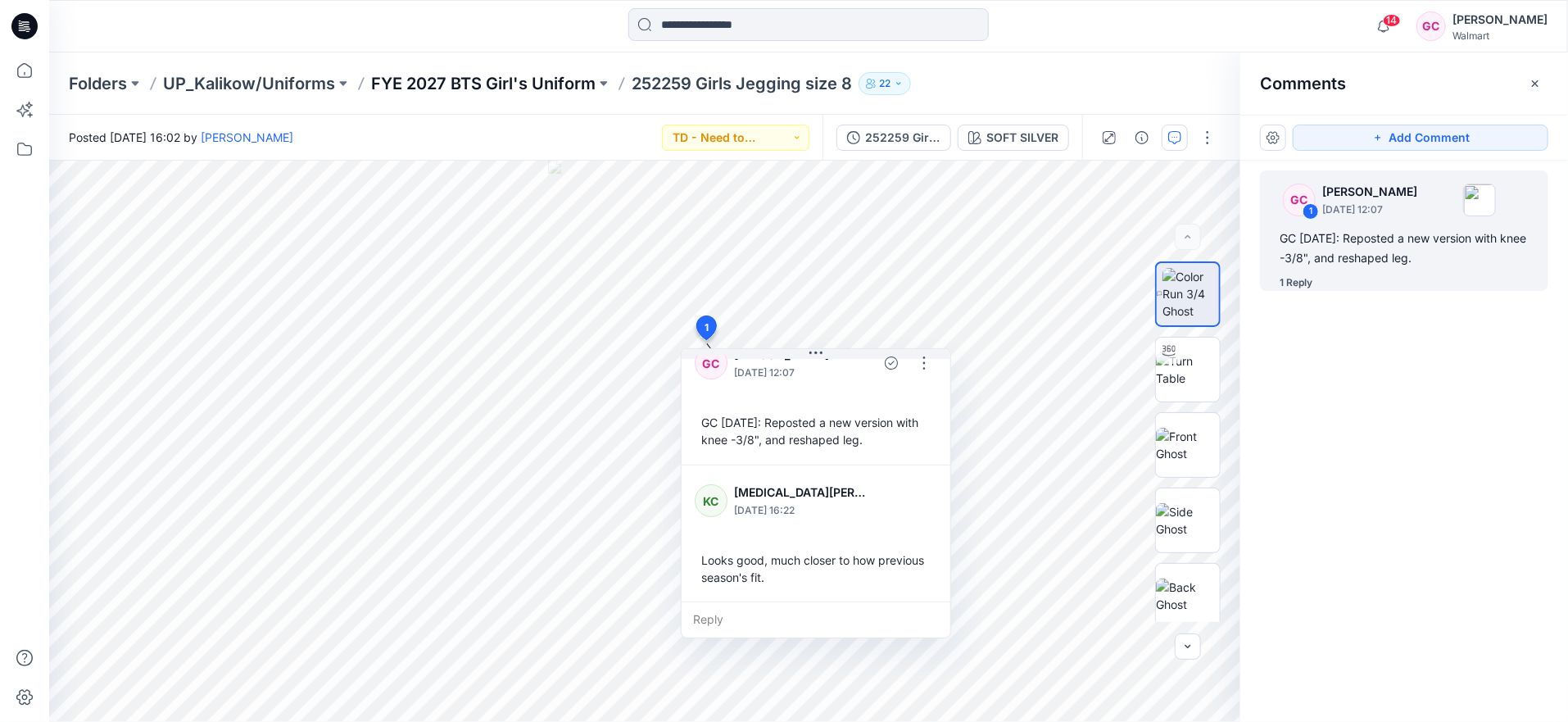
click at [461, 85] on p "FYE 2027 BTS Girl's Uniform" at bounding box center [483, 83] width 224 height 23
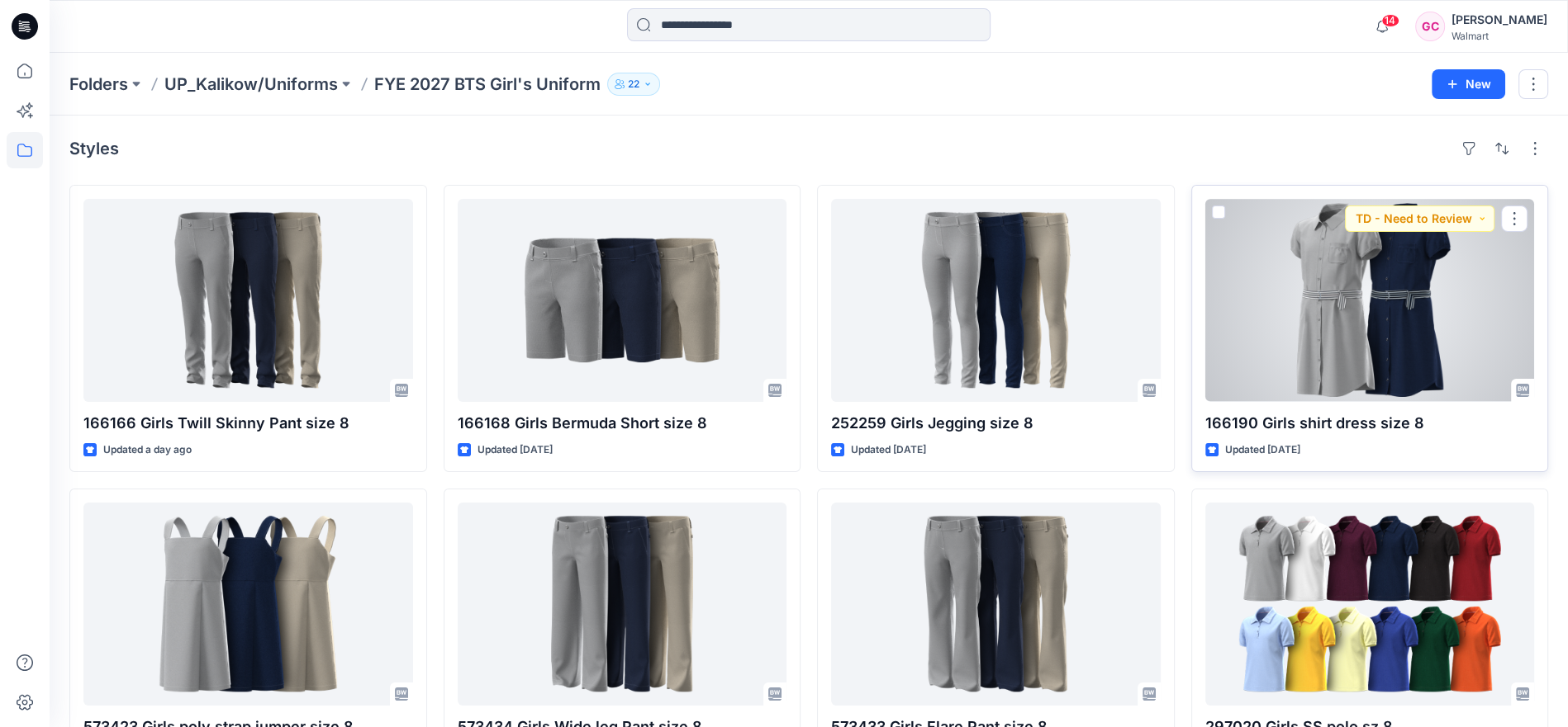
click at [1462, 346] on div at bounding box center [1370, 301] width 329 height 203
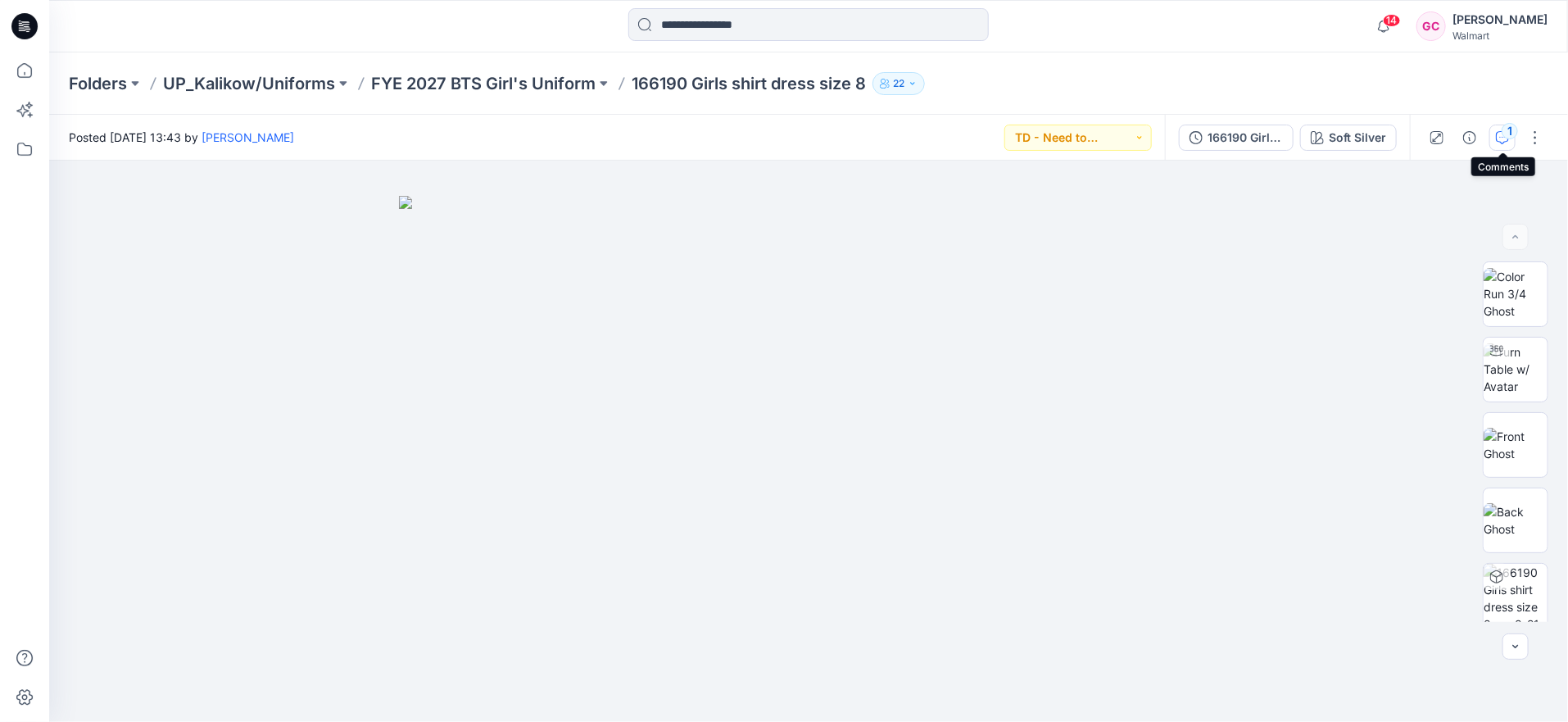
click at [1510, 132] on div "1" at bounding box center [1511, 131] width 16 height 16
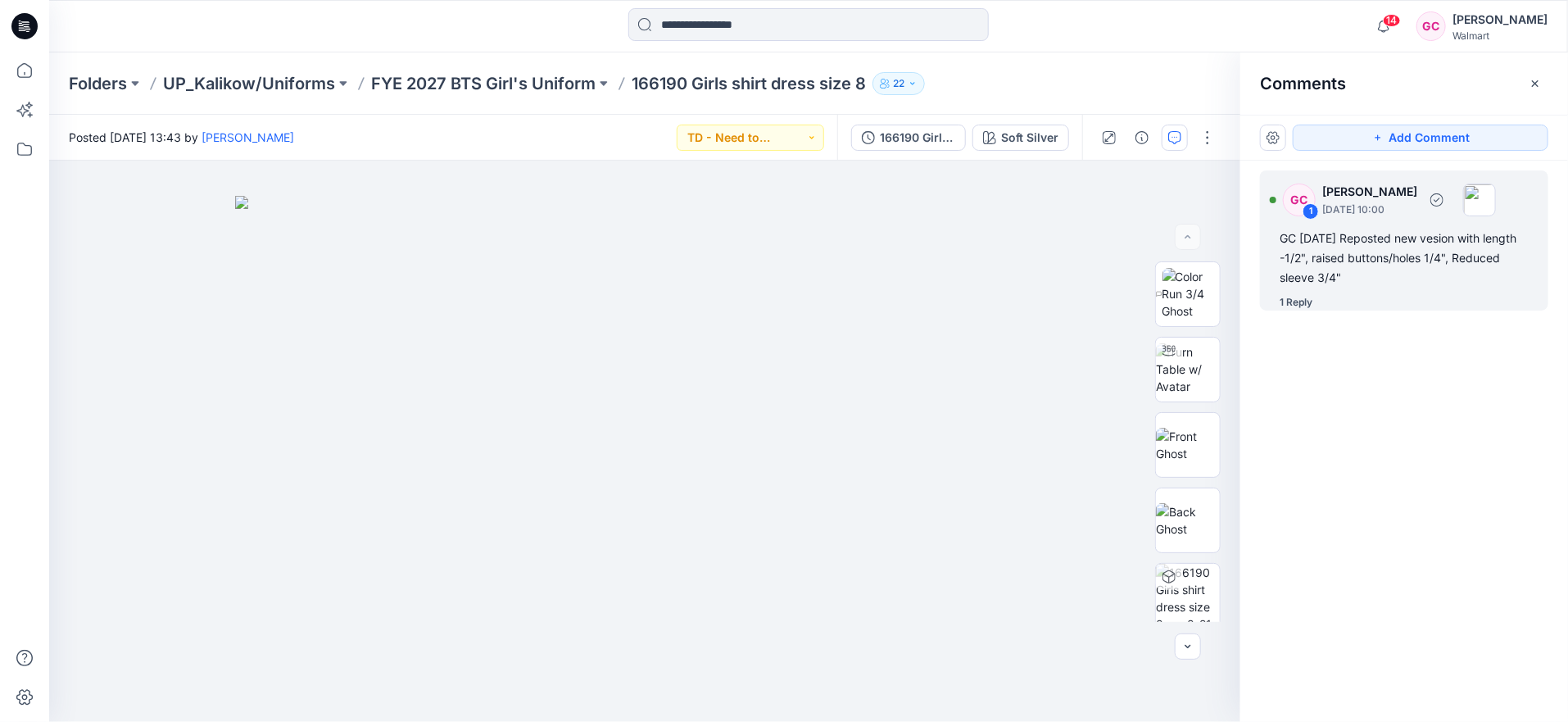
click at [1309, 299] on div "1 Reply" at bounding box center [1296, 303] width 33 height 16
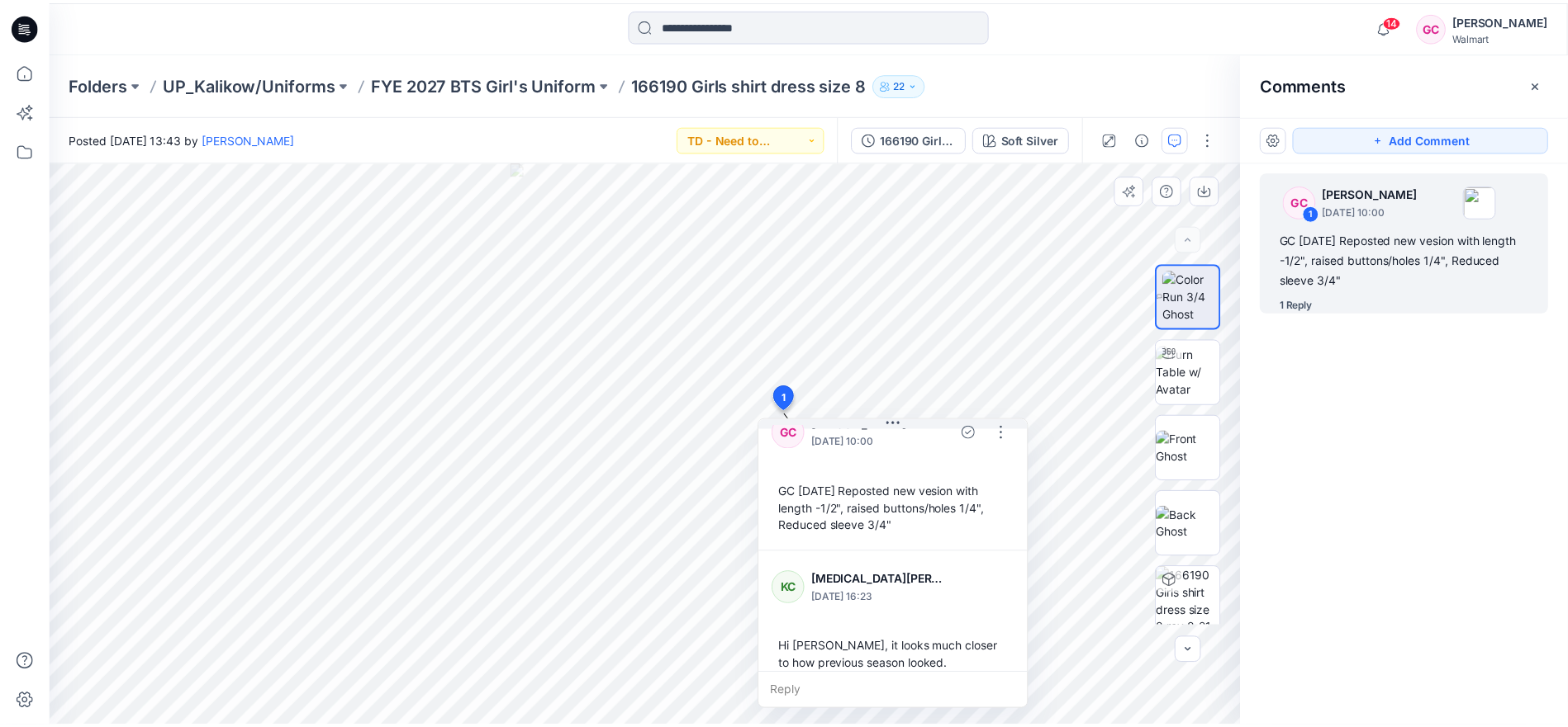
scroll to position [45, 0]
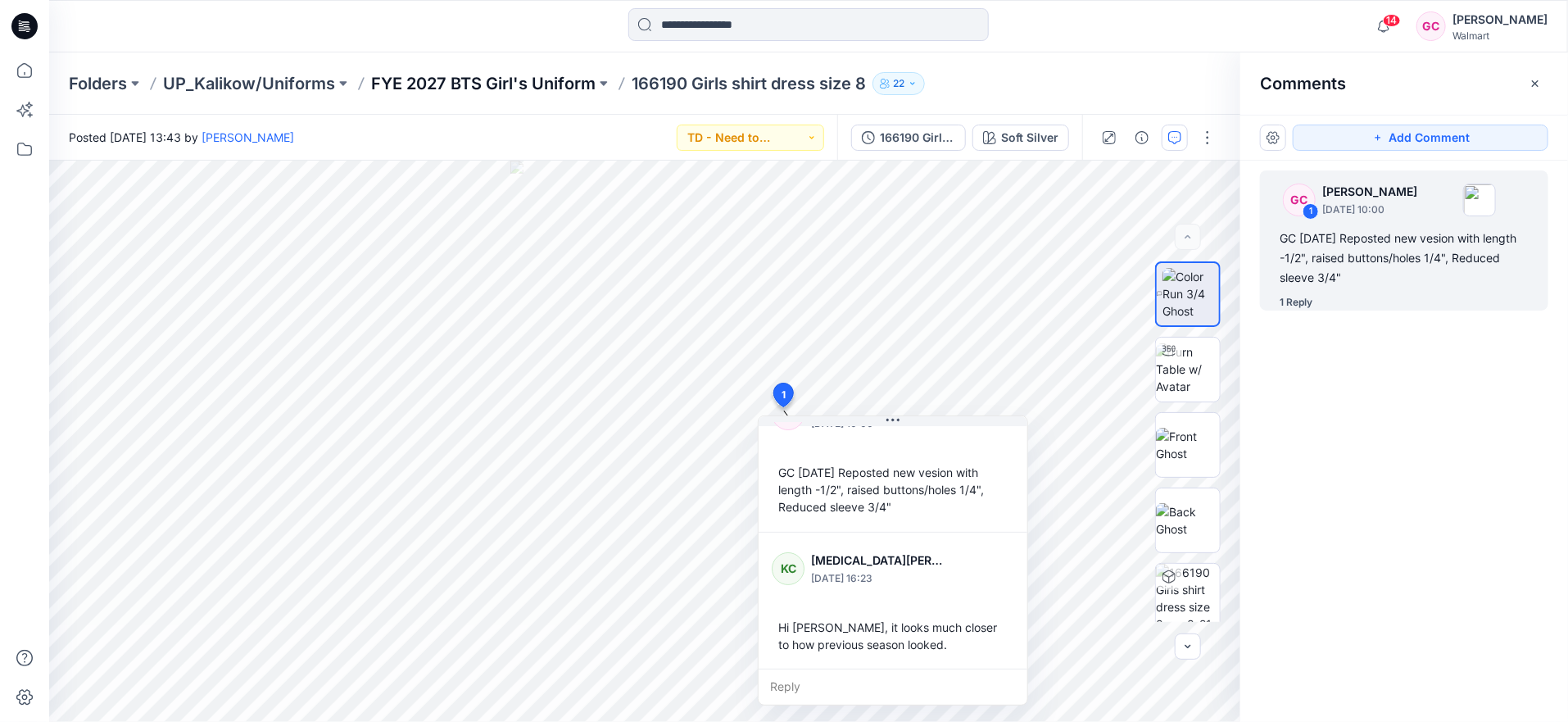
click at [533, 80] on p "FYE 2027 BTS Girl's Uniform" at bounding box center [483, 83] width 224 height 23
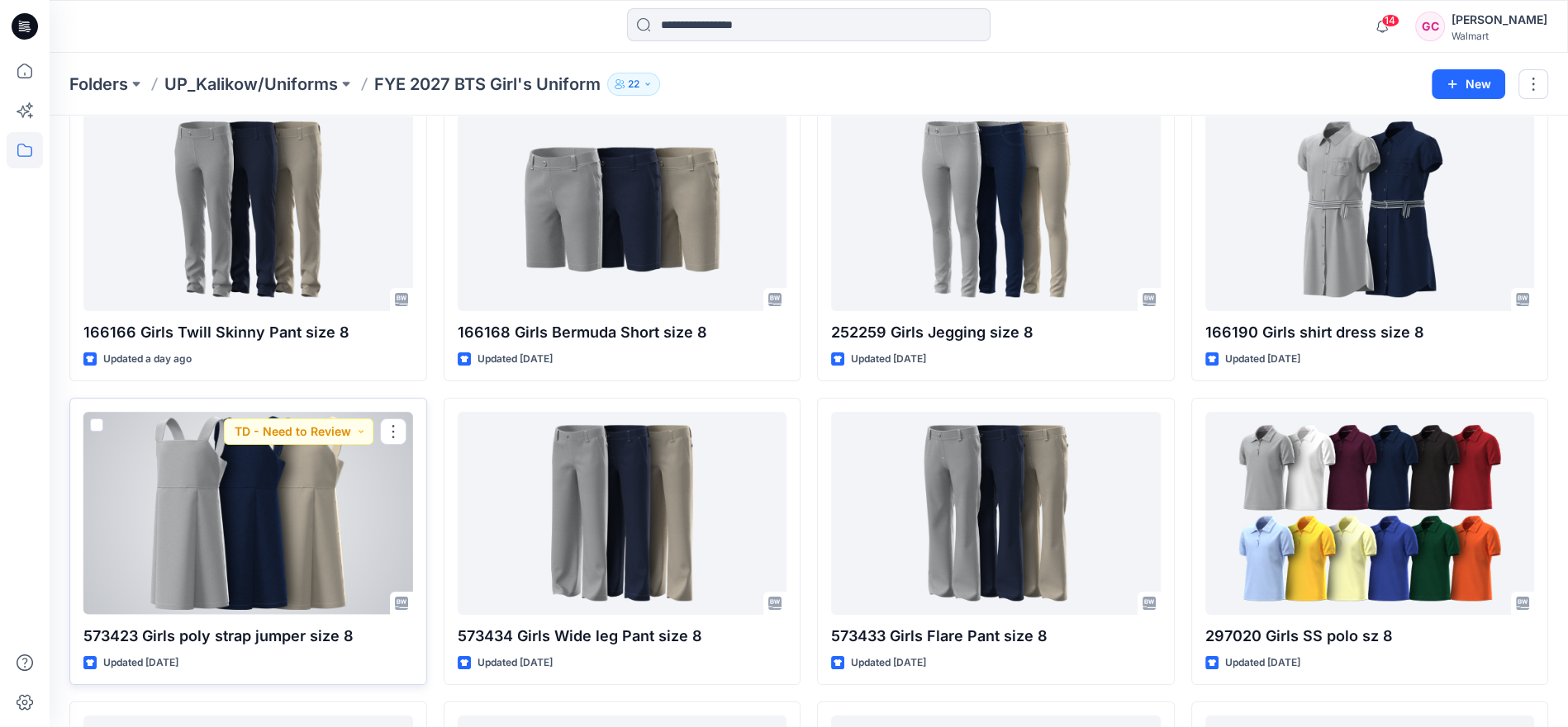
scroll to position [183, 0]
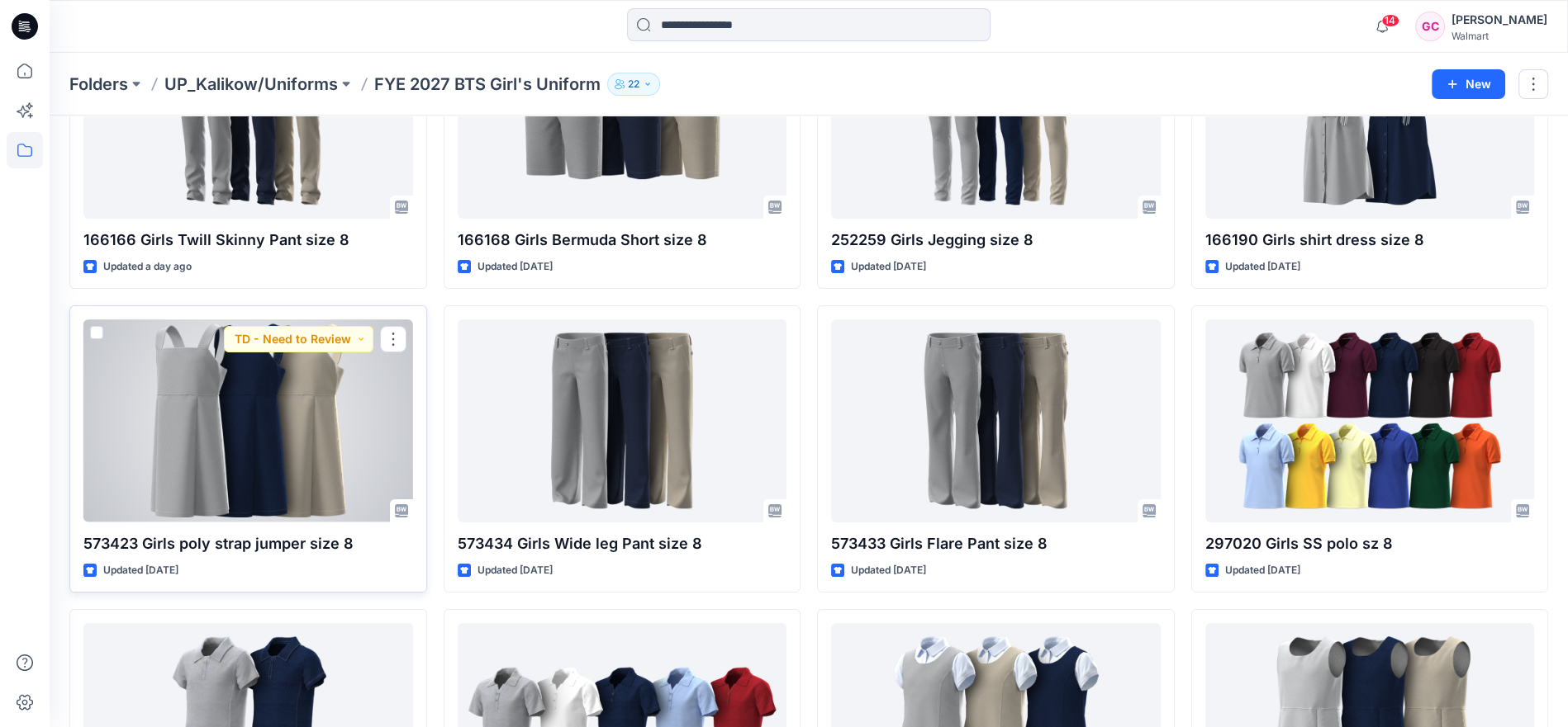
click at [291, 429] on div at bounding box center [248, 421] width 329 height 203
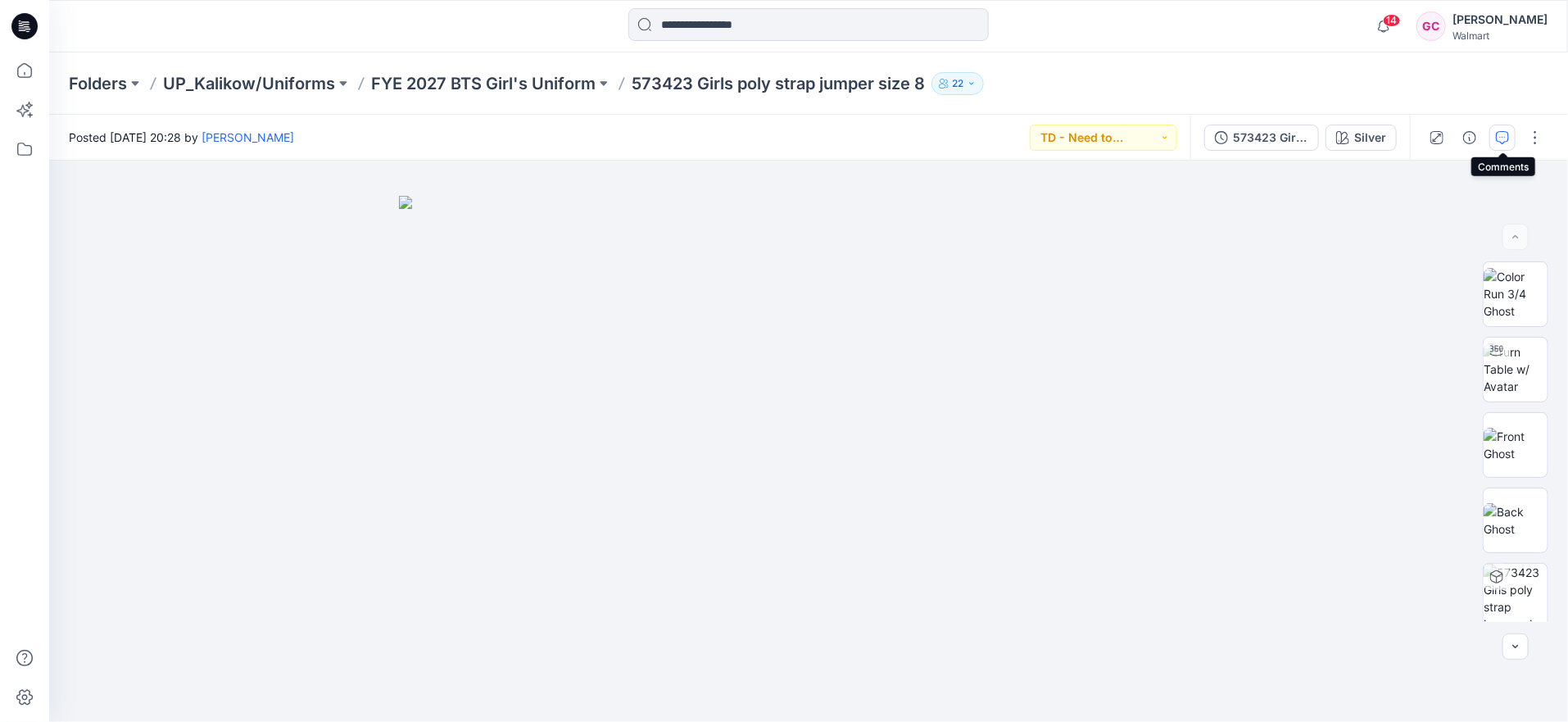
click at [1501, 135] on icon "button" at bounding box center [1502, 138] width 13 height 13
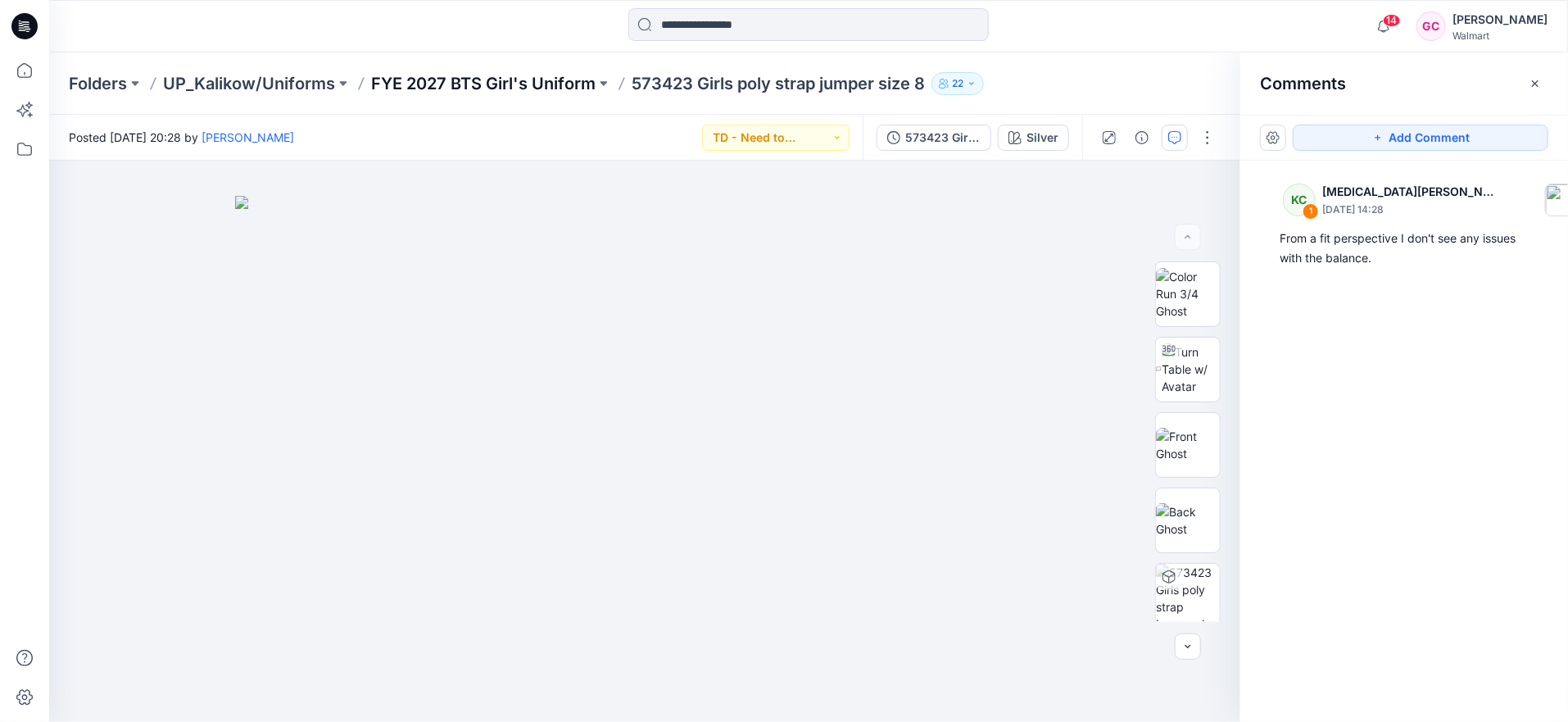
click at [455, 78] on p "FYE 2027 BTS Girl's Uniform" at bounding box center [483, 83] width 224 height 23
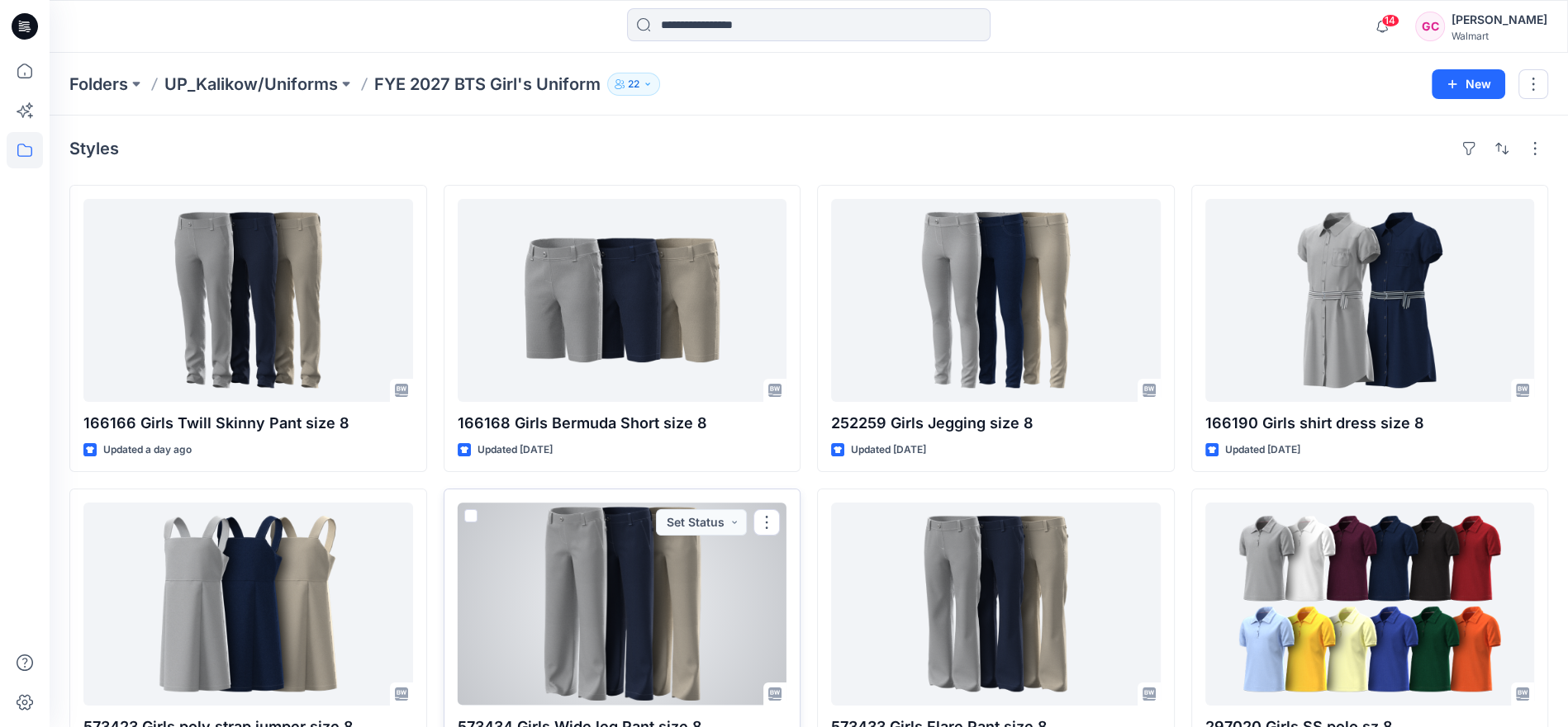
click at [605, 534] on div at bounding box center [623, 604] width 329 height 203
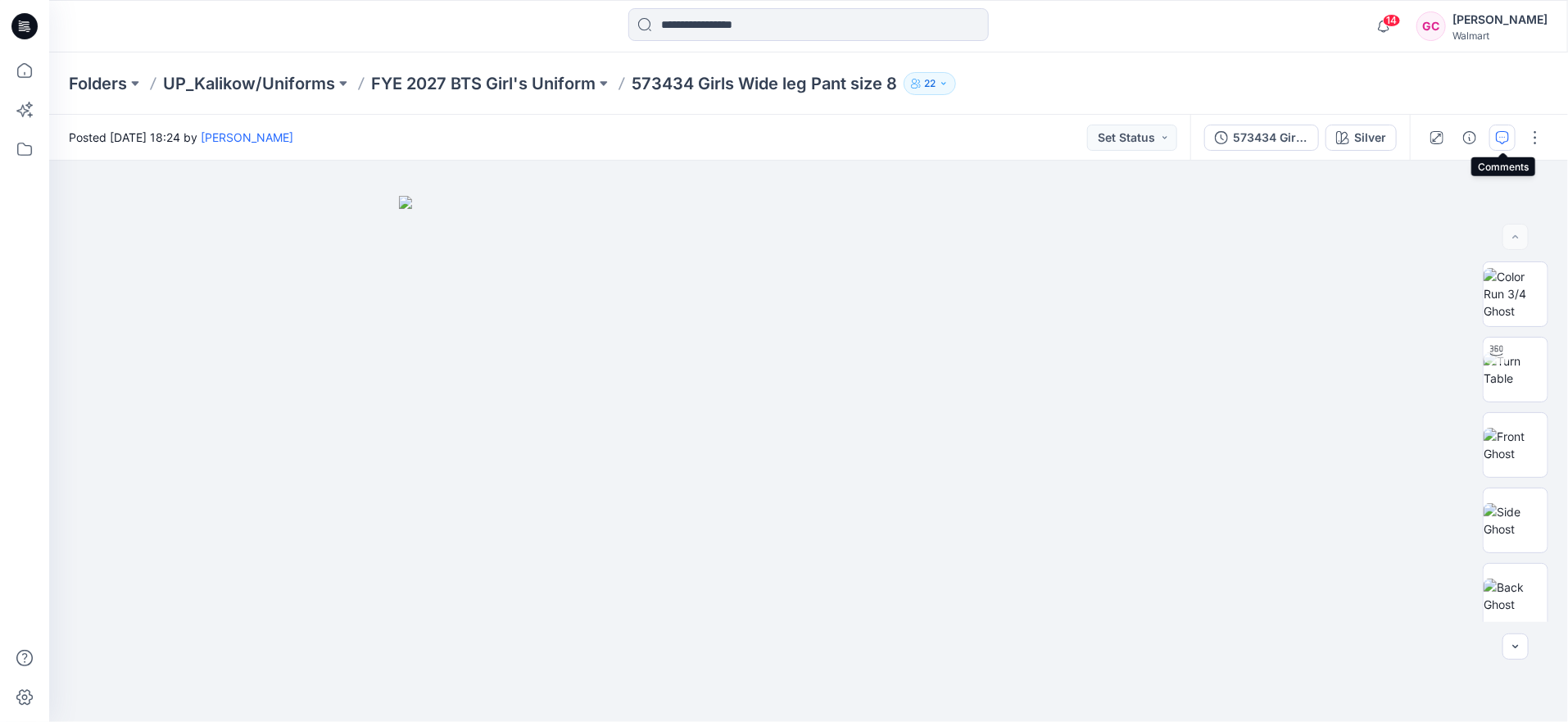
click at [1506, 135] on icon "button" at bounding box center [1502, 138] width 13 height 13
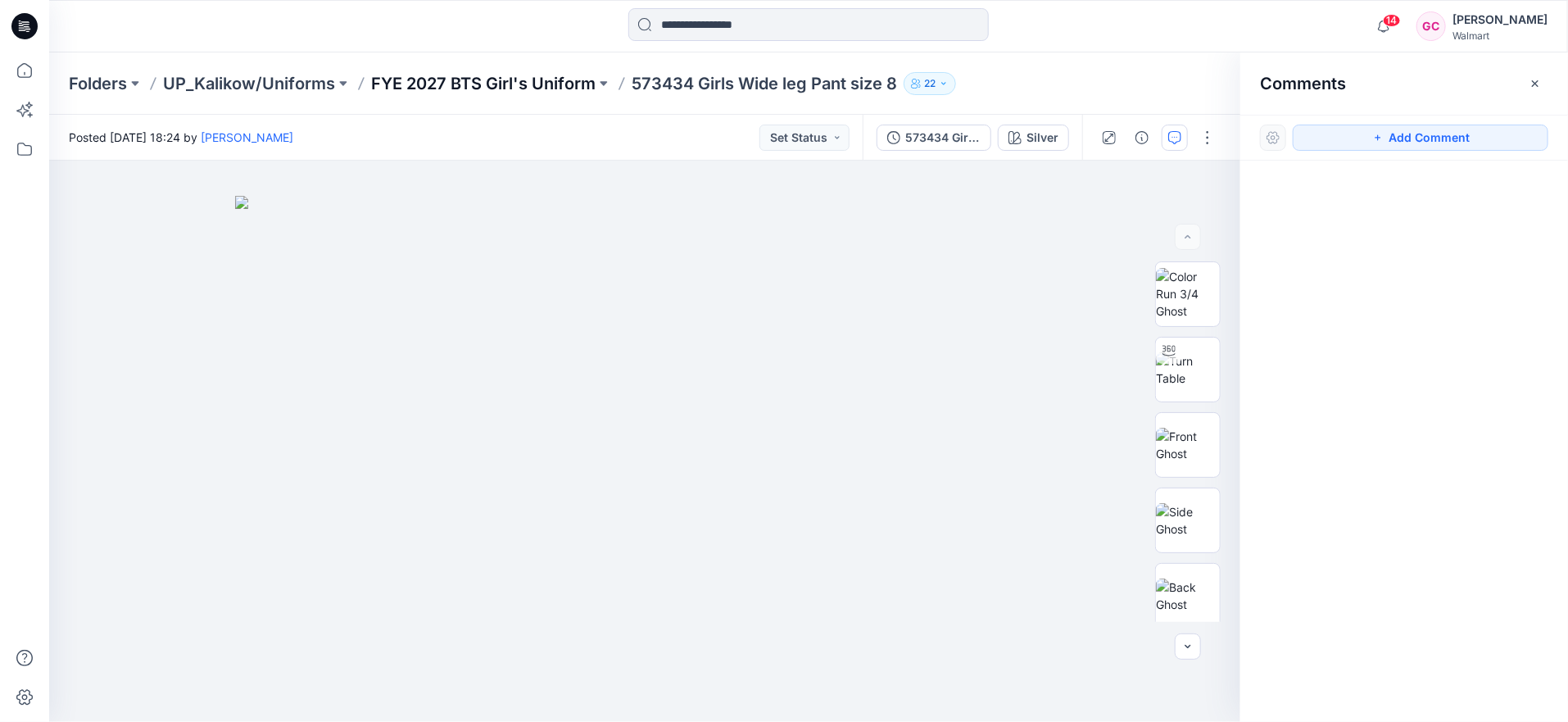
click at [472, 81] on p "FYE 2027 BTS Girl's Uniform" at bounding box center [483, 83] width 224 height 23
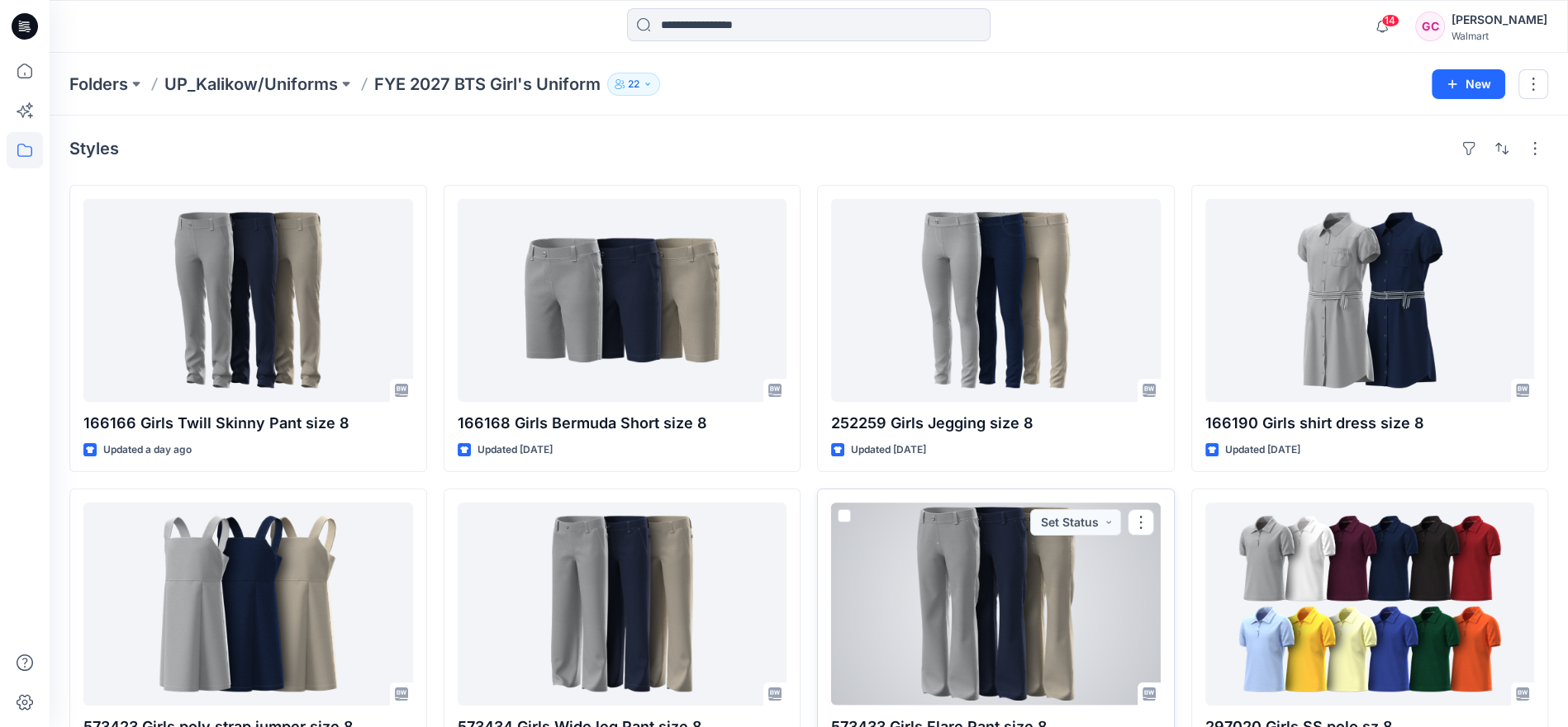
click at [994, 580] on div at bounding box center [996, 604] width 329 height 203
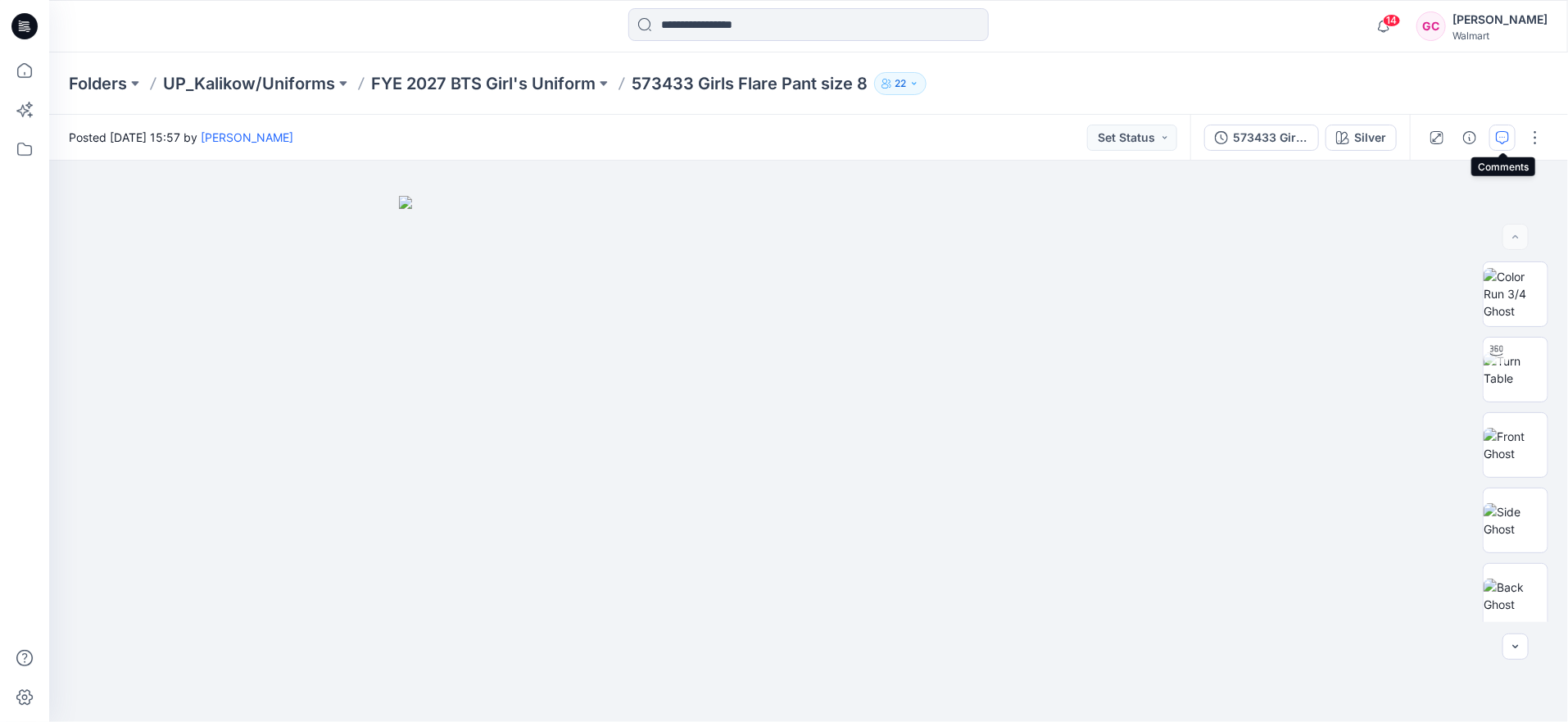
click at [1501, 135] on icon "button" at bounding box center [1502, 138] width 13 height 13
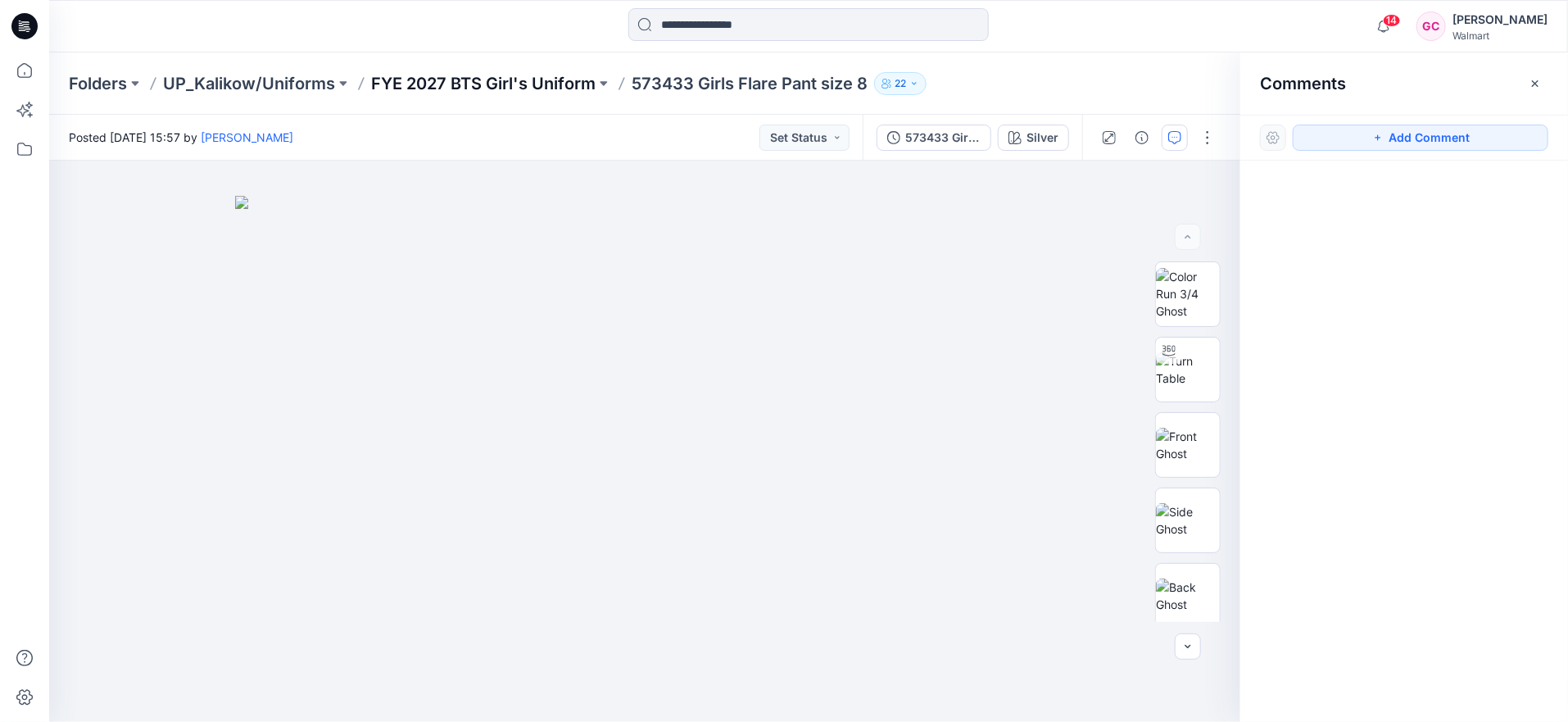
click at [427, 80] on p "FYE 2027 BTS Girl's Uniform" at bounding box center [483, 83] width 224 height 23
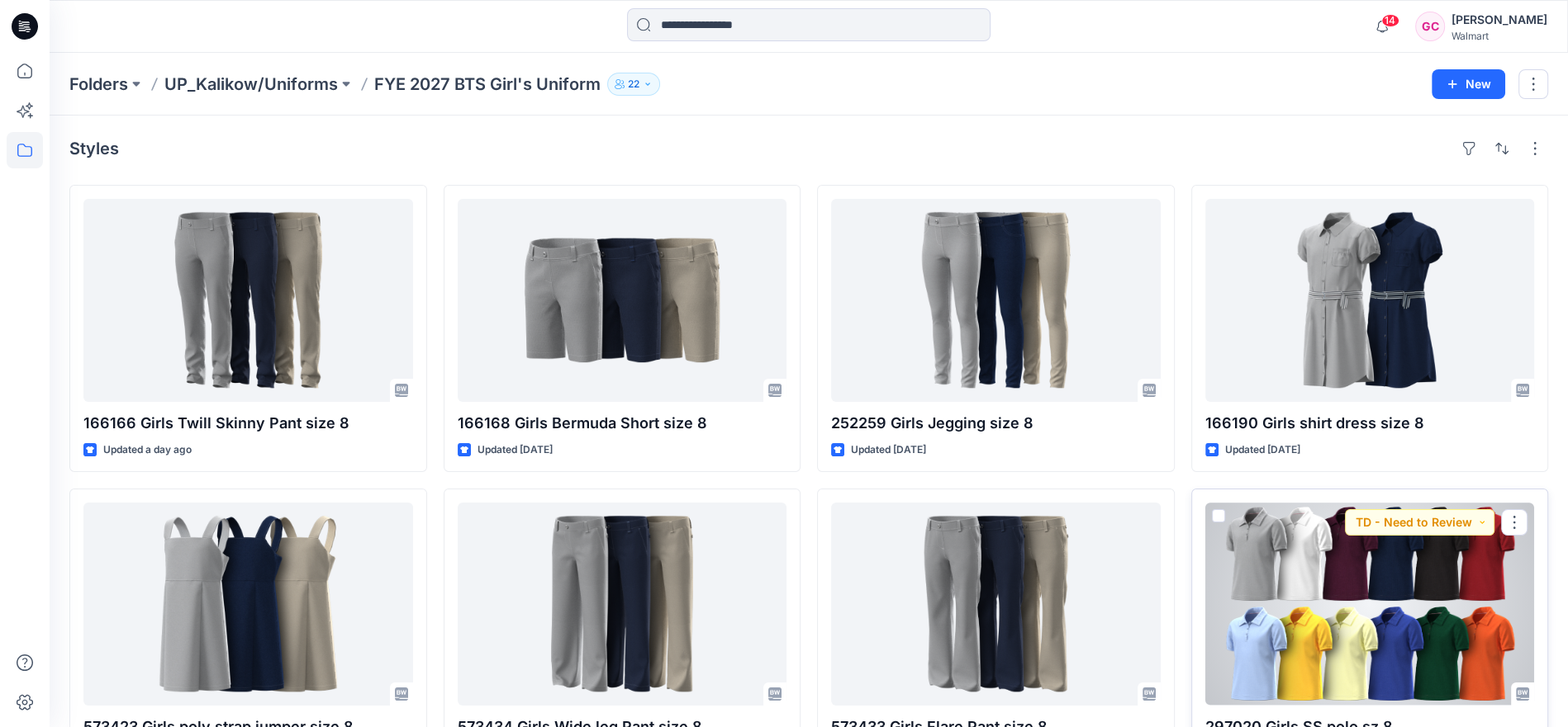
click at [1314, 603] on div at bounding box center [1370, 604] width 329 height 203
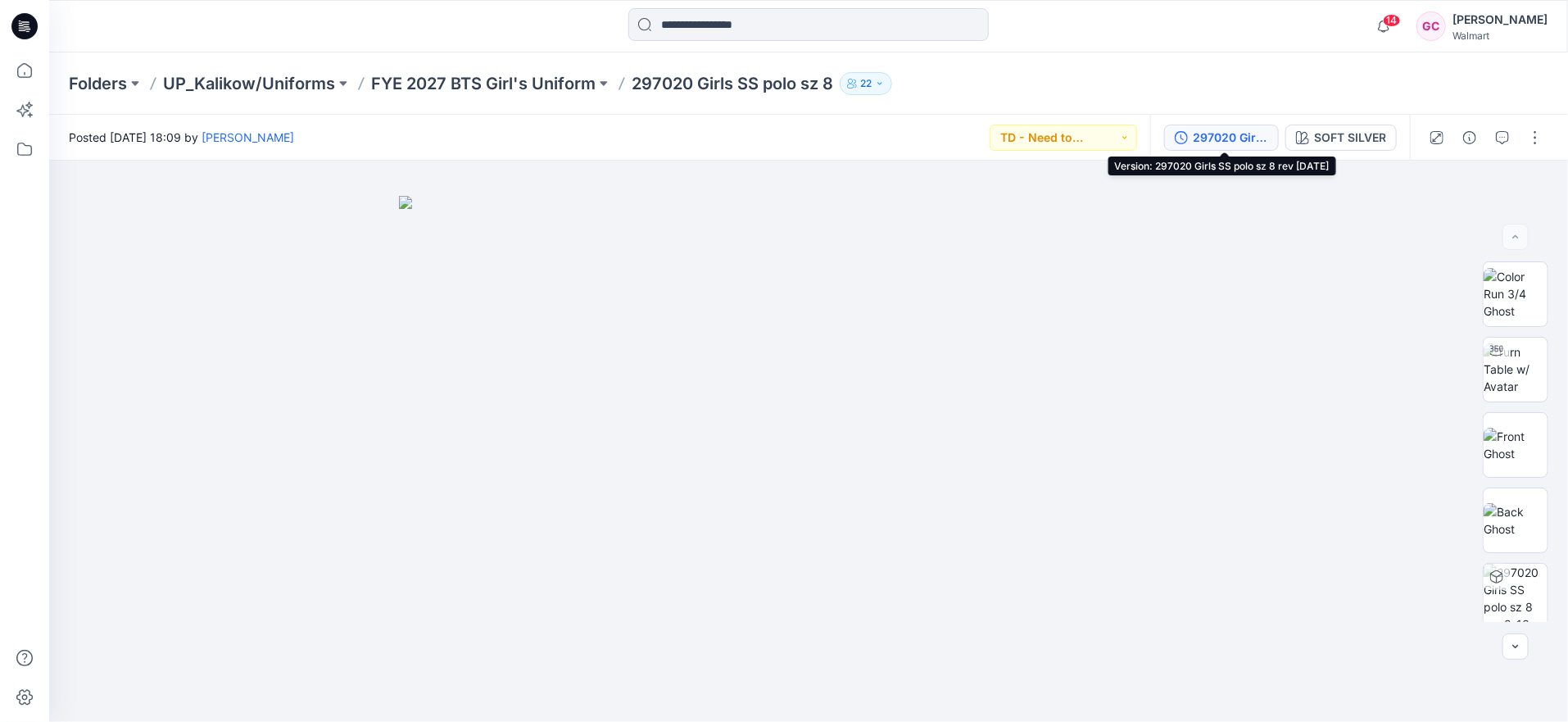
click at [1197, 133] on div "297020 Girls SS polo sz 8 rev [DATE]" at bounding box center [1231, 138] width 76 height 18
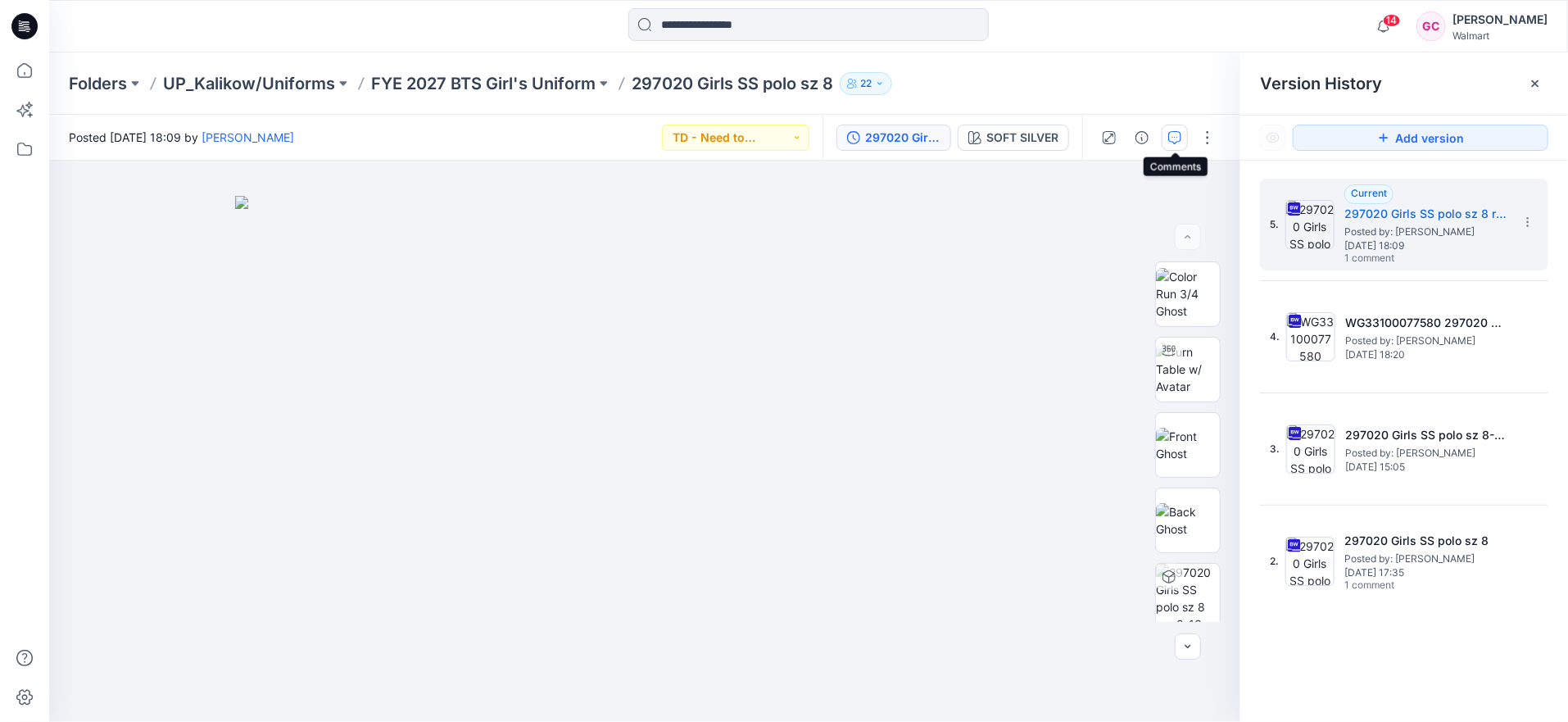
click at [1177, 141] on icon "button" at bounding box center [1175, 138] width 13 height 13
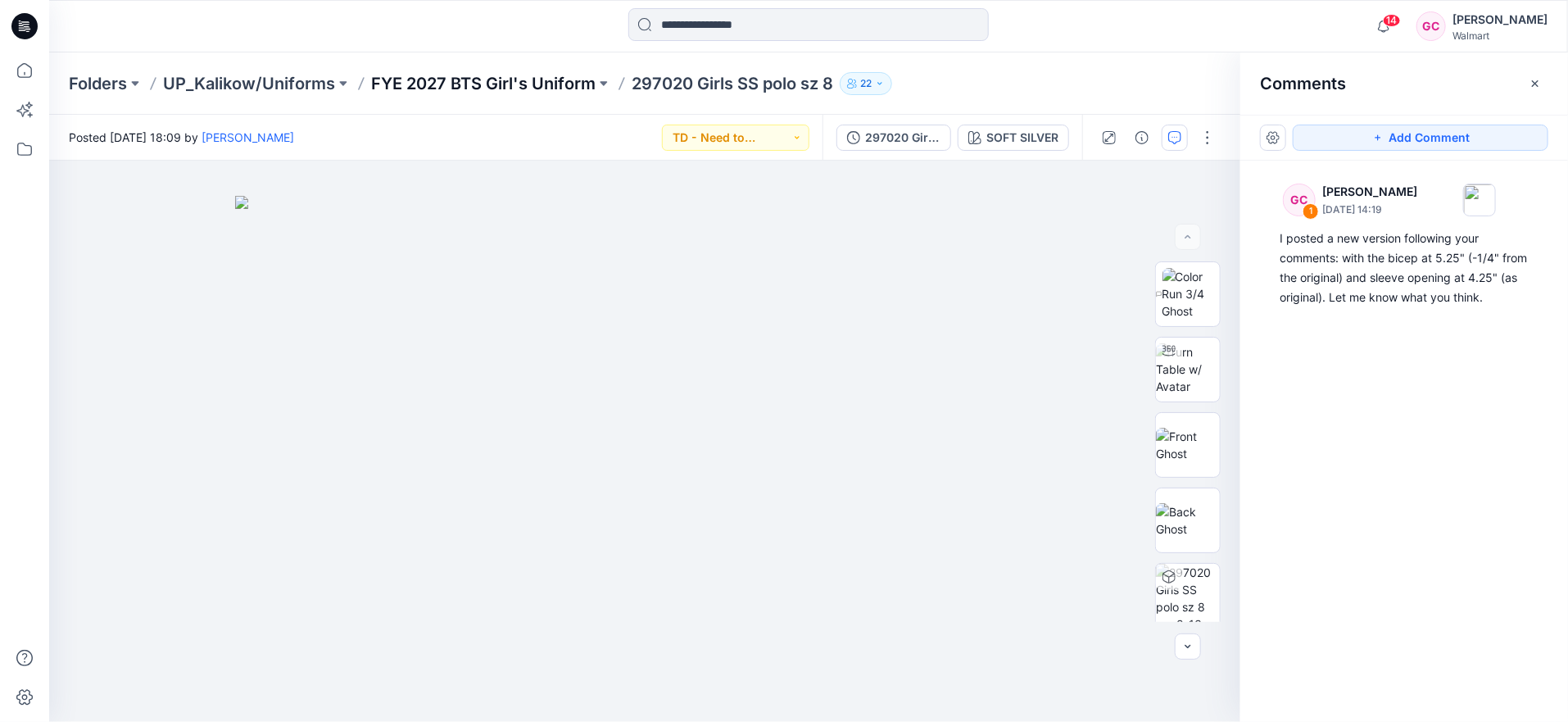
click at [441, 81] on p "FYE 2027 BTS Girl's Uniform" at bounding box center [483, 83] width 224 height 23
